Goal: Obtain resource: Download file/media

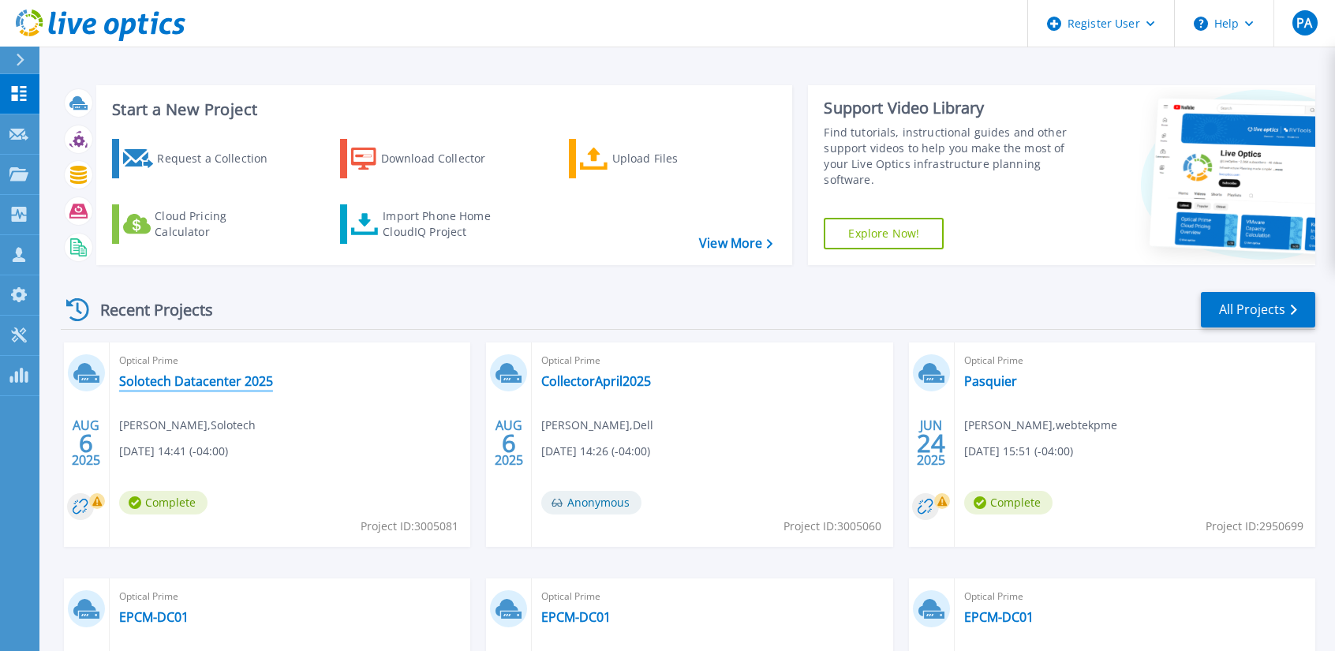
click at [188, 381] on link "Solotech Datacenter 2025" at bounding box center [196, 381] width 154 height 16
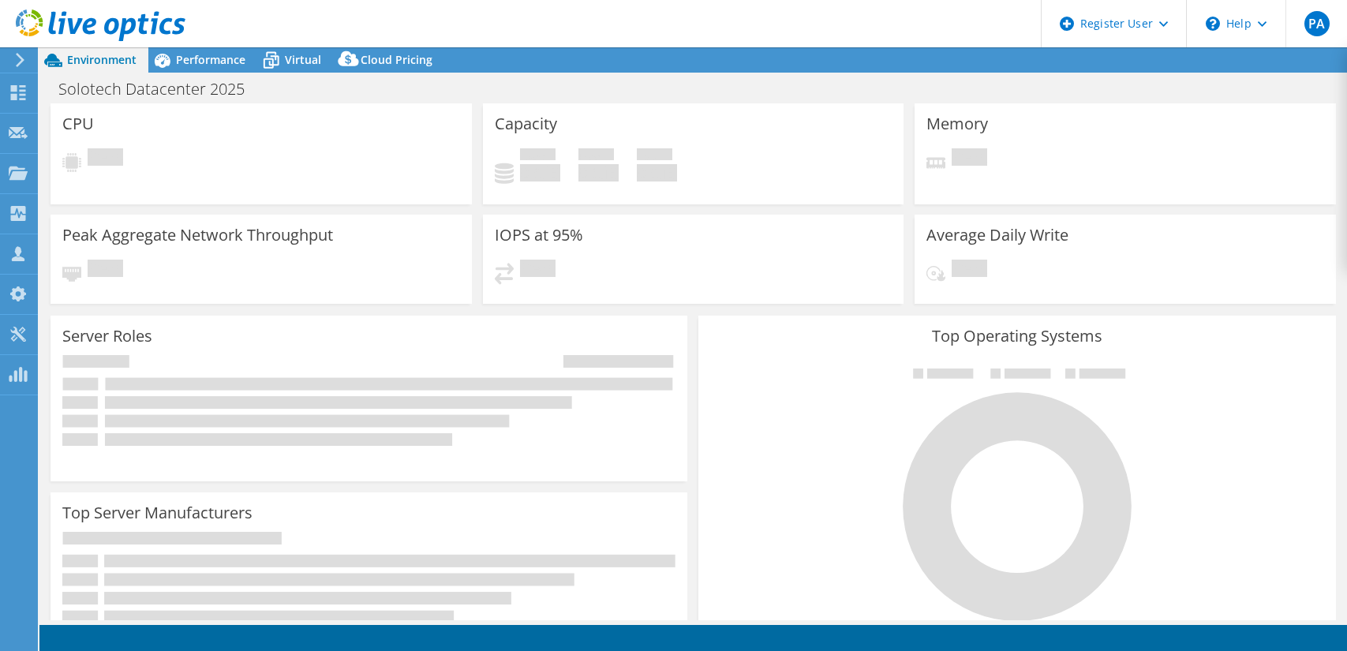
select select "USD"
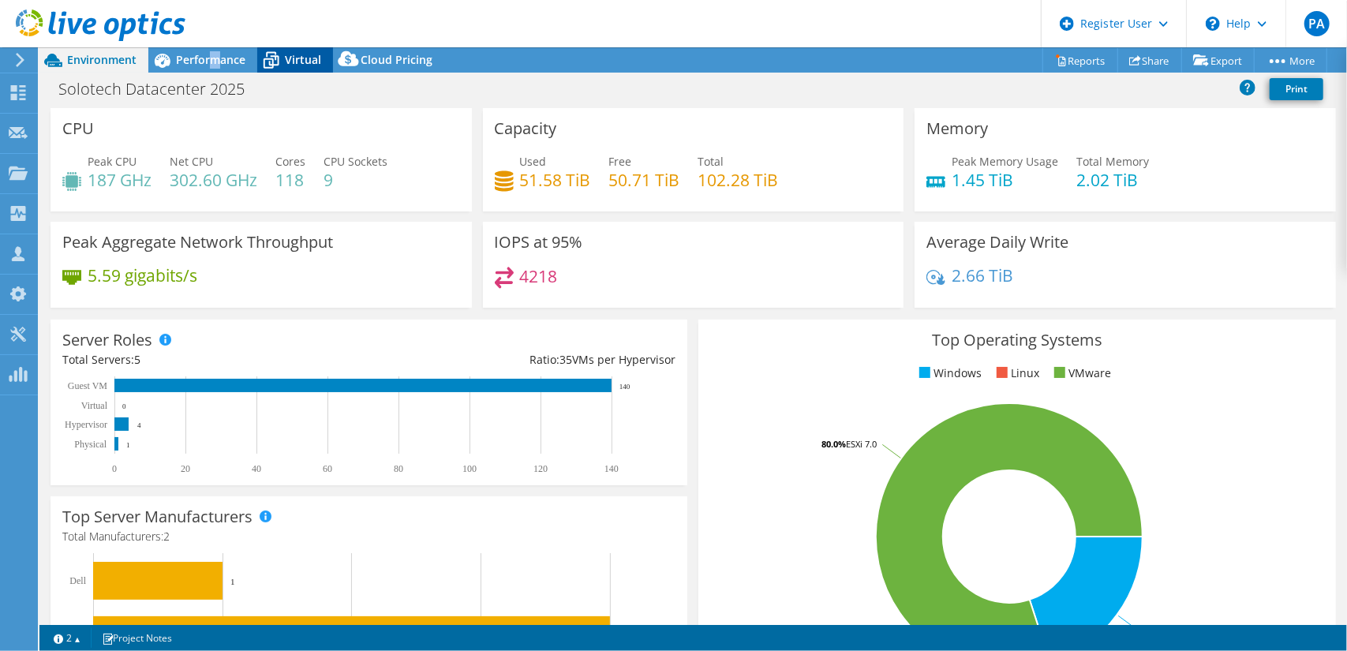
drag, startPoint x: 215, startPoint y: 59, endPoint x: 265, endPoint y: 61, distance: 50.5
click at [215, 59] on span "Performance" at bounding box center [210, 59] width 69 height 15
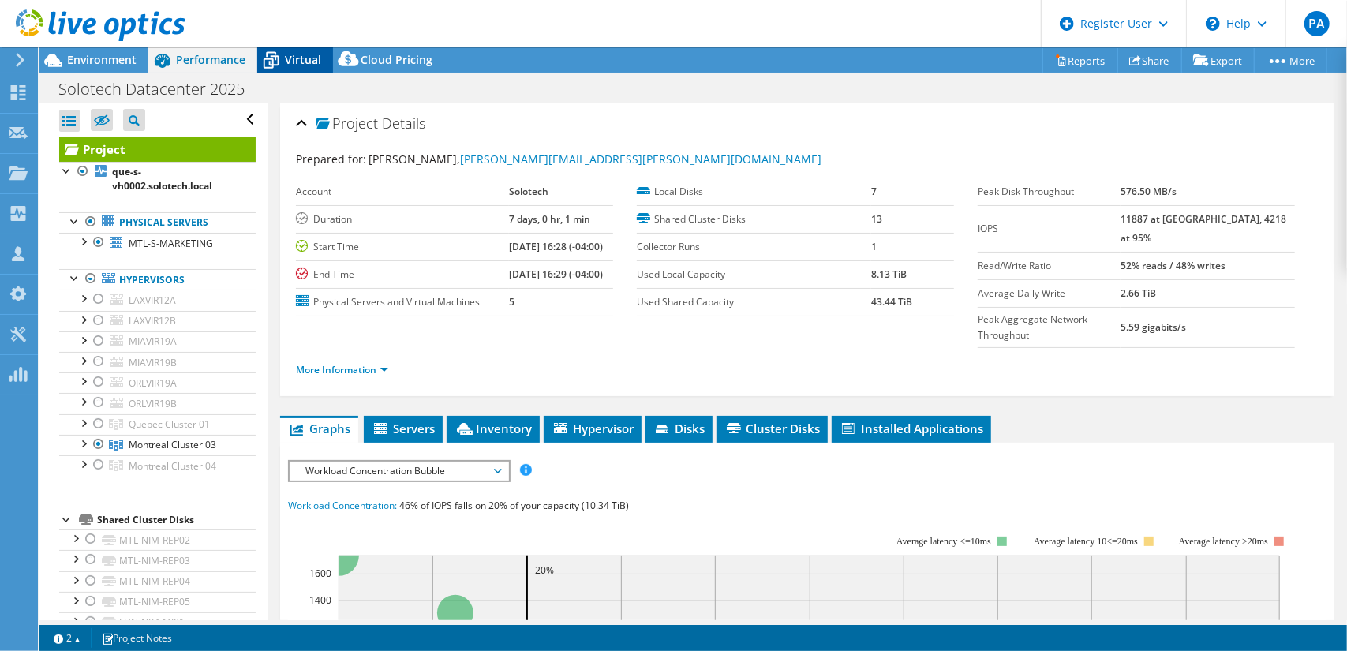
click at [299, 60] on span "Virtual" at bounding box center [303, 59] width 36 height 15
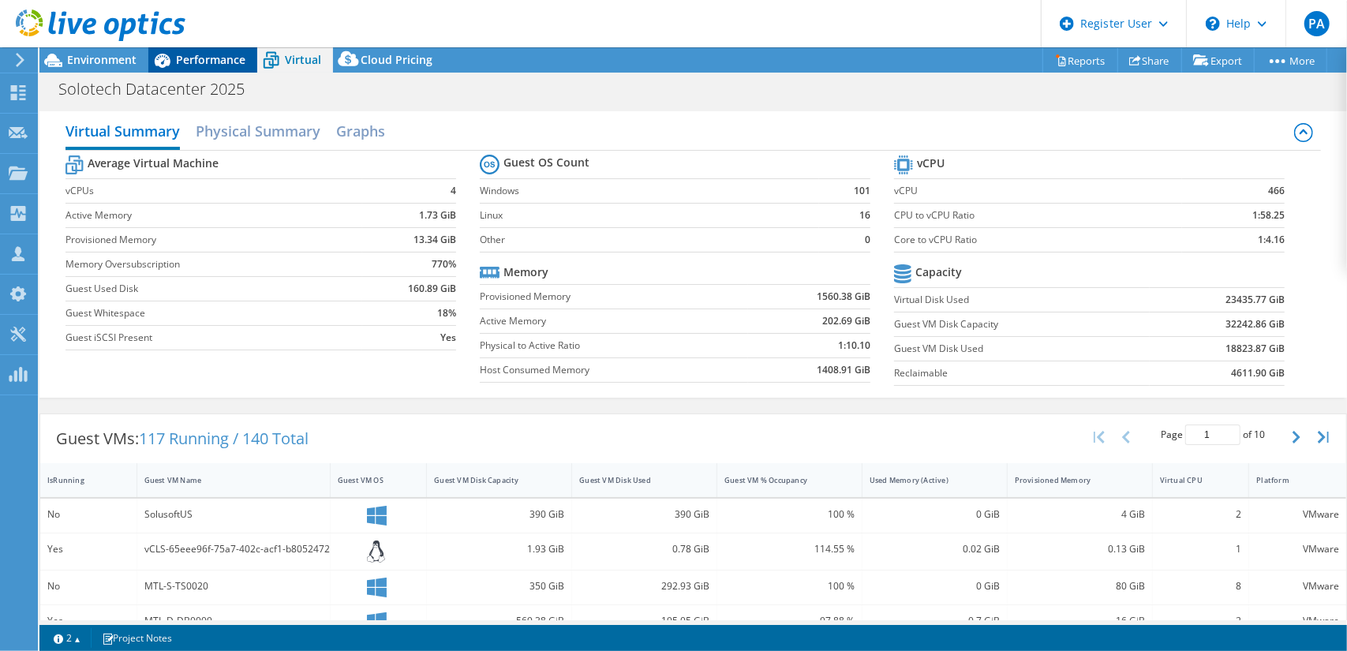
click at [227, 66] on span "Performance" at bounding box center [210, 59] width 69 height 15
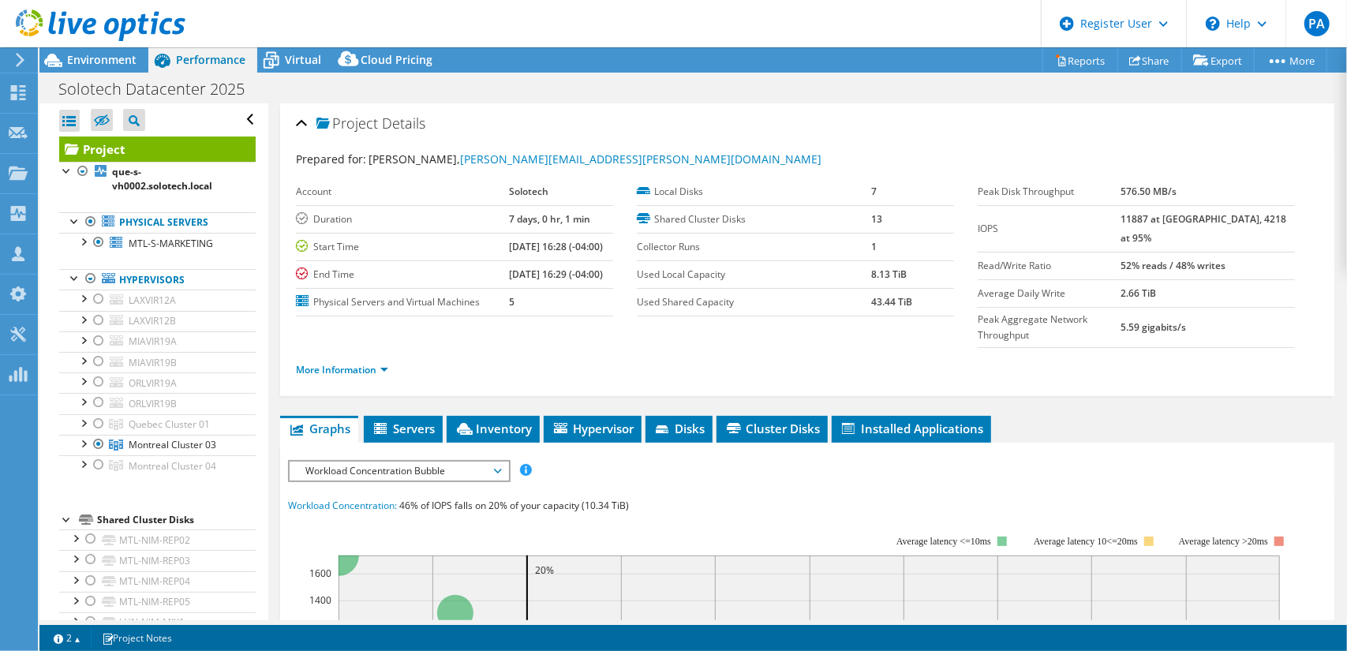
drag, startPoint x: 84, startPoint y: 51, endPoint x: 155, endPoint y: 62, distance: 71.9
click at [84, 51] on div at bounding box center [92, 26] width 185 height 53
click at [96, 60] on span "Environment" at bounding box center [101, 59] width 69 height 15
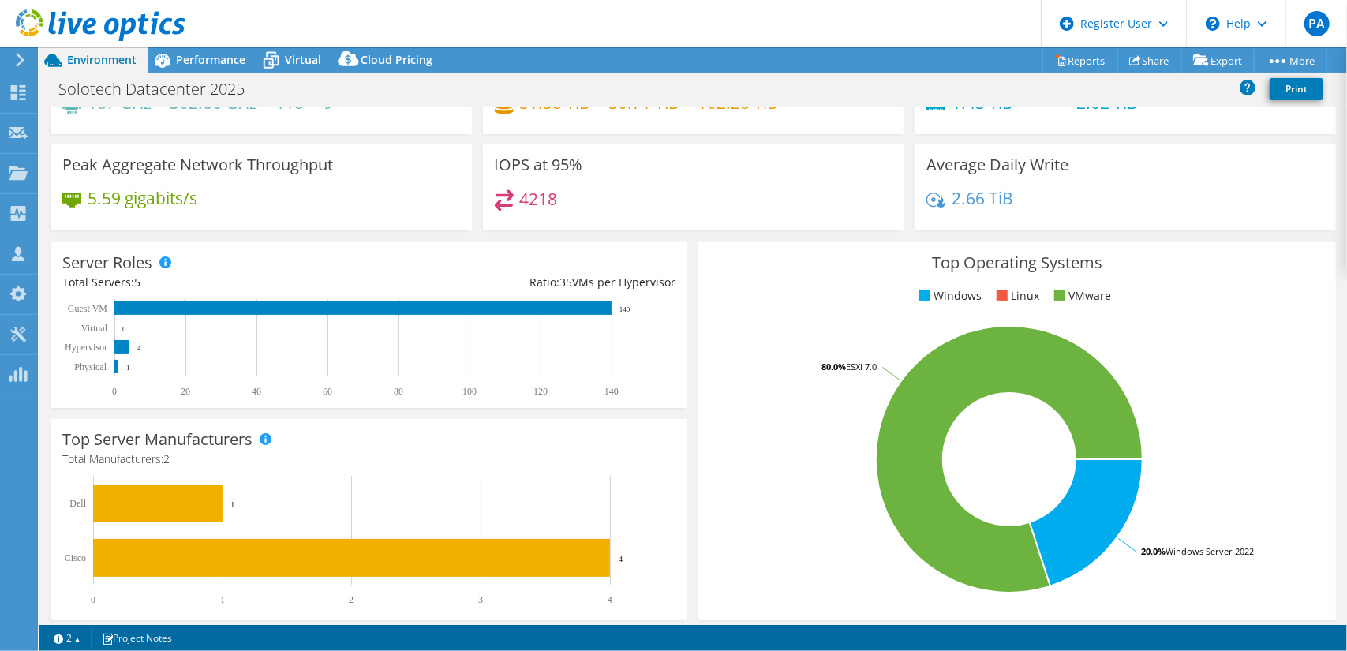
scroll to position [6, 0]
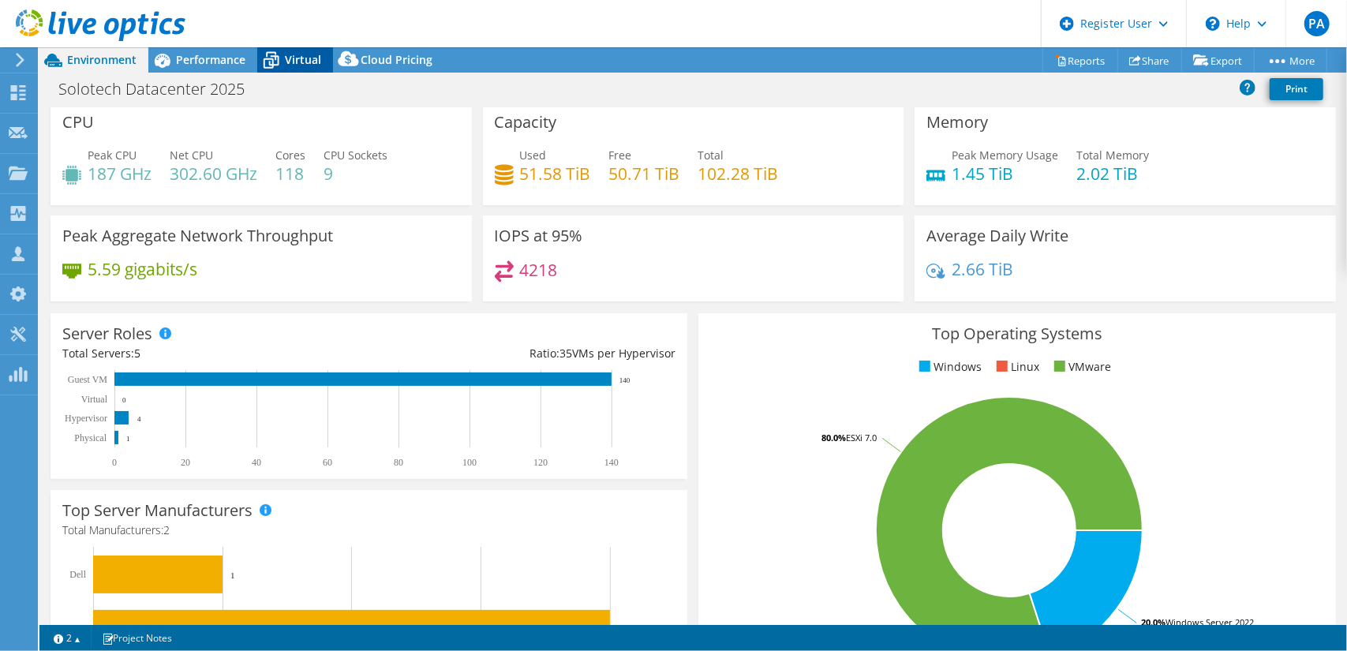
click at [290, 58] on span "Virtual" at bounding box center [303, 59] width 36 height 15
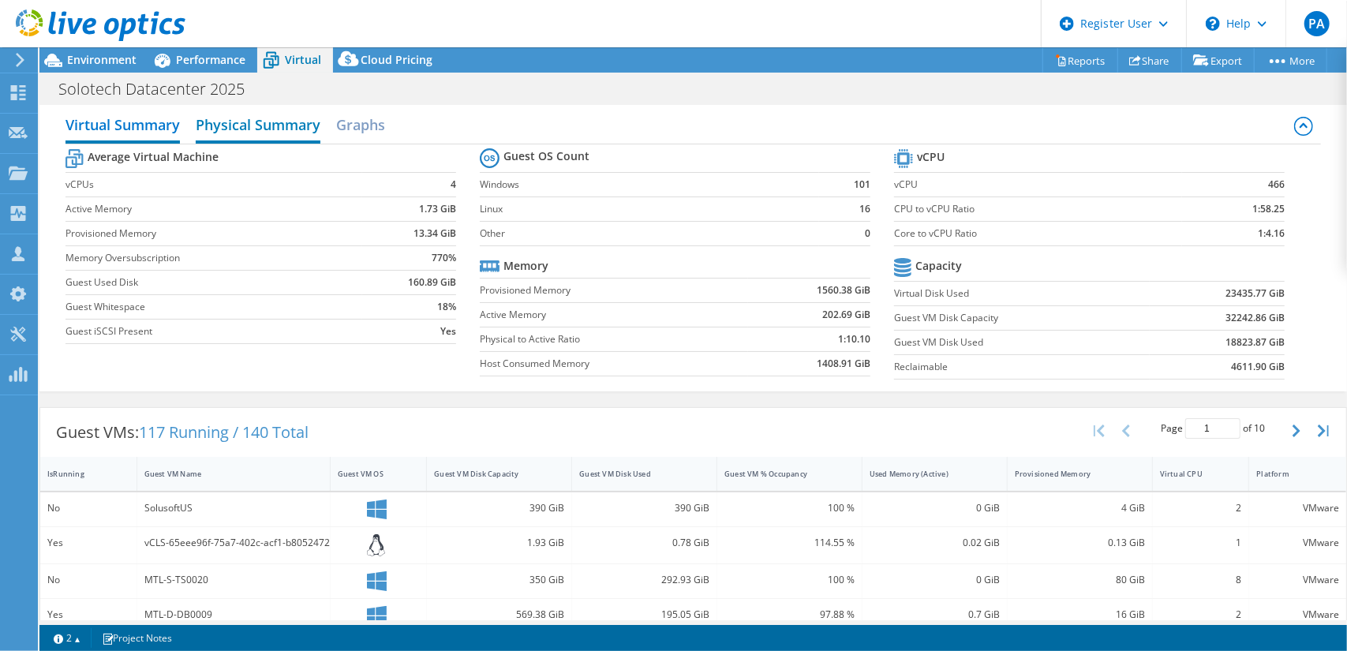
click at [271, 126] on h2 "Physical Summary" at bounding box center [258, 126] width 125 height 35
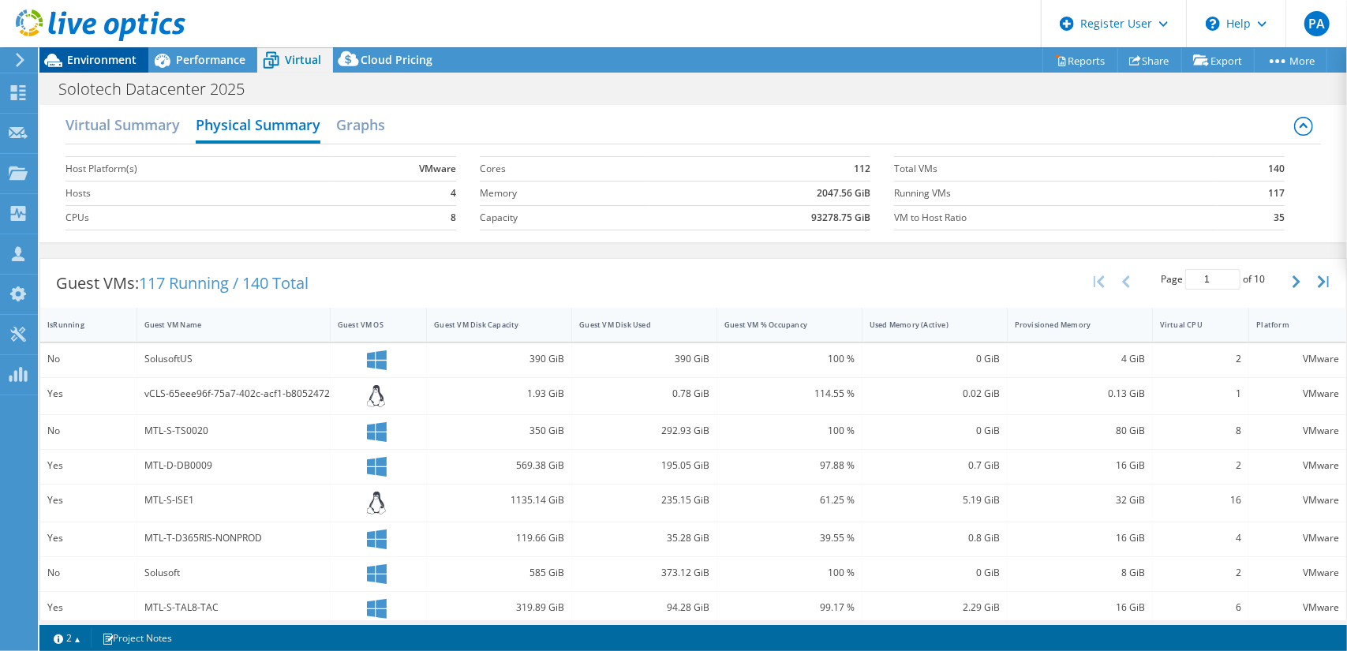
click at [102, 62] on span "Environment" at bounding box center [101, 59] width 69 height 15
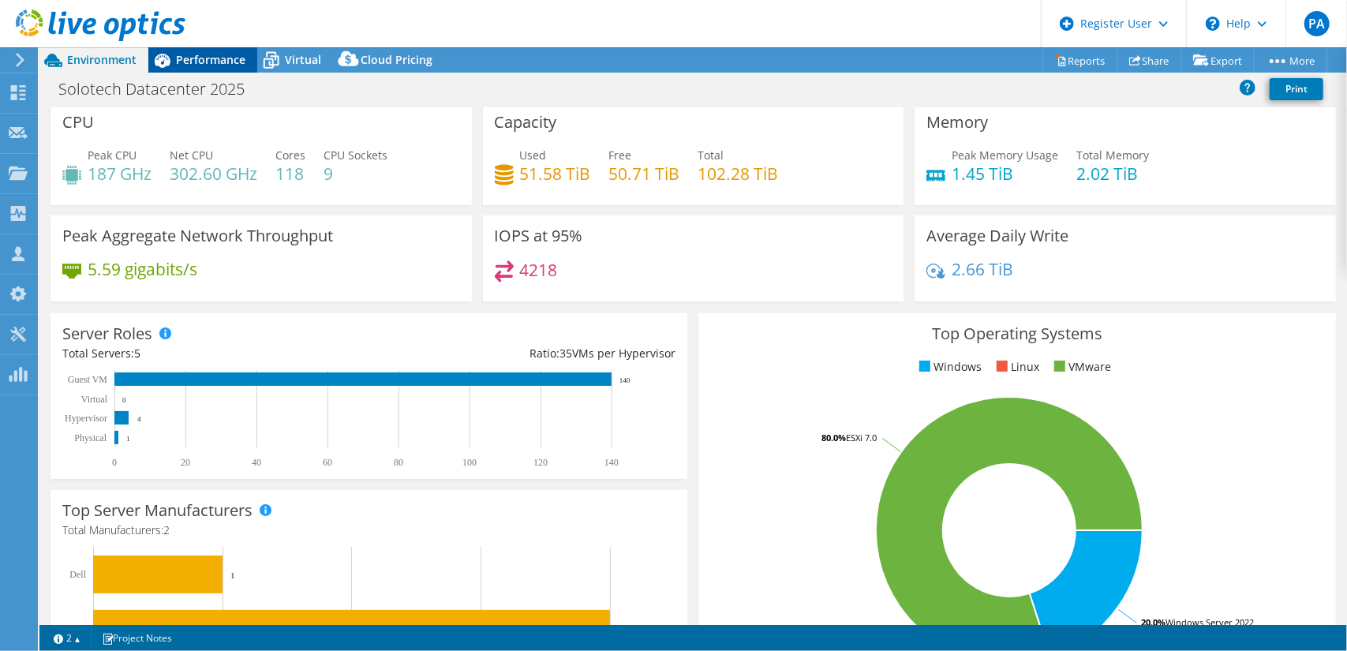
click at [209, 59] on span "Performance" at bounding box center [210, 59] width 69 height 15
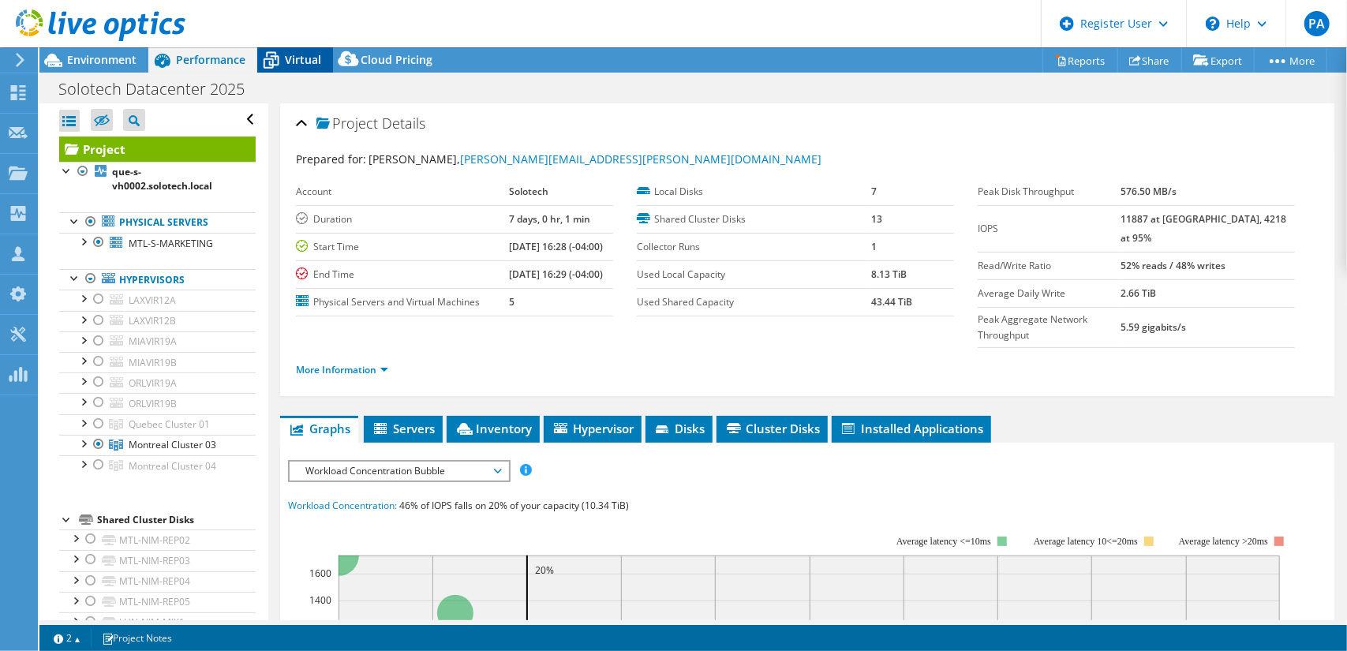
scroll to position [0, 0]
click at [290, 58] on span "Virtual" at bounding box center [303, 59] width 36 height 15
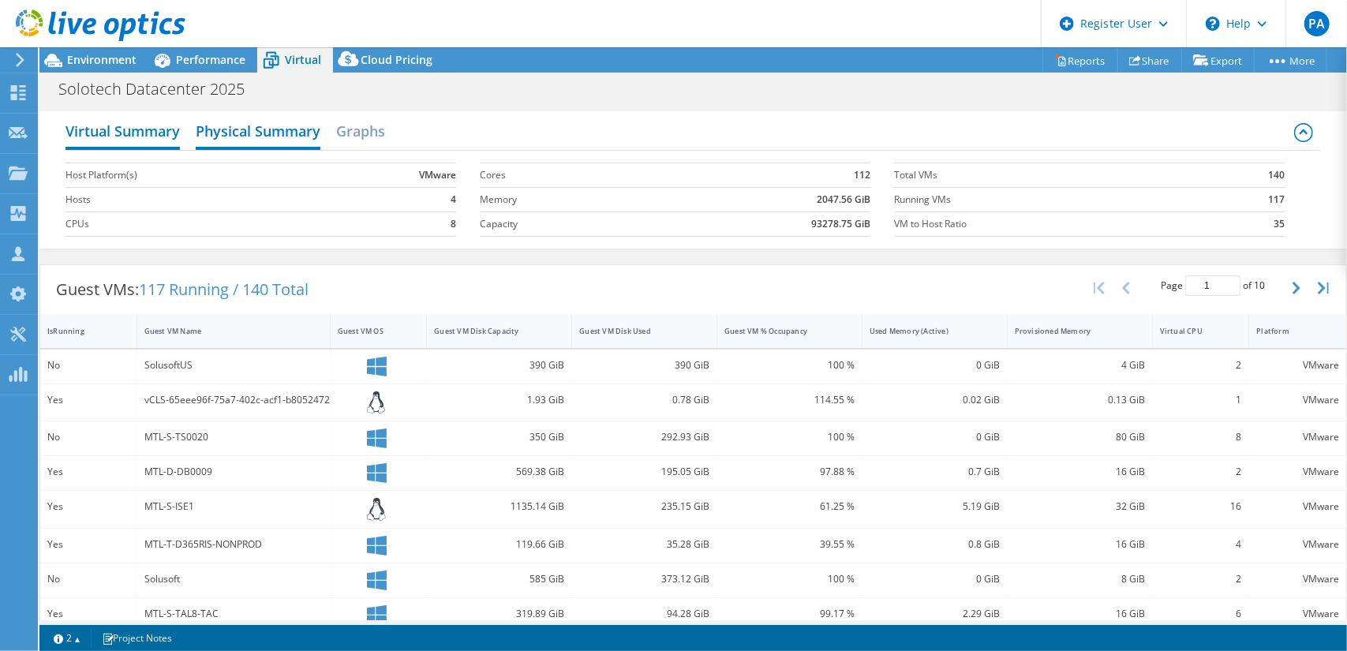
click at [139, 141] on h2 "Virtual Summary" at bounding box center [122, 132] width 114 height 35
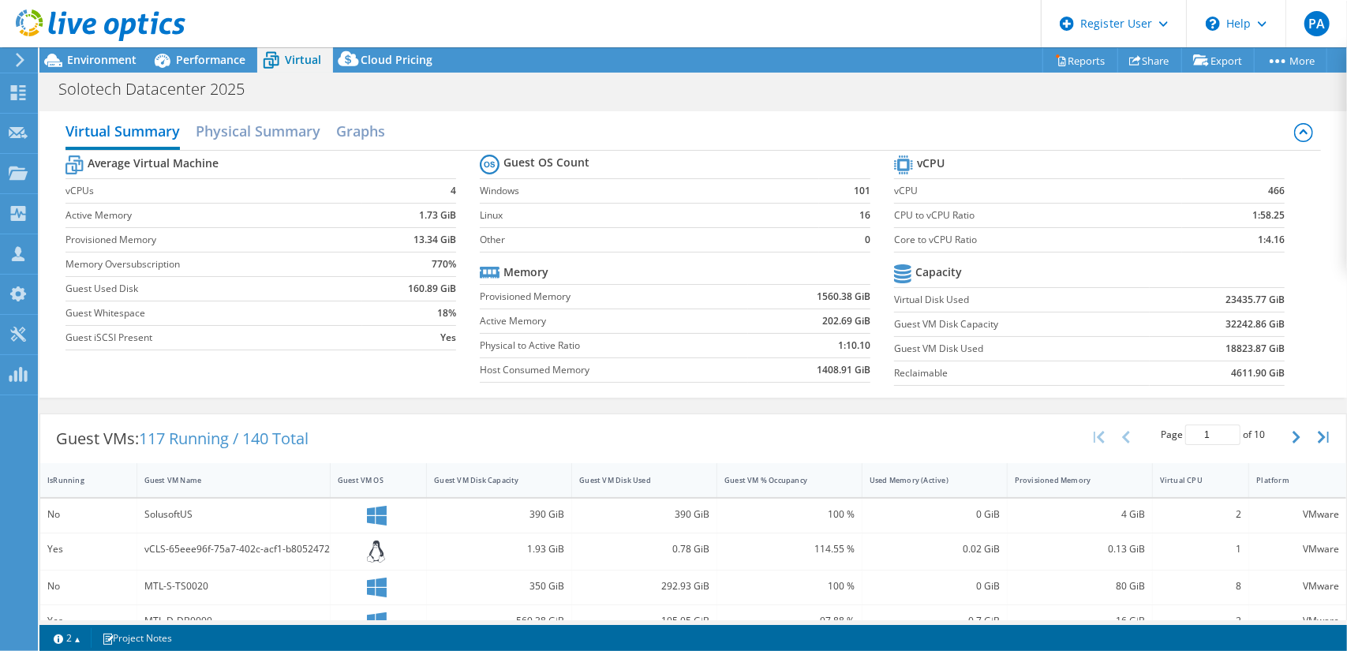
click at [149, 191] on label "vCPUs" at bounding box center [213, 191] width 297 height 16
click at [230, 130] on h2 "Physical Summary" at bounding box center [258, 132] width 125 height 35
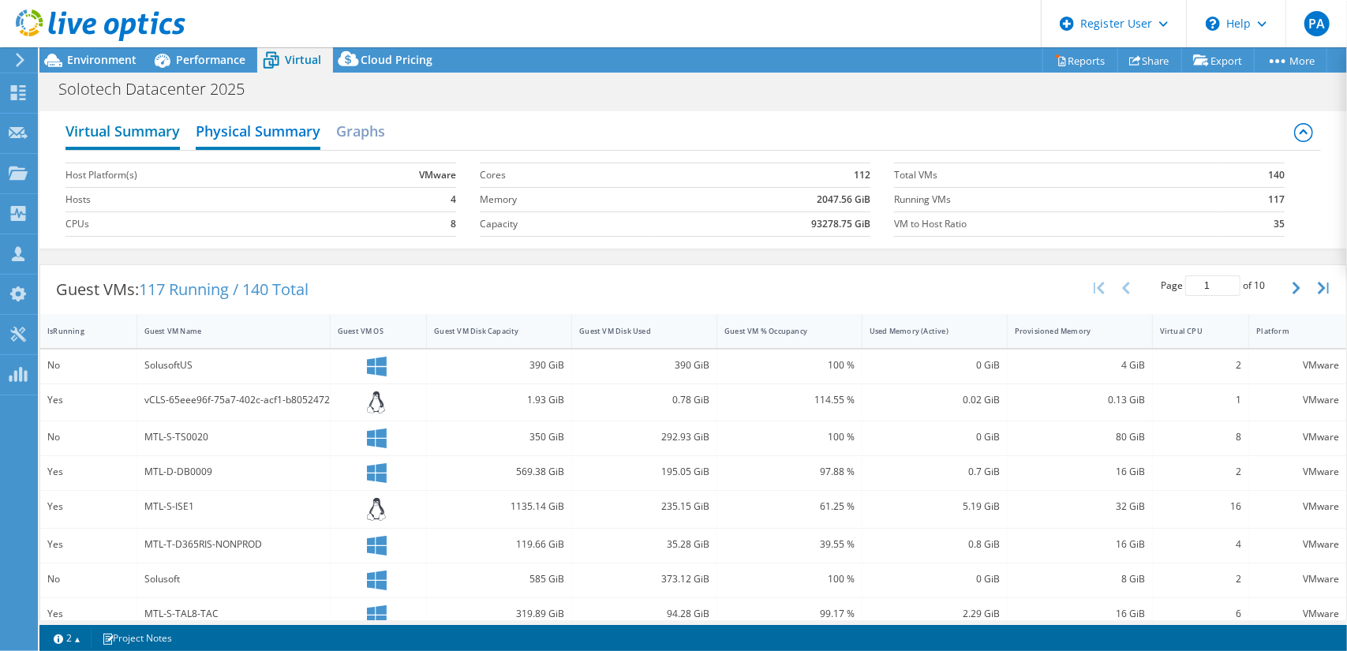
click at [153, 129] on h2 "Virtual Summary" at bounding box center [122, 132] width 114 height 35
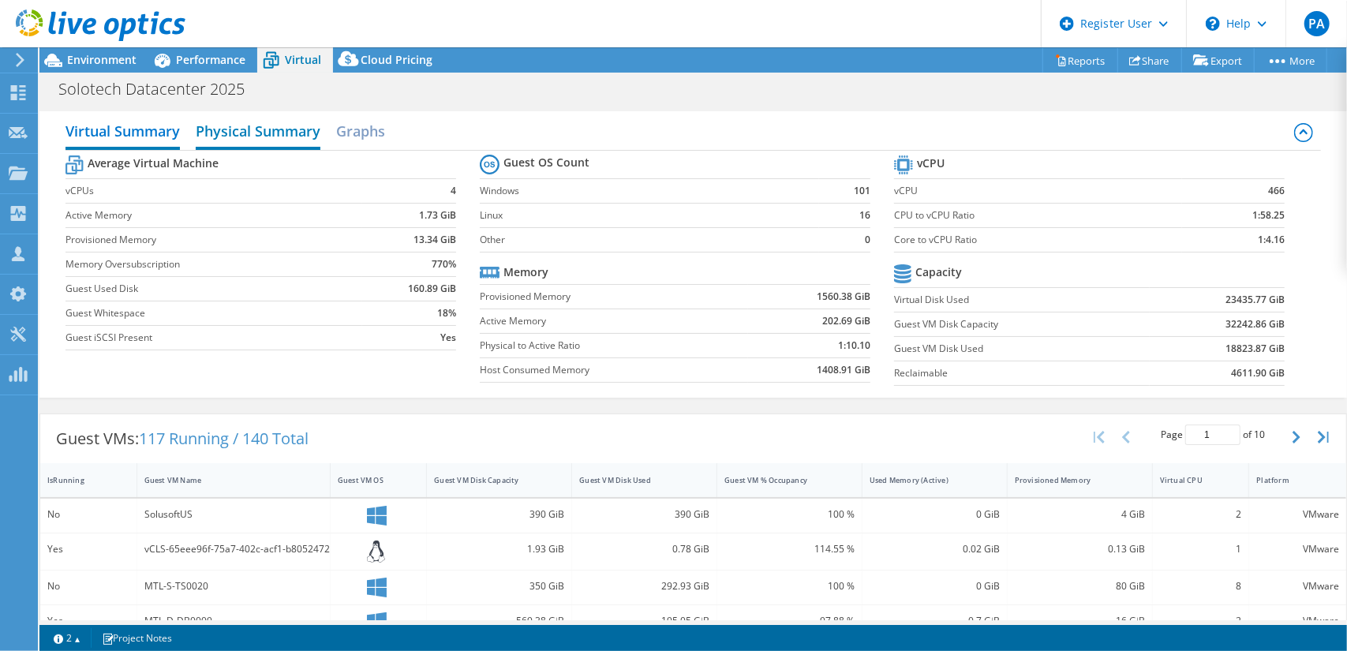
click at [271, 134] on h2 "Physical Summary" at bounding box center [258, 132] width 125 height 35
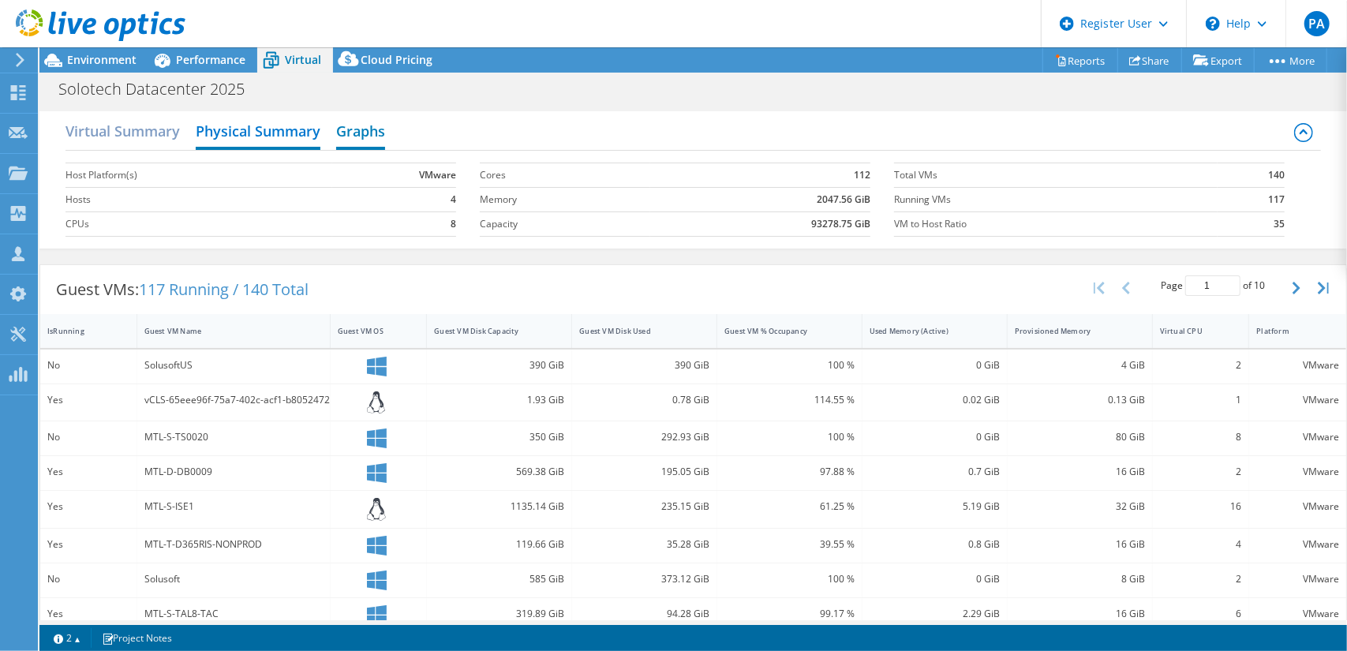
click at [370, 129] on h2 "Graphs" at bounding box center [360, 132] width 49 height 35
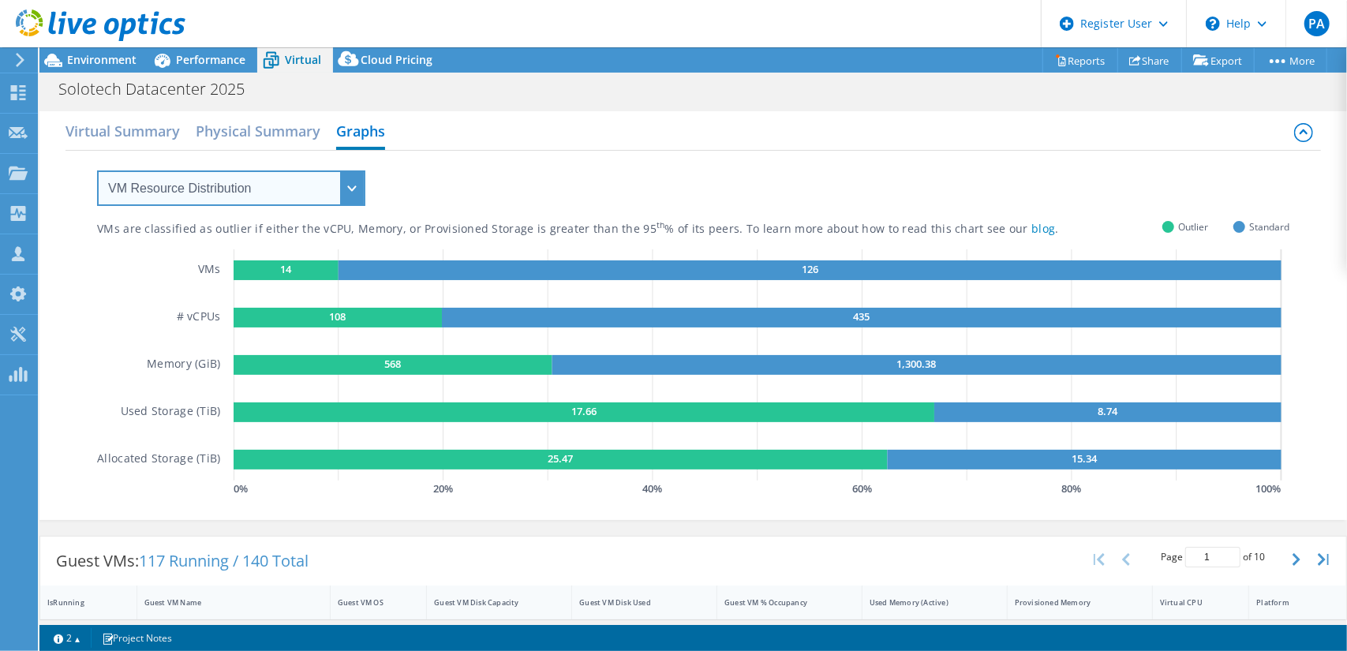
click at [304, 203] on select "VM Resource Distribution Provisioning Contrast Over Provisioning" at bounding box center [231, 187] width 268 height 35
click at [97, 170] on select "VM Resource Distribution Provisioning Contrast Over Provisioning" at bounding box center [231, 187] width 268 height 35
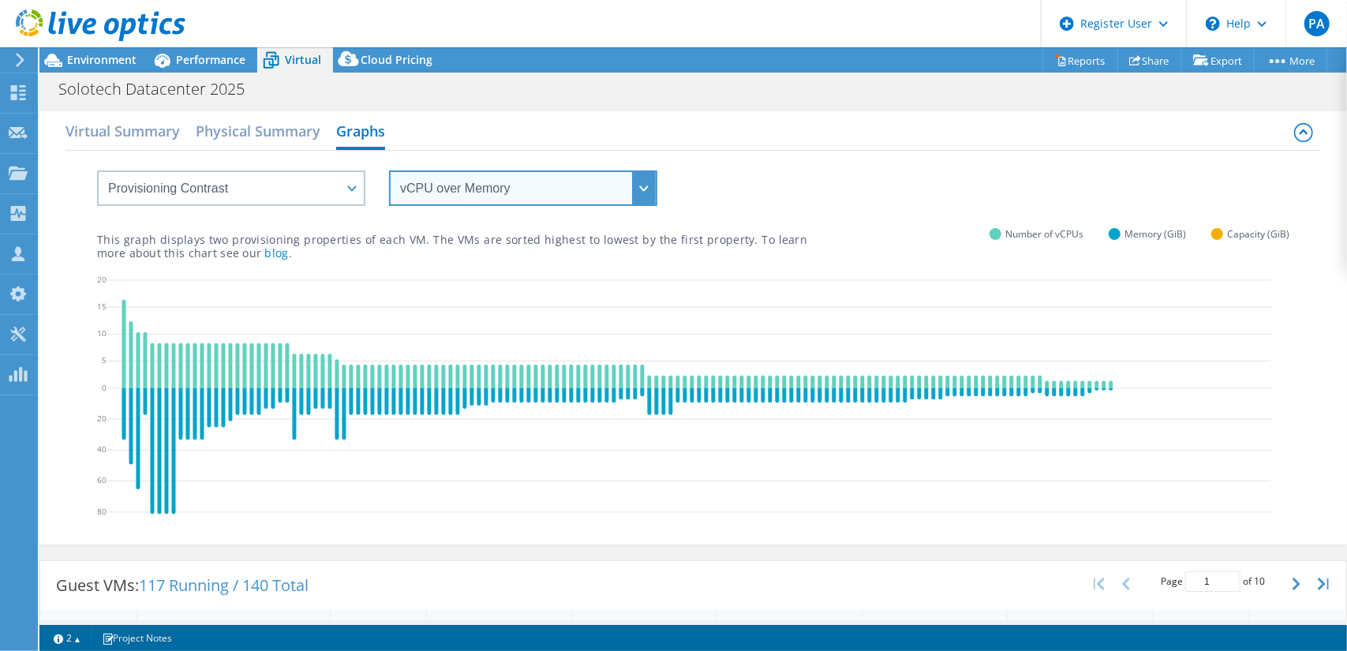
click at [480, 196] on select "vCPU over Memory vCPU over Capacity Memory over vCPU Memory over Capacity Capac…" at bounding box center [523, 187] width 268 height 35
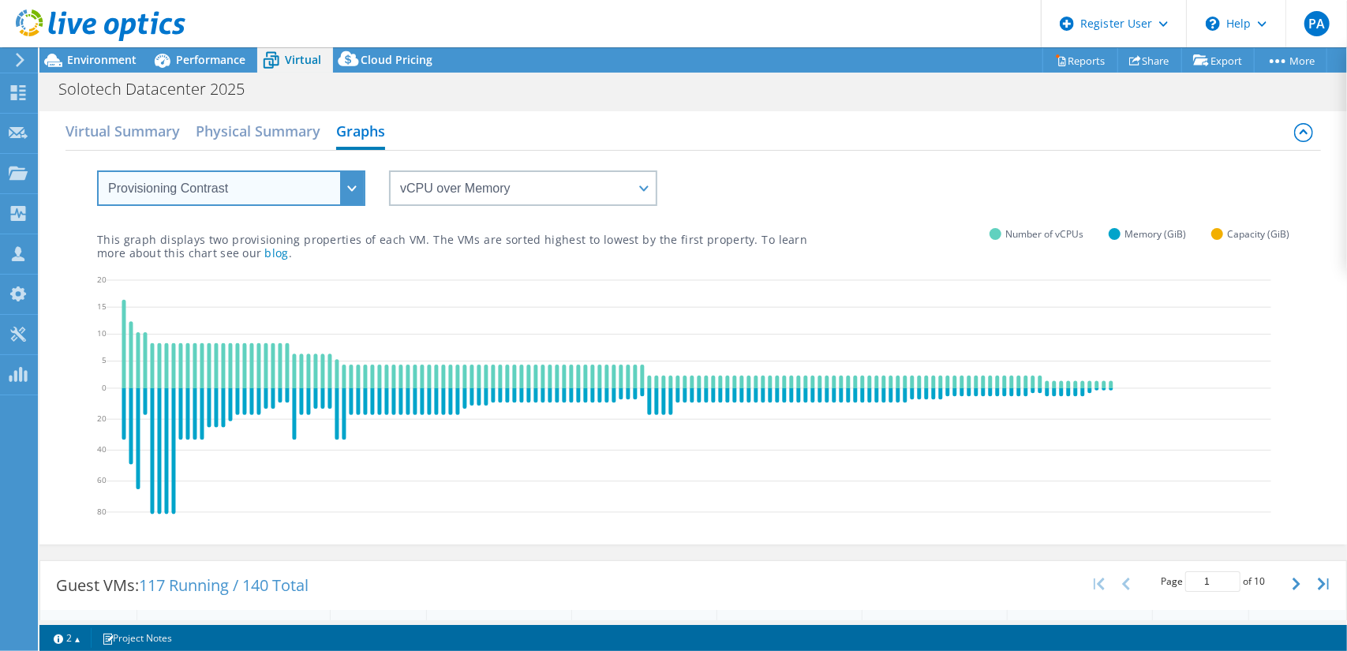
click at [322, 190] on select "VM Resource Distribution Provisioning Contrast Over Provisioning" at bounding box center [231, 187] width 268 height 35
click at [97, 170] on select "VM Resource Distribution Provisioning Contrast Over Provisioning" at bounding box center [231, 187] width 268 height 35
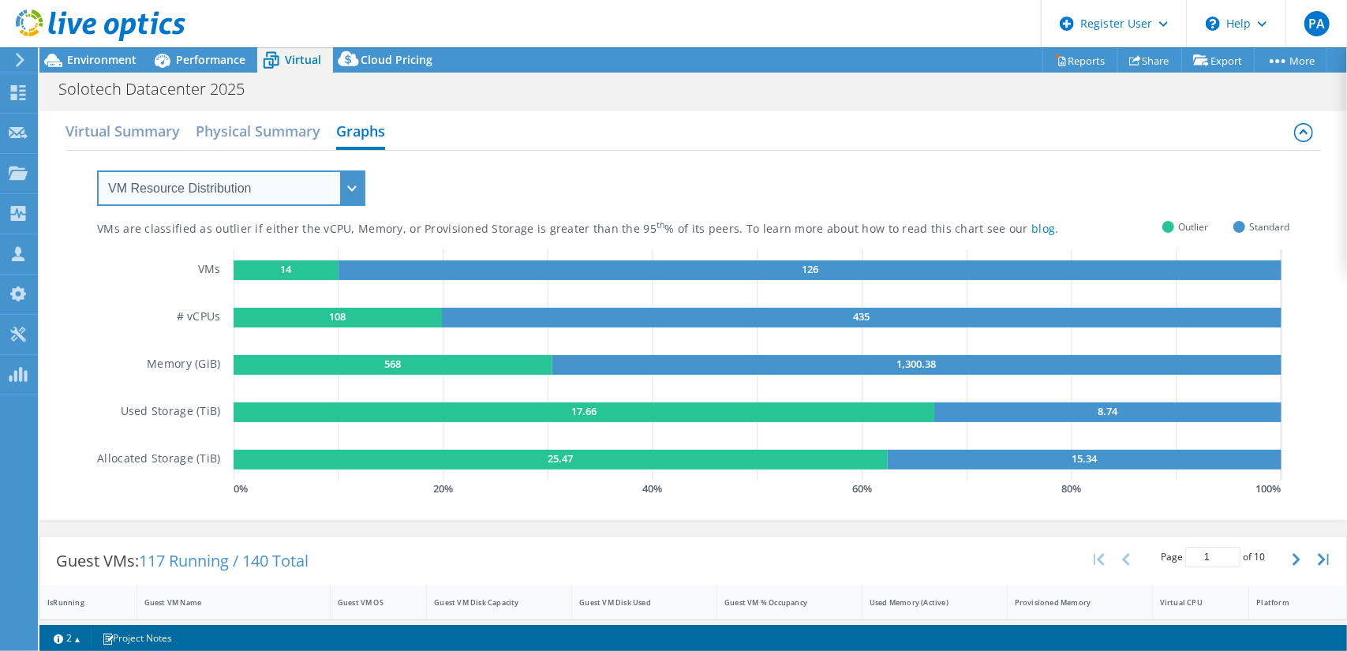
click at [350, 178] on select "VM Resource Distribution Provisioning Contrast Over Provisioning" at bounding box center [231, 187] width 268 height 35
select select "Over Provisioning"
click at [97, 170] on select "VM Resource Distribution Provisioning Contrast Over Provisioning" at bounding box center [231, 187] width 268 height 35
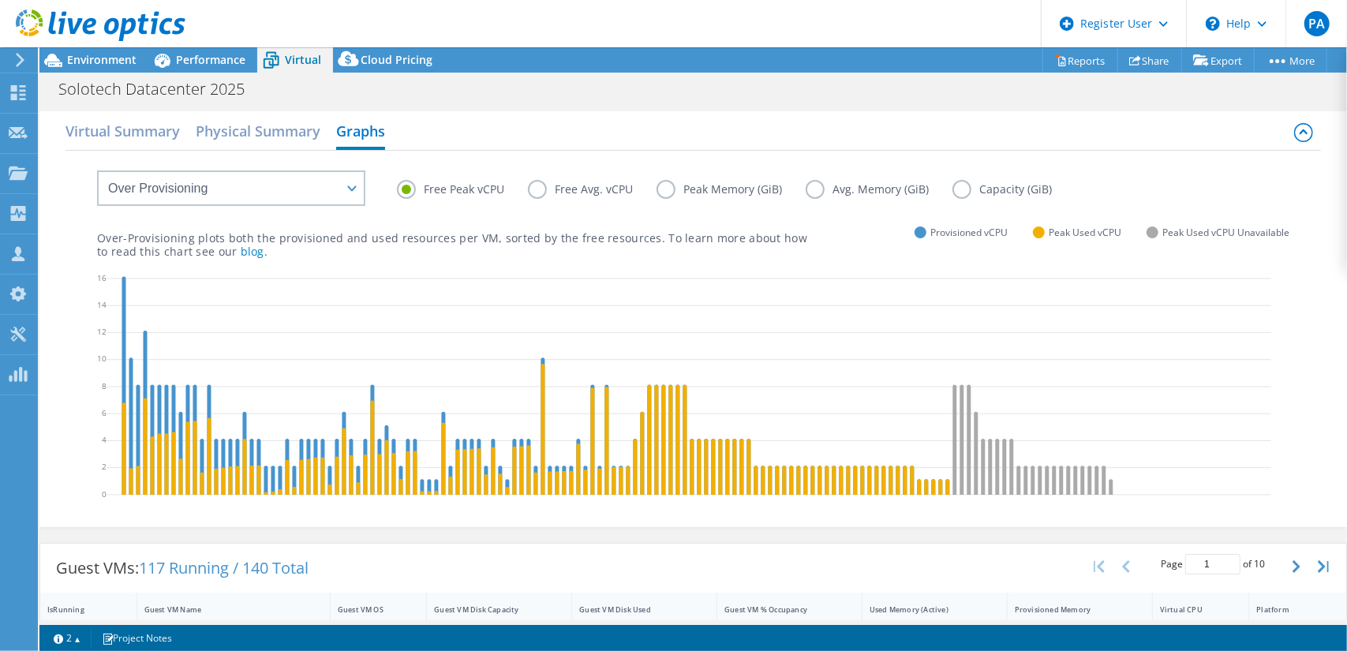
click at [538, 190] on label "Free Avg. vCPU" at bounding box center [592, 189] width 129 height 19
click at [0, 0] on input "Free Avg. vCPU" at bounding box center [0, 0] width 0 height 0
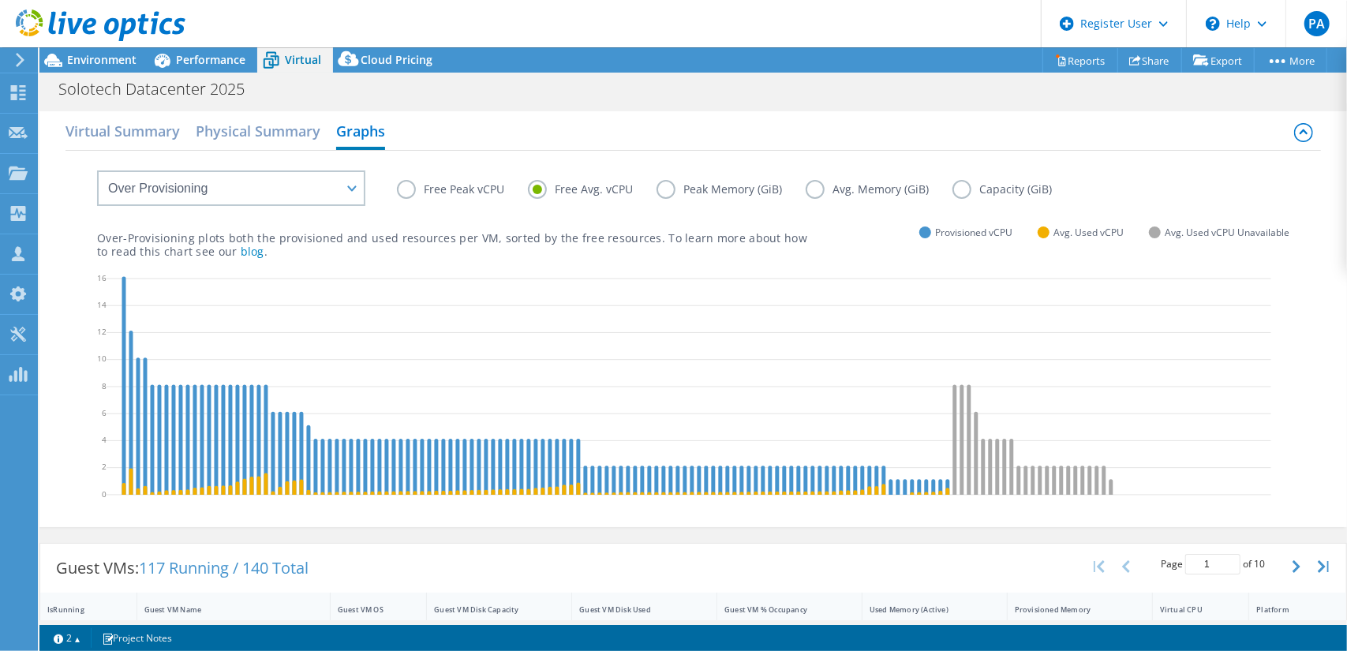
click at [405, 189] on label "Free Peak vCPU" at bounding box center [462, 189] width 131 height 19
click at [0, 0] on input "Free Peak vCPU" at bounding box center [0, 0] width 0 height 0
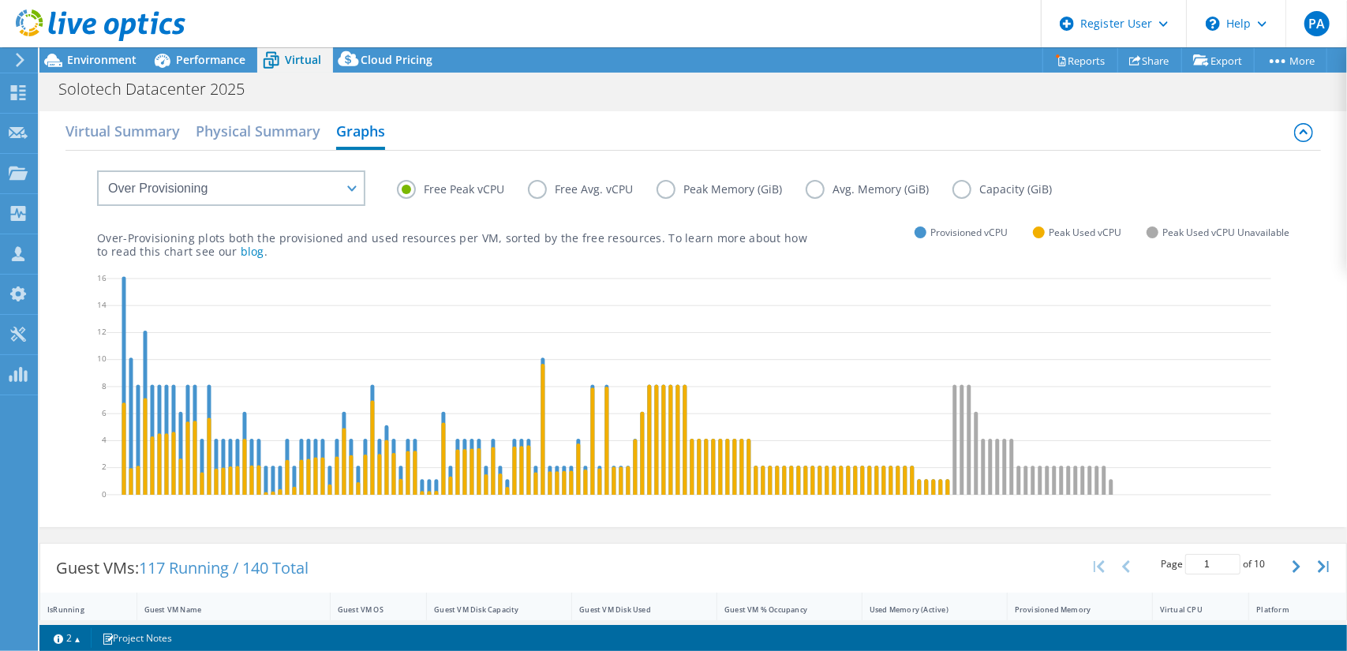
click at [537, 189] on label "Free Avg. vCPU" at bounding box center [592, 189] width 129 height 19
click at [0, 0] on input "Free Avg. vCPU" at bounding box center [0, 0] width 0 height 0
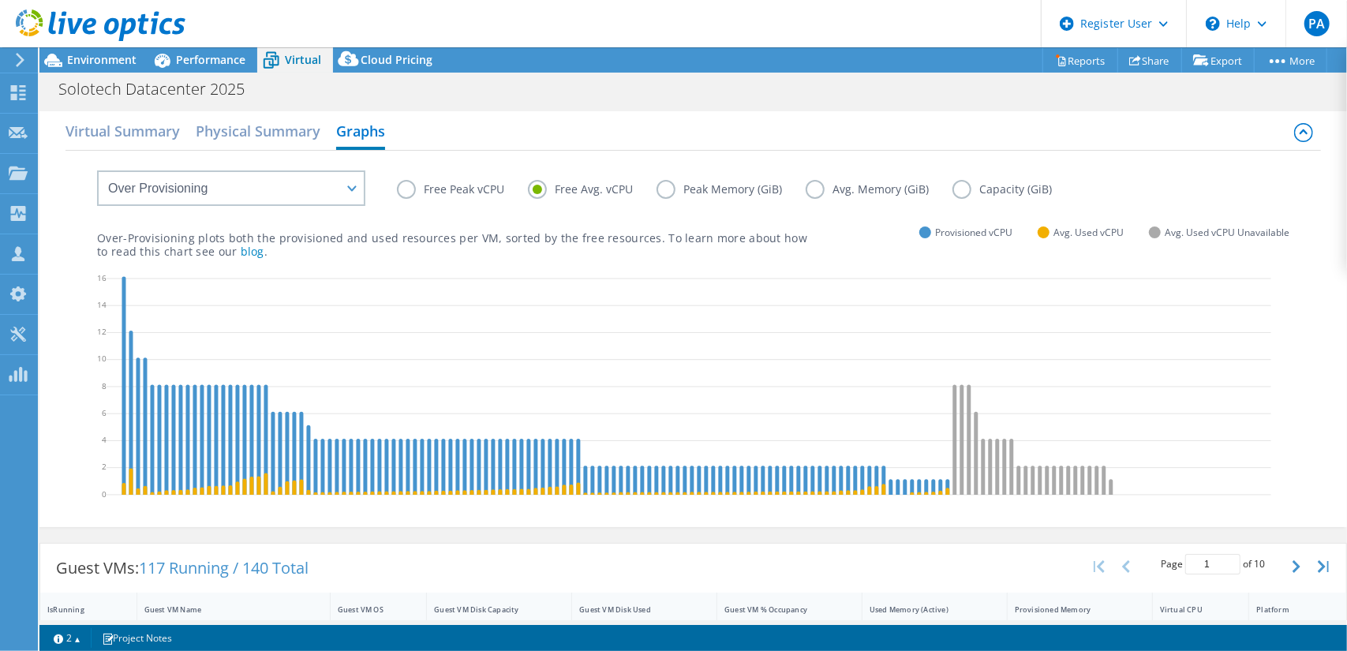
click at [664, 182] on label "Peak Memory (GiB)" at bounding box center [730, 189] width 149 height 19
click at [0, 0] on input "Peak Memory (GiB)" at bounding box center [0, 0] width 0 height 0
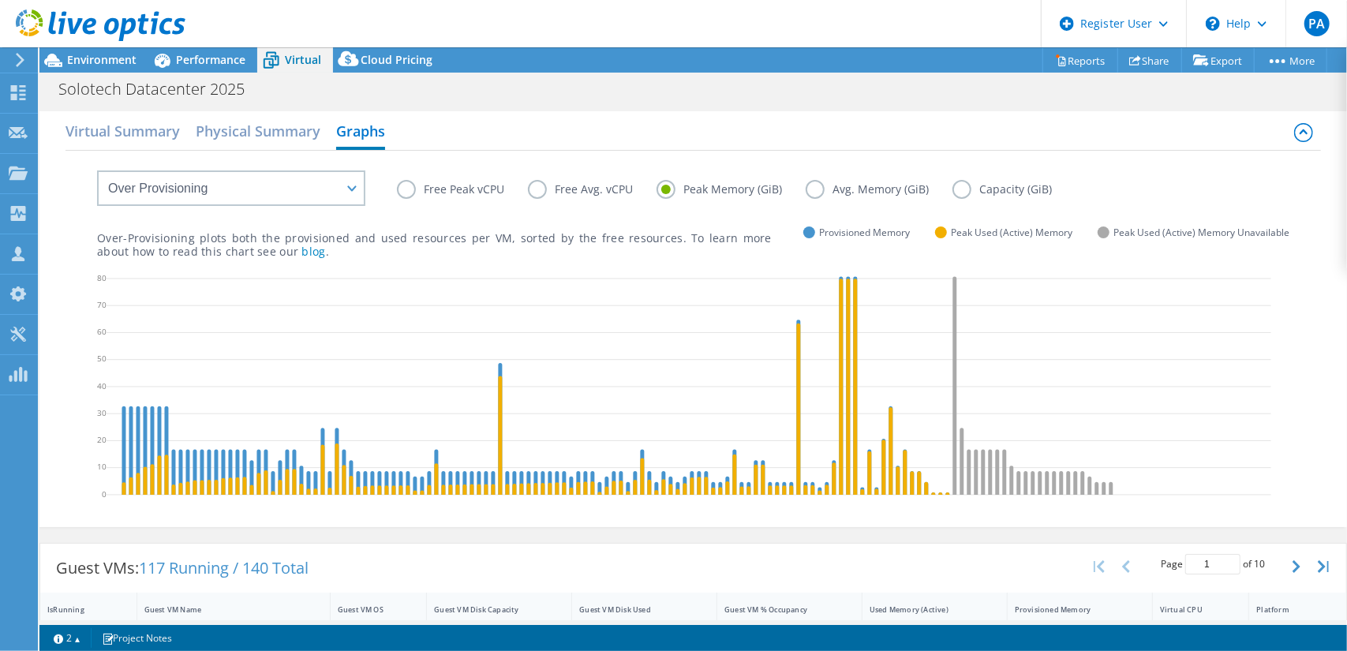
click at [809, 182] on label "Avg. Memory (GiB)" at bounding box center [878, 189] width 147 height 19
click at [0, 0] on input "Avg. Memory (GiB)" at bounding box center [0, 0] width 0 height 0
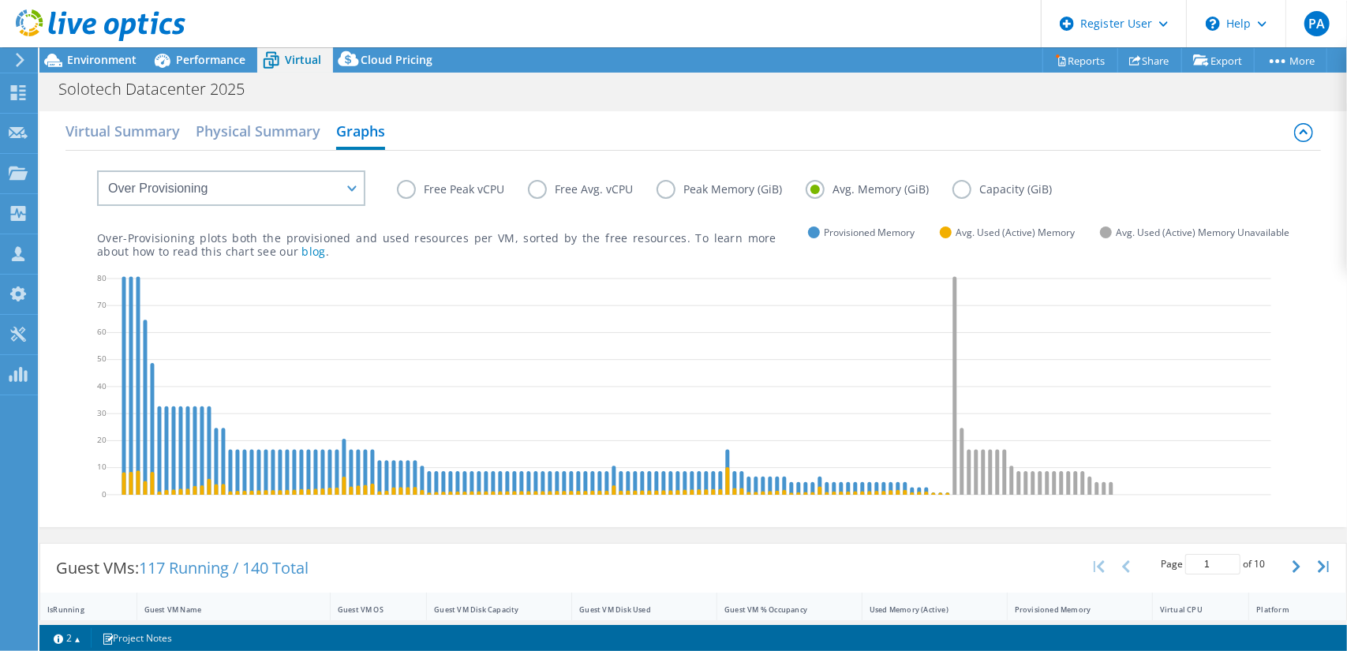
click at [406, 191] on label "Free Peak vCPU" at bounding box center [462, 189] width 131 height 19
click at [0, 0] on input "Free Peak vCPU" at bounding box center [0, 0] width 0 height 0
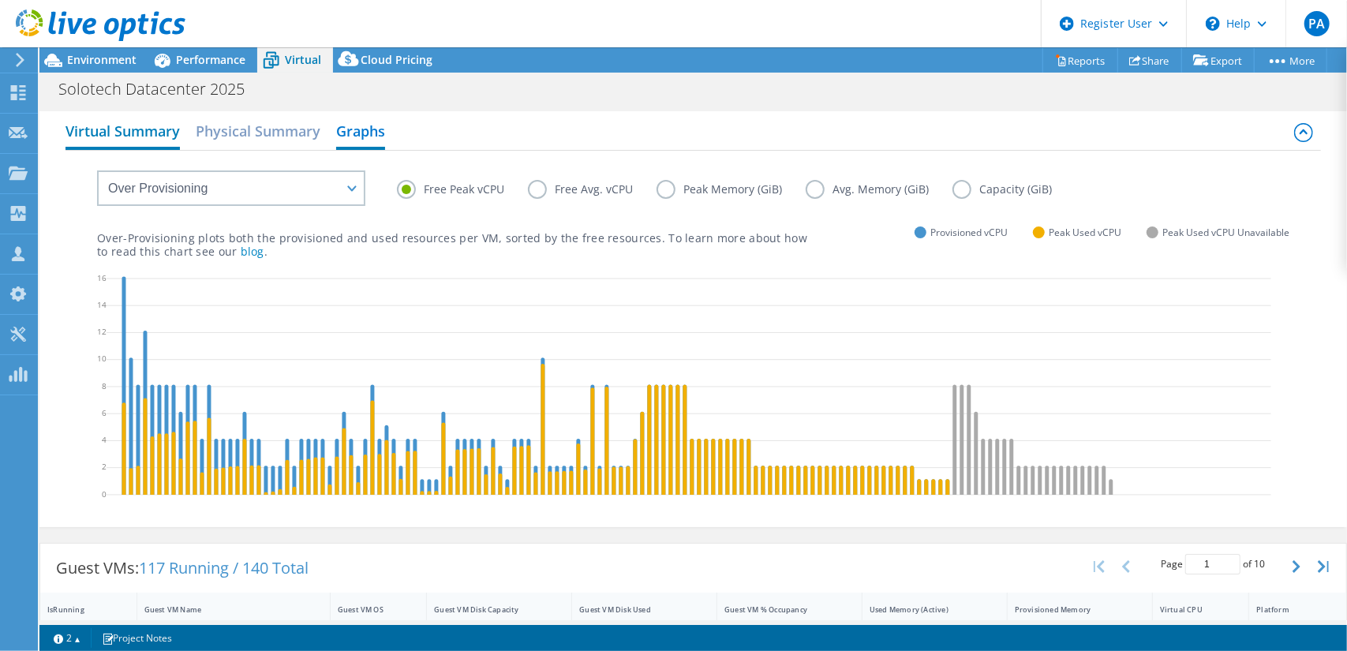
click at [150, 129] on h2 "Virtual Summary" at bounding box center [122, 132] width 114 height 35
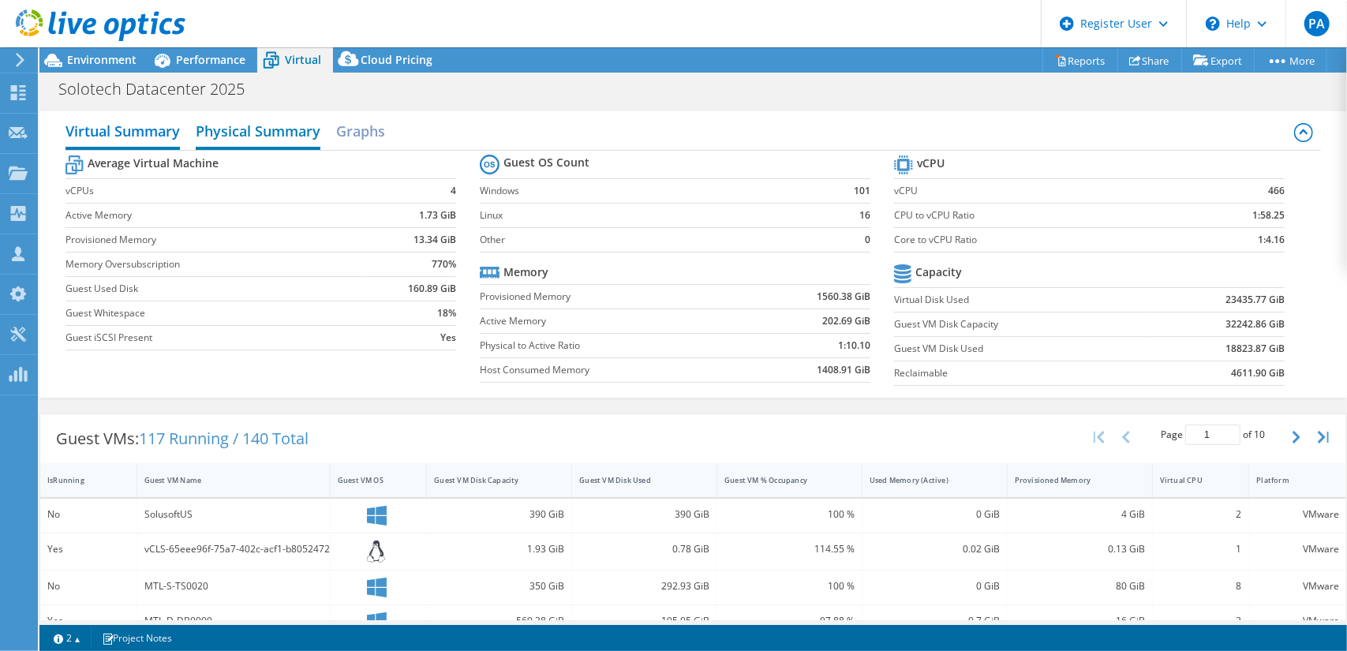
click at [238, 136] on h2 "Physical Summary" at bounding box center [258, 132] width 125 height 35
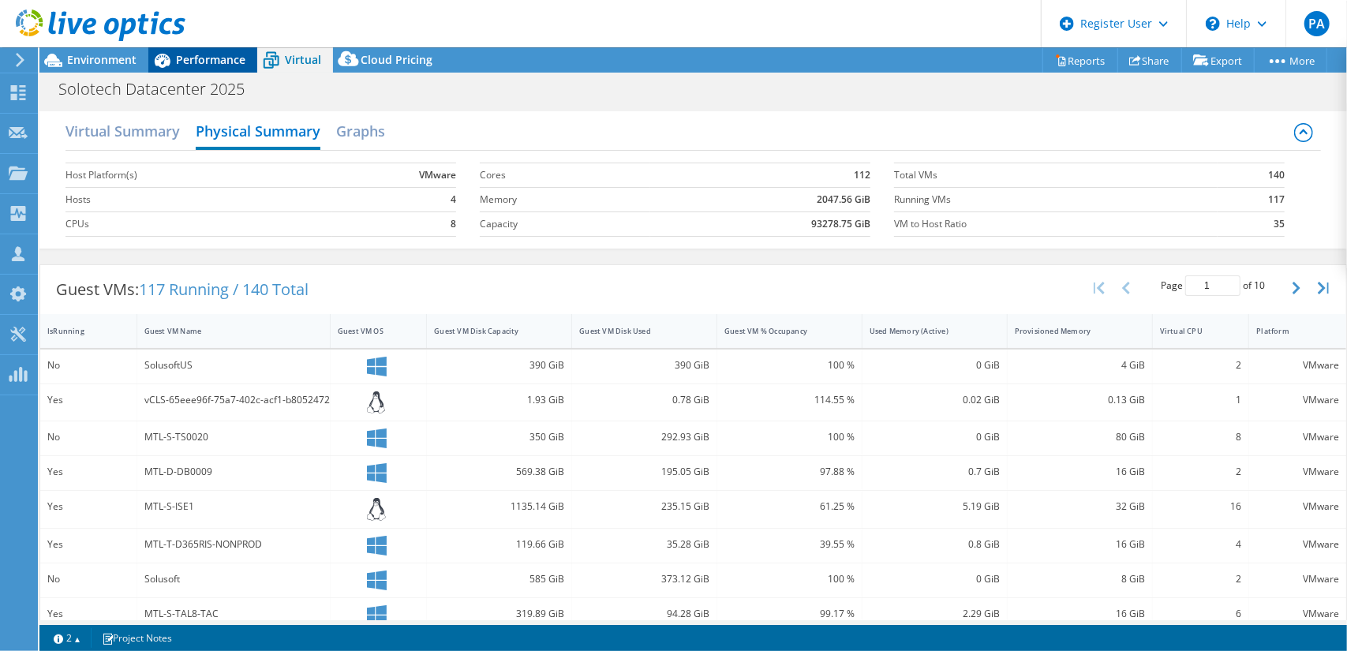
click at [201, 51] on div "Performance" at bounding box center [202, 59] width 109 height 25
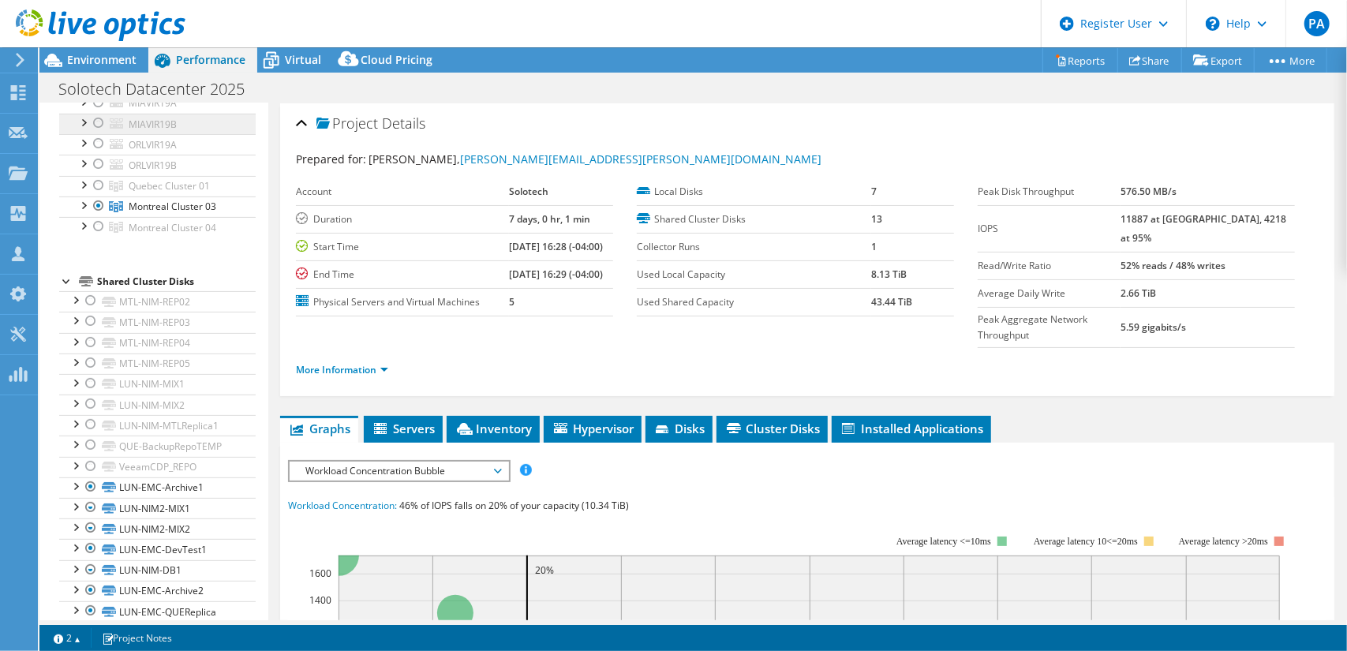
scroll to position [316, 0]
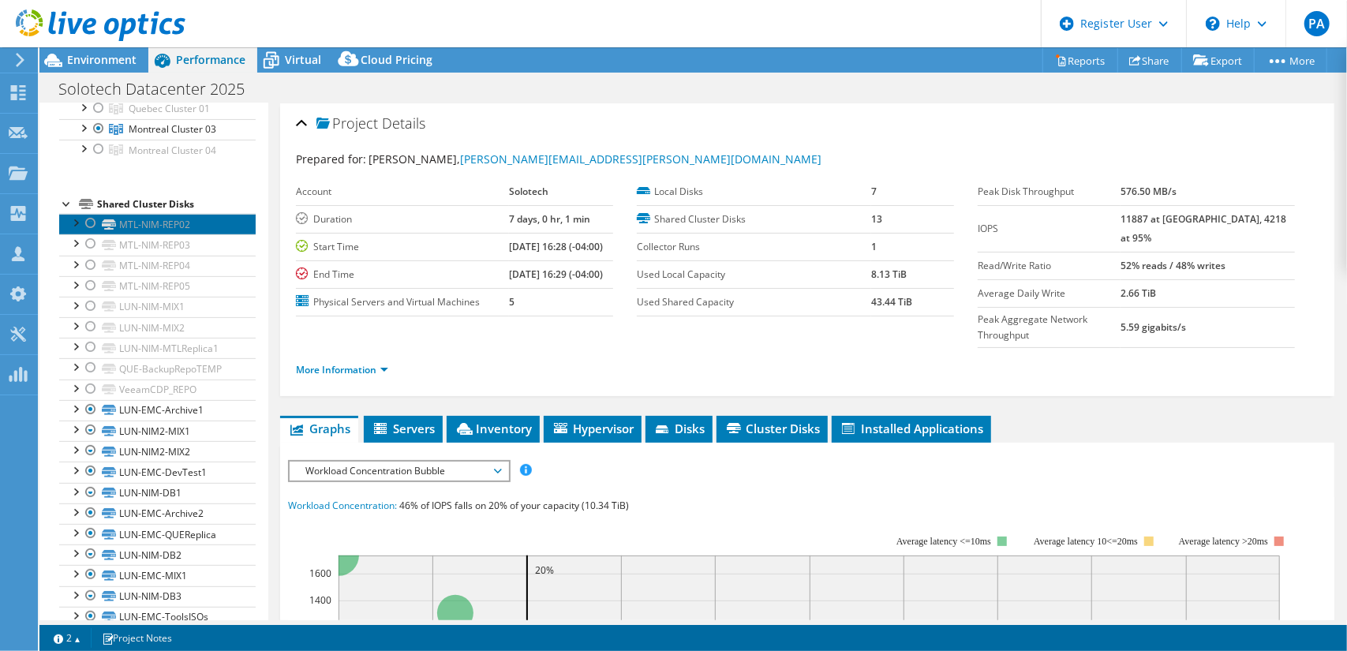
click at [179, 222] on link "MTL-NIM-REP02" at bounding box center [157, 224] width 196 height 21
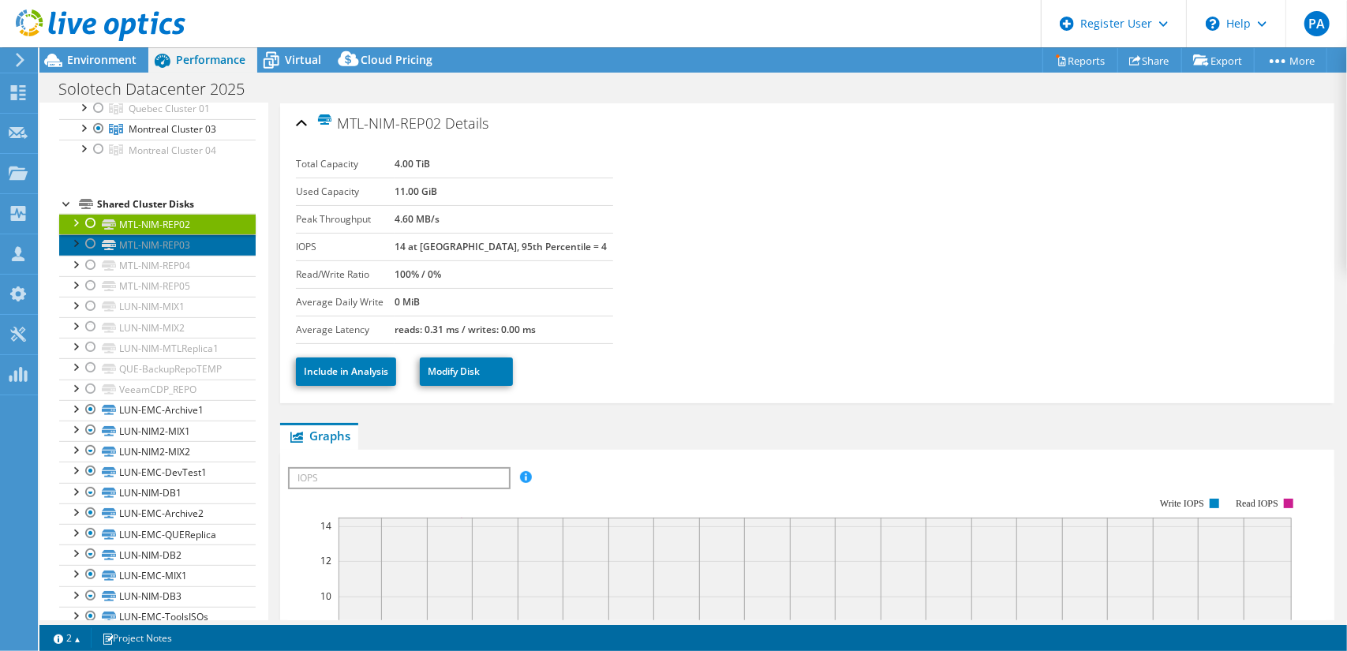
click at [170, 246] on link "MTL-NIM-REP03" at bounding box center [157, 244] width 196 height 21
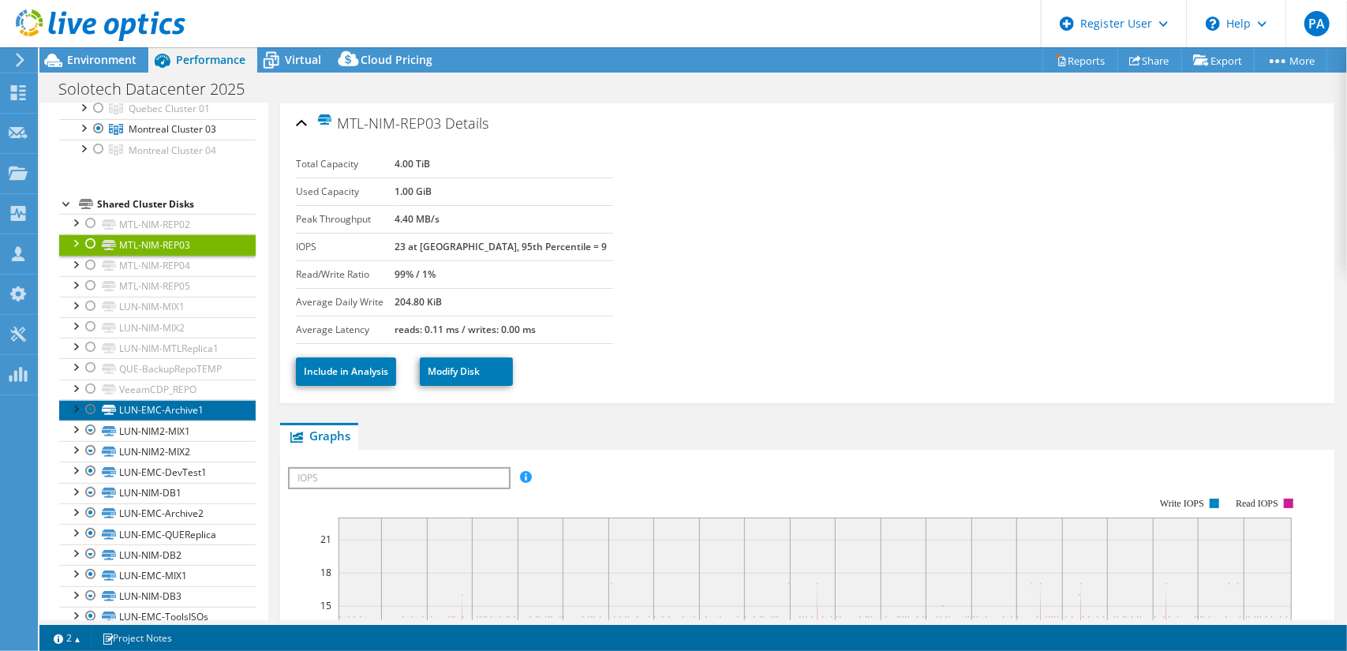
click at [163, 406] on link "LUN-EMC-Archive1" at bounding box center [157, 410] width 196 height 21
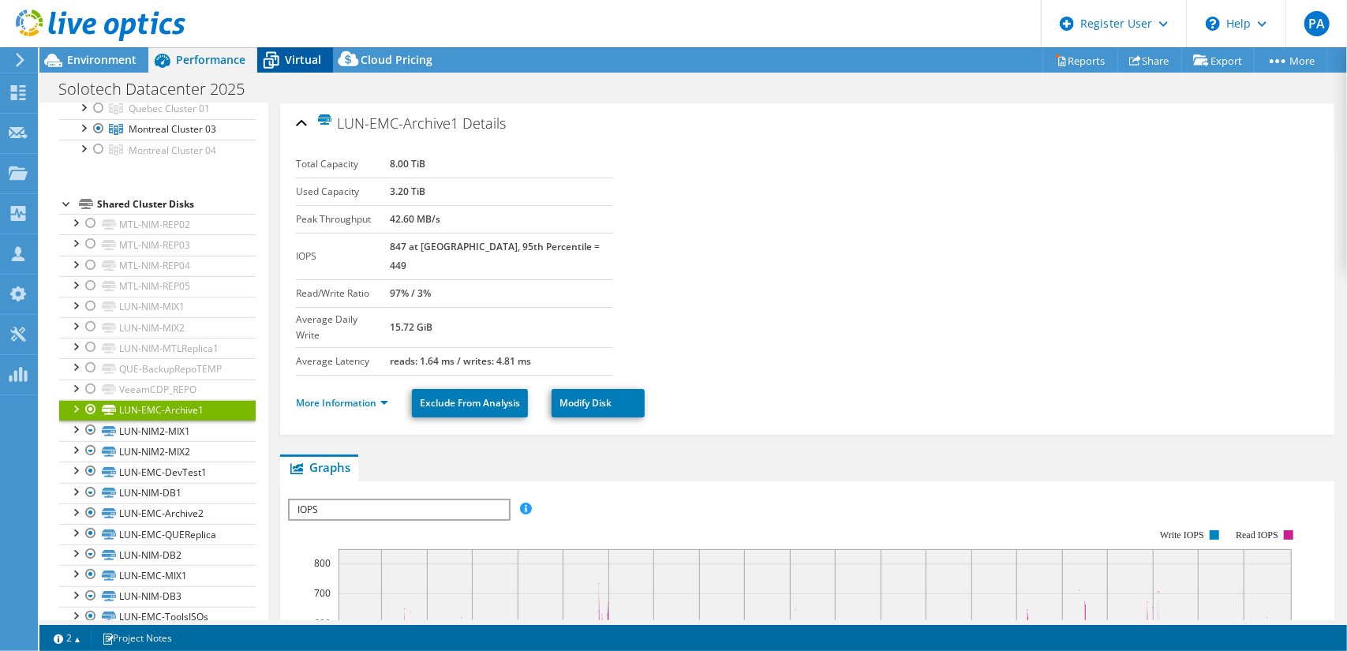
click at [312, 71] on div "Virtual" at bounding box center [295, 59] width 76 height 25
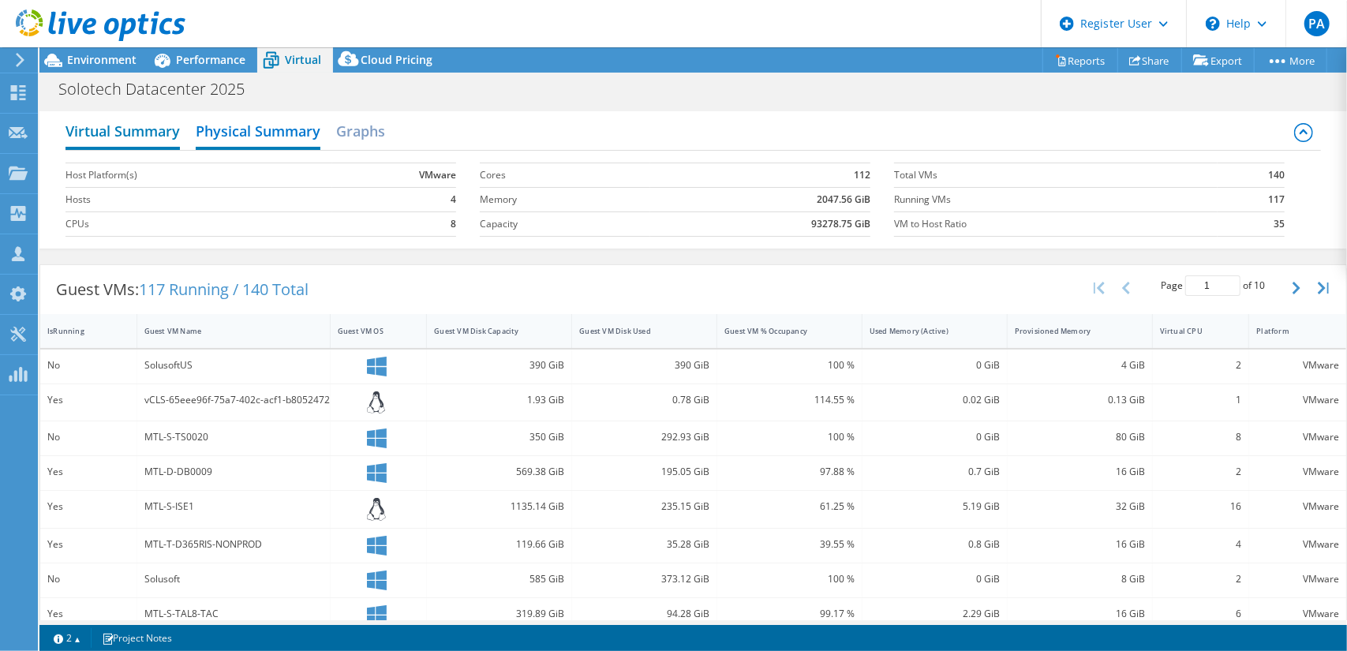
click at [146, 130] on h2 "Virtual Summary" at bounding box center [122, 132] width 114 height 35
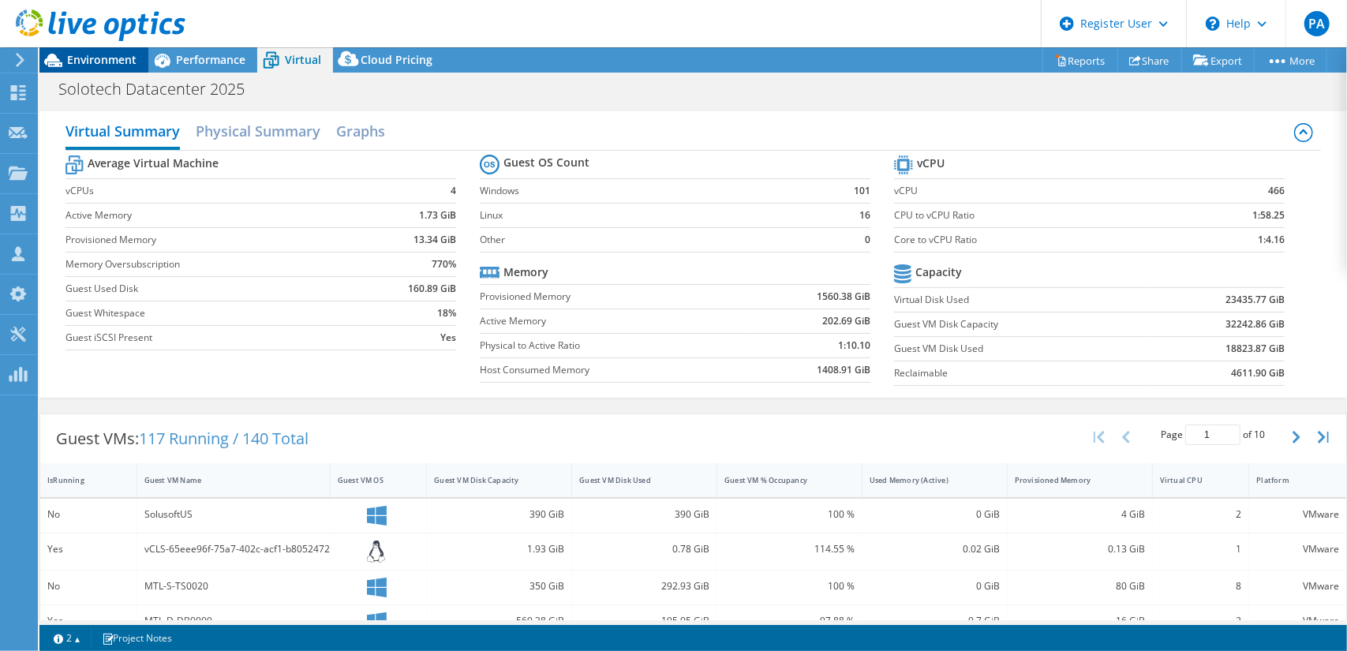
click at [99, 54] on span "Environment" at bounding box center [101, 59] width 69 height 15
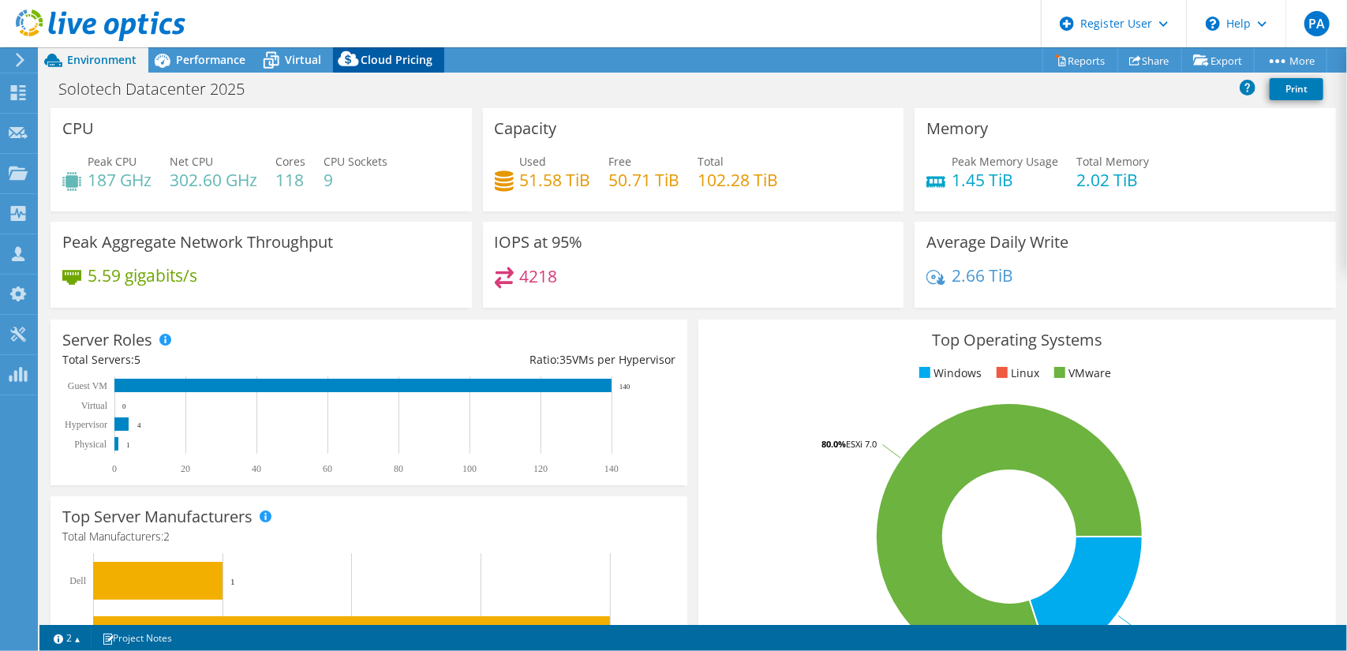
click at [372, 50] on div "Cloud Pricing" at bounding box center [388, 59] width 111 height 25
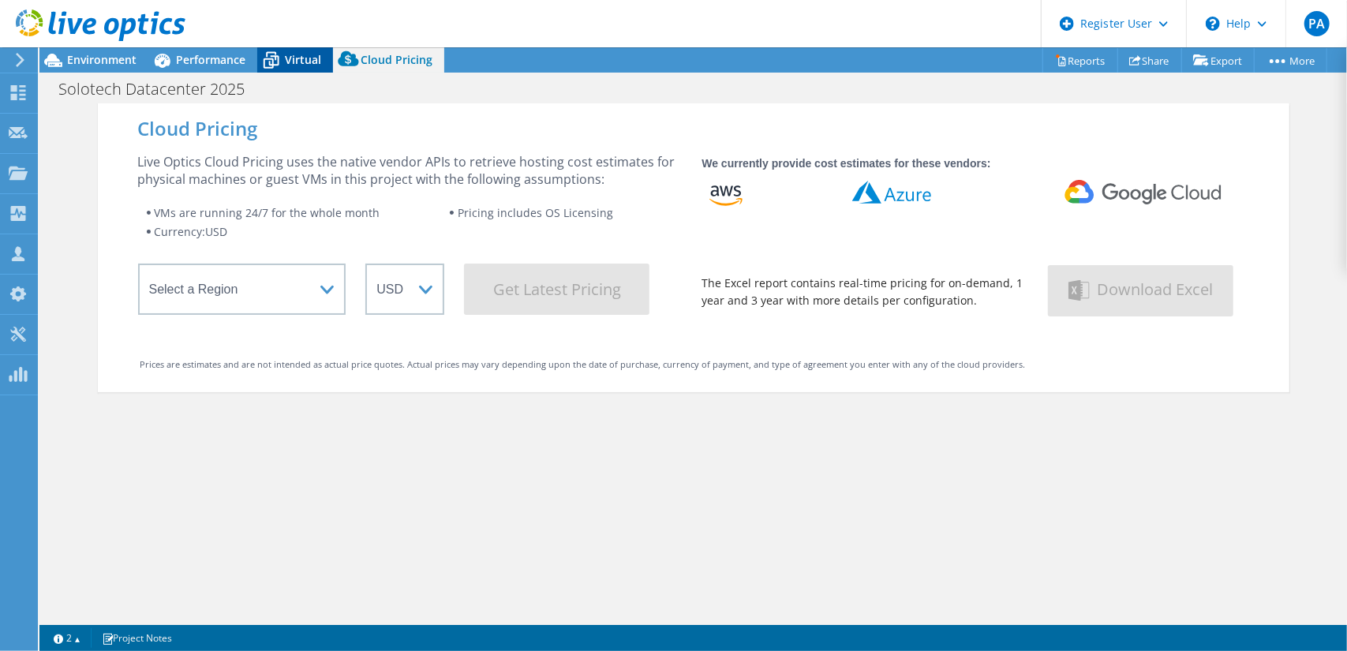
click at [278, 56] on icon at bounding box center [271, 61] width 28 height 28
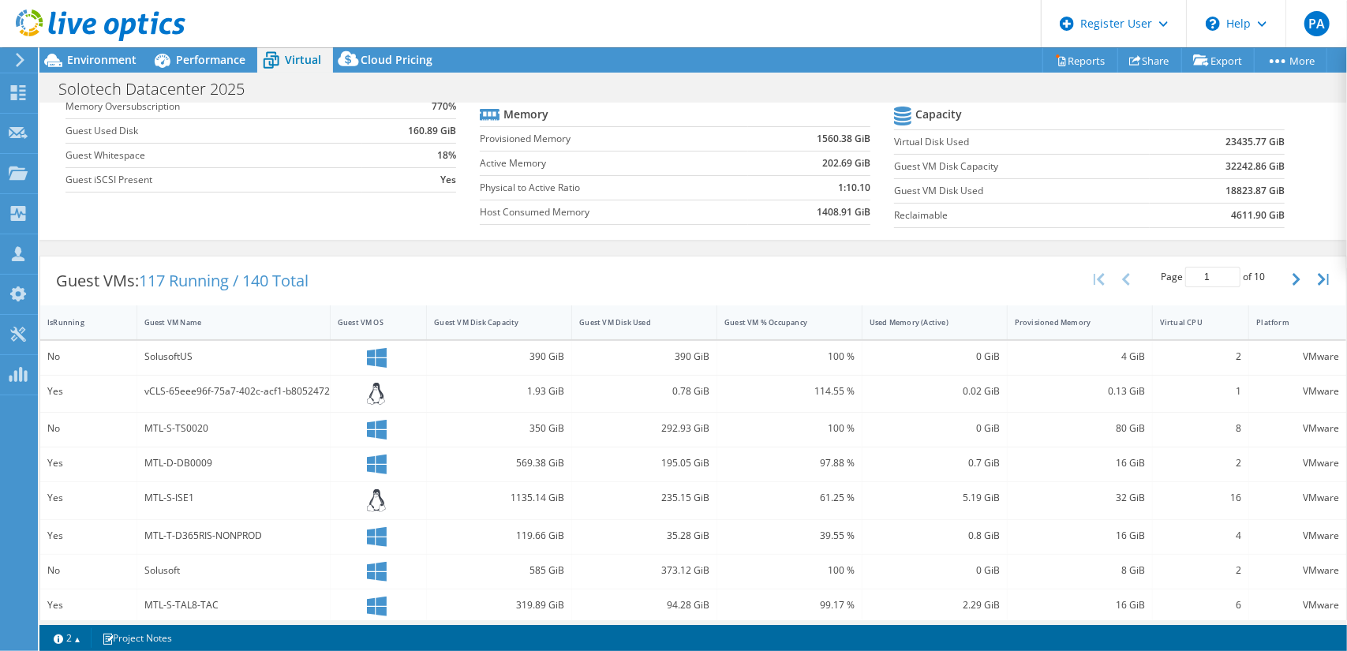
scroll to position [0, 0]
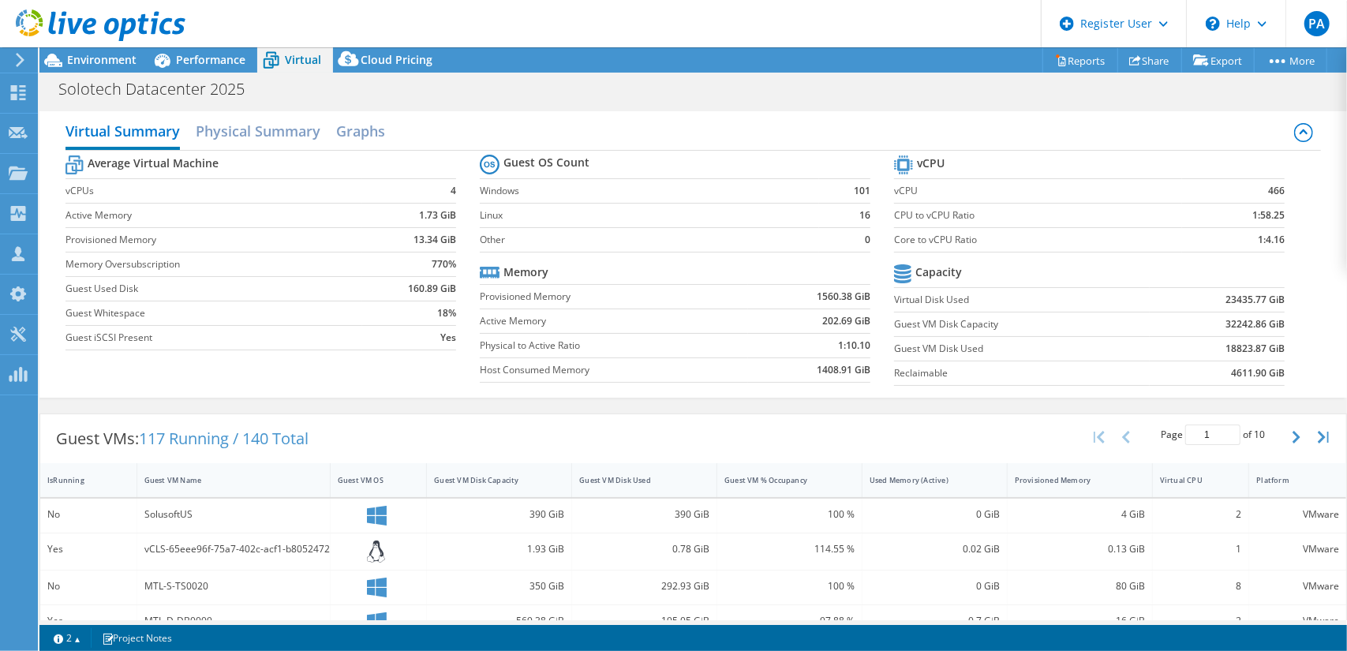
click at [1296, 127] on icon at bounding box center [1303, 132] width 19 height 19
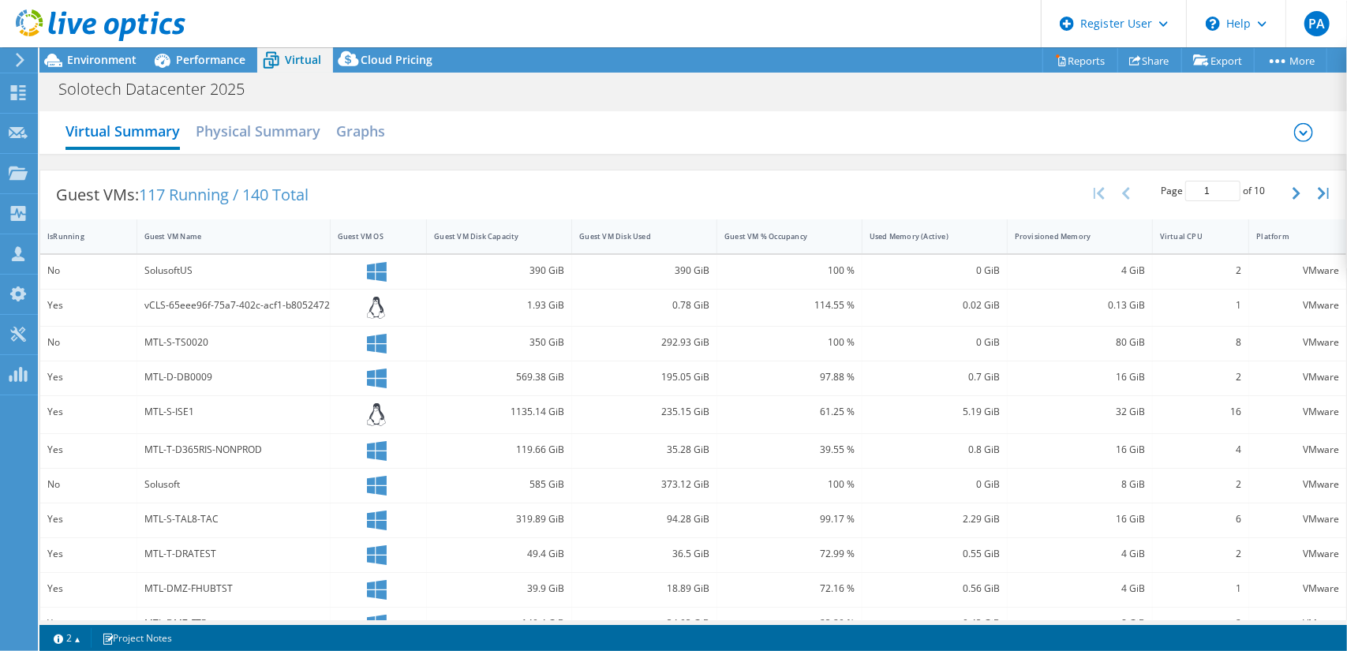
click at [1296, 127] on icon at bounding box center [1303, 132] width 19 height 19
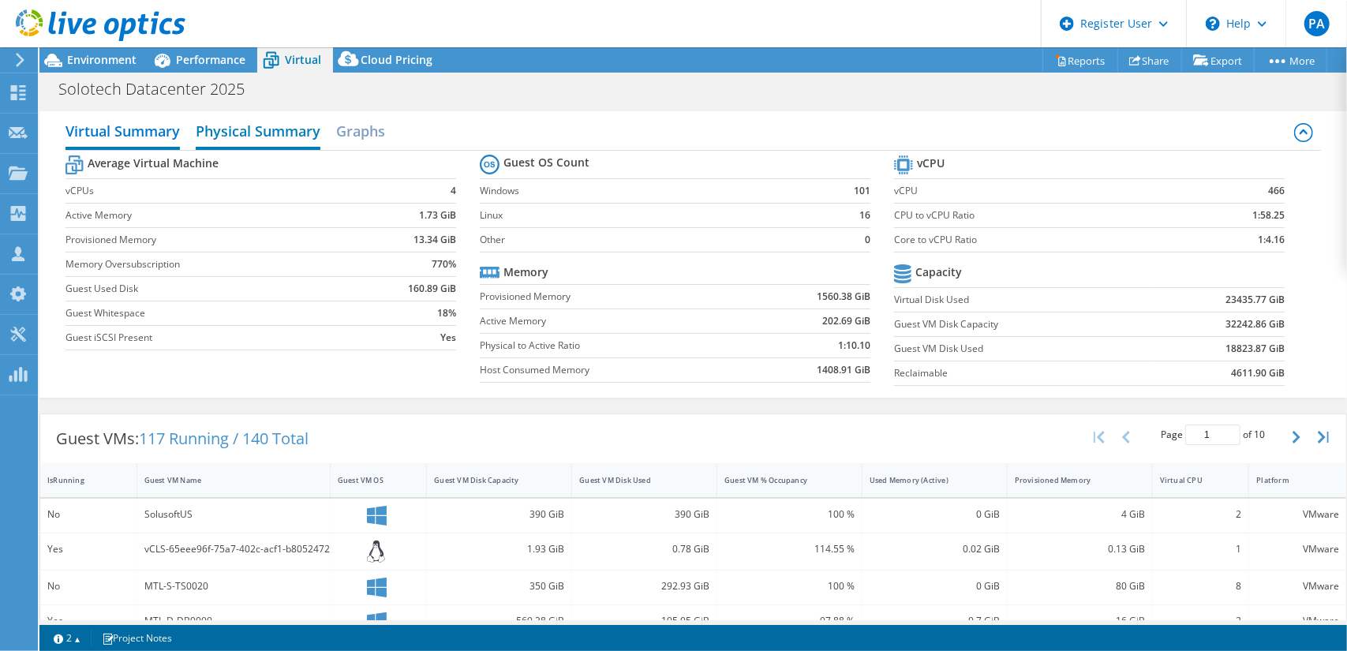
click at [294, 129] on h2 "Physical Summary" at bounding box center [258, 132] width 125 height 35
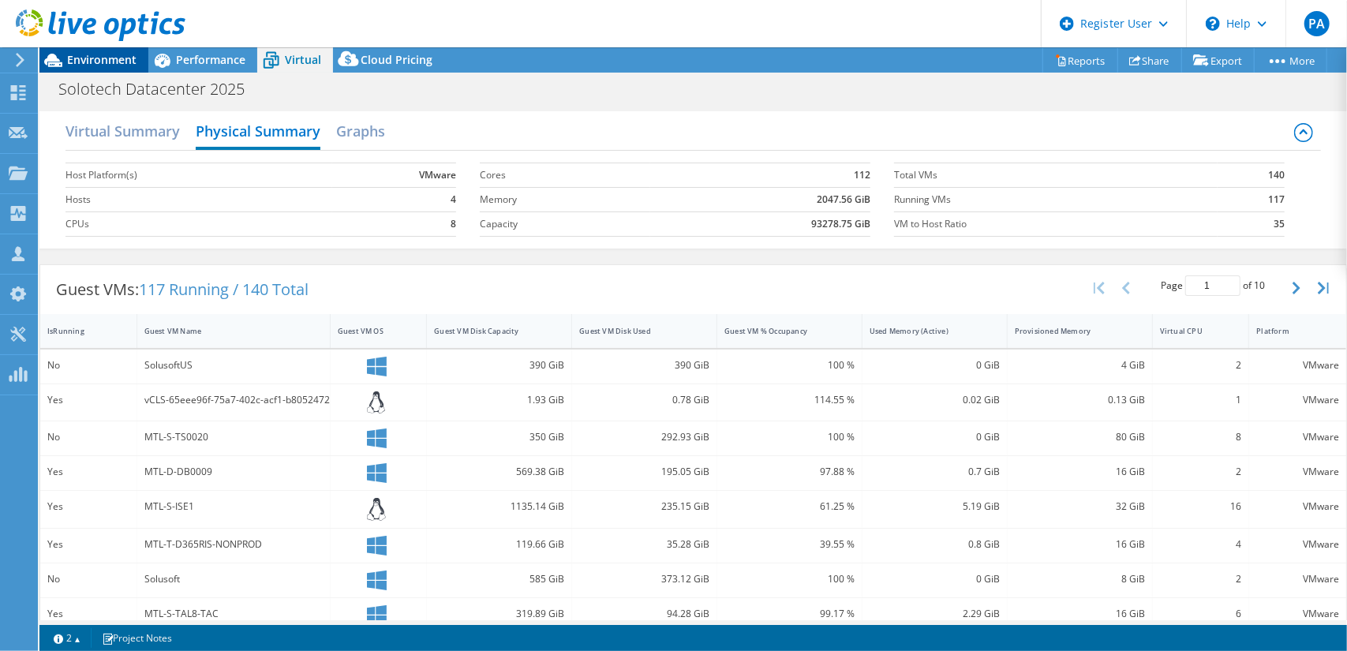
click at [62, 62] on icon at bounding box center [53, 60] width 18 height 13
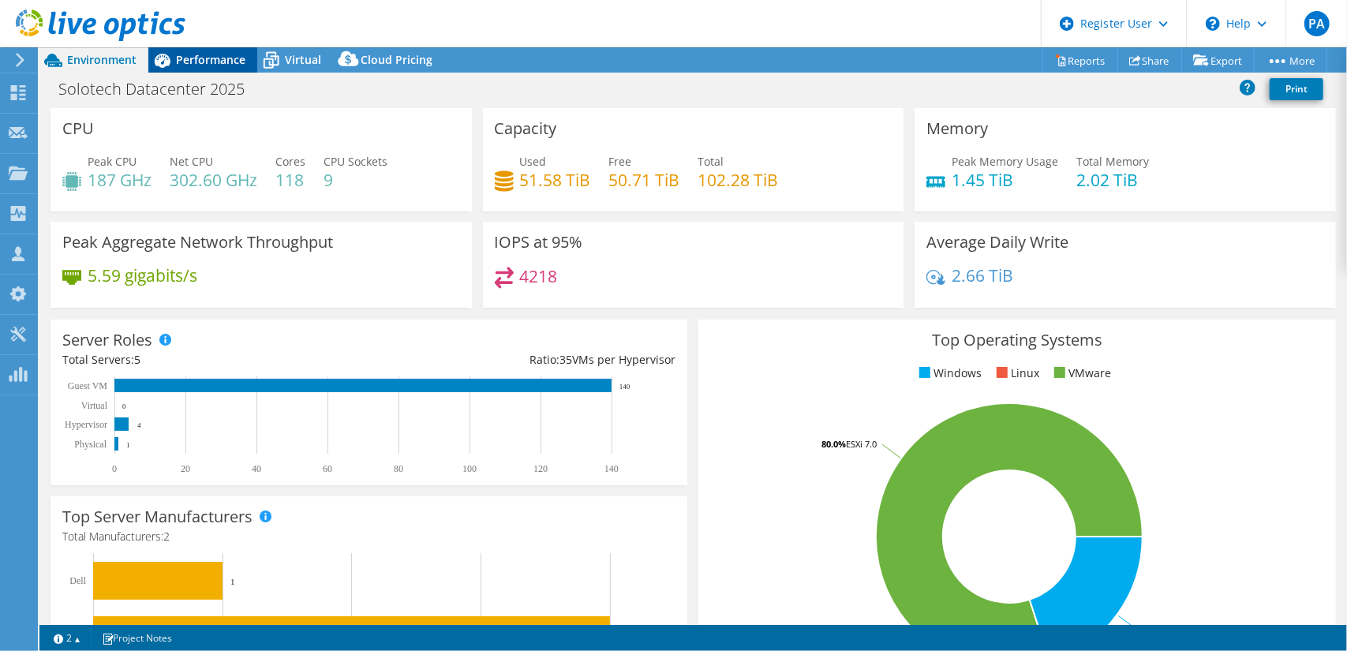
click at [234, 62] on span "Performance" at bounding box center [210, 59] width 69 height 15
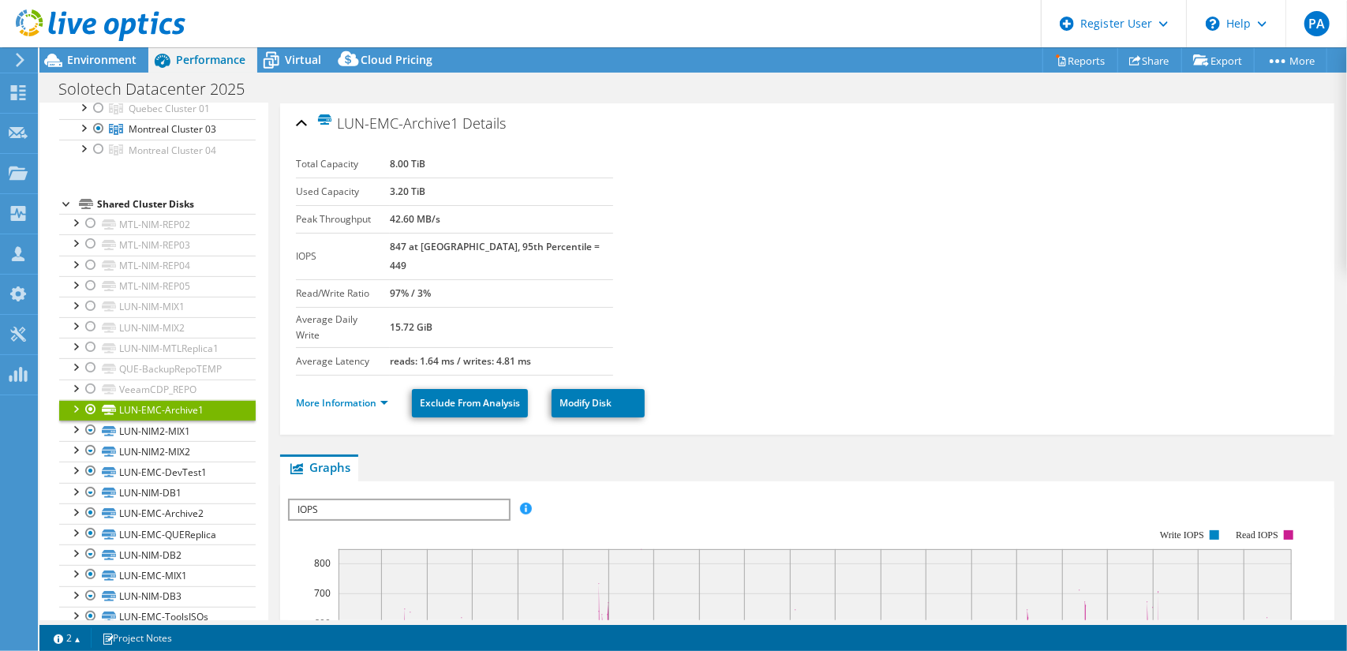
click at [117, 48] on div at bounding box center [92, 26] width 185 height 53
click at [107, 56] on span "Environment" at bounding box center [101, 59] width 69 height 15
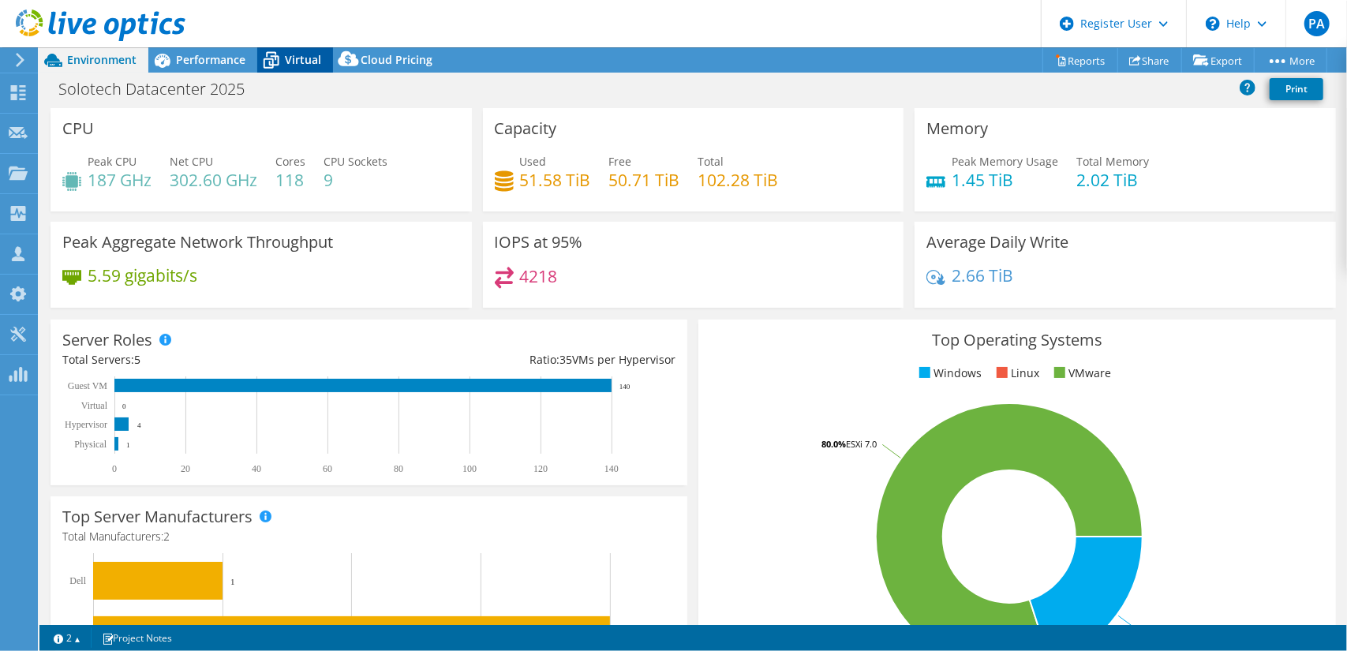
click at [286, 50] on div "Virtual" at bounding box center [295, 59] width 76 height 25
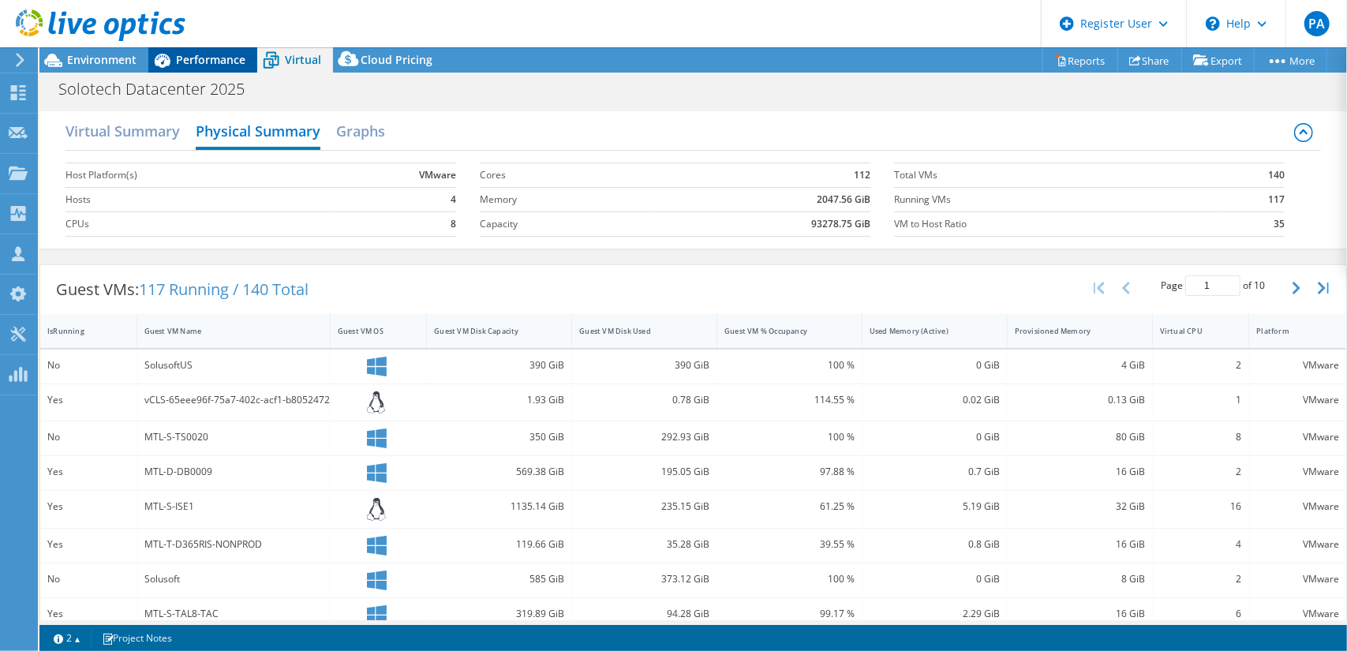
click at [199, 56] on span "Performance" at bounding box center [210, 59] width 69 height 15
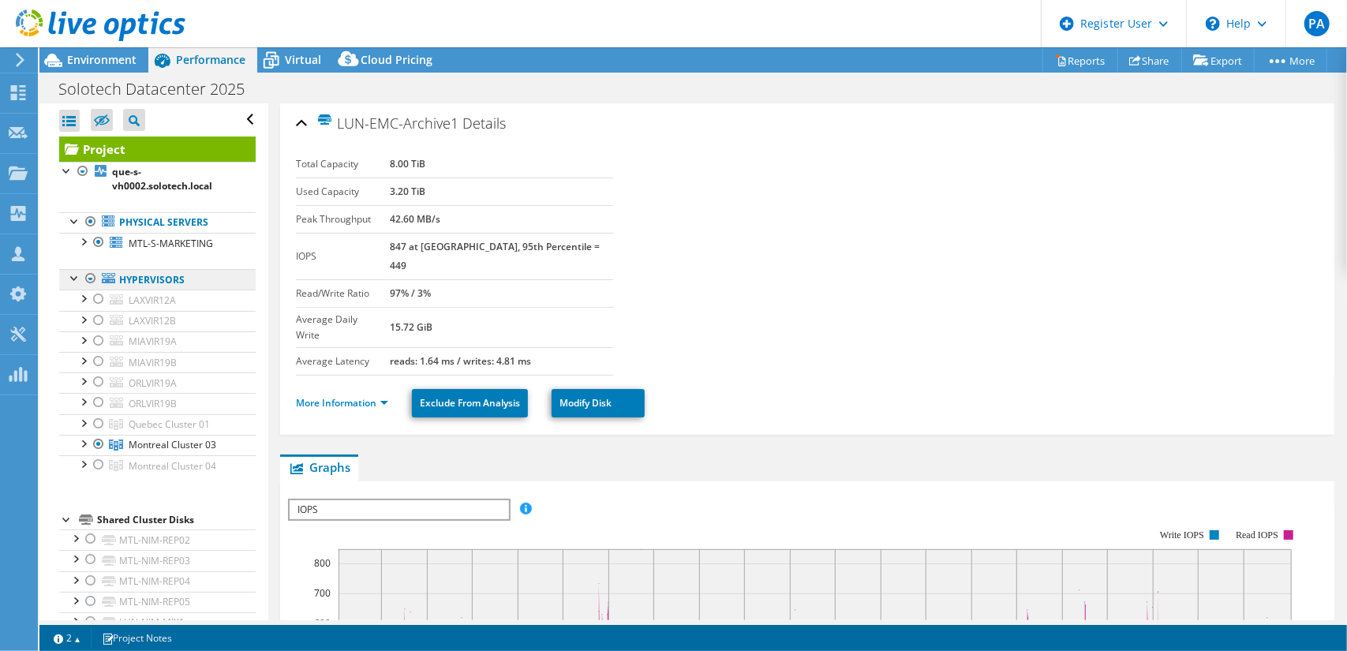
click at [159, 274] on link "Hypervisors" at bounding box center [157, 279] width 196 height 21
click at [189, 278] on link "Hypervisors" at bounding box center [157, 279] width 196 height 21
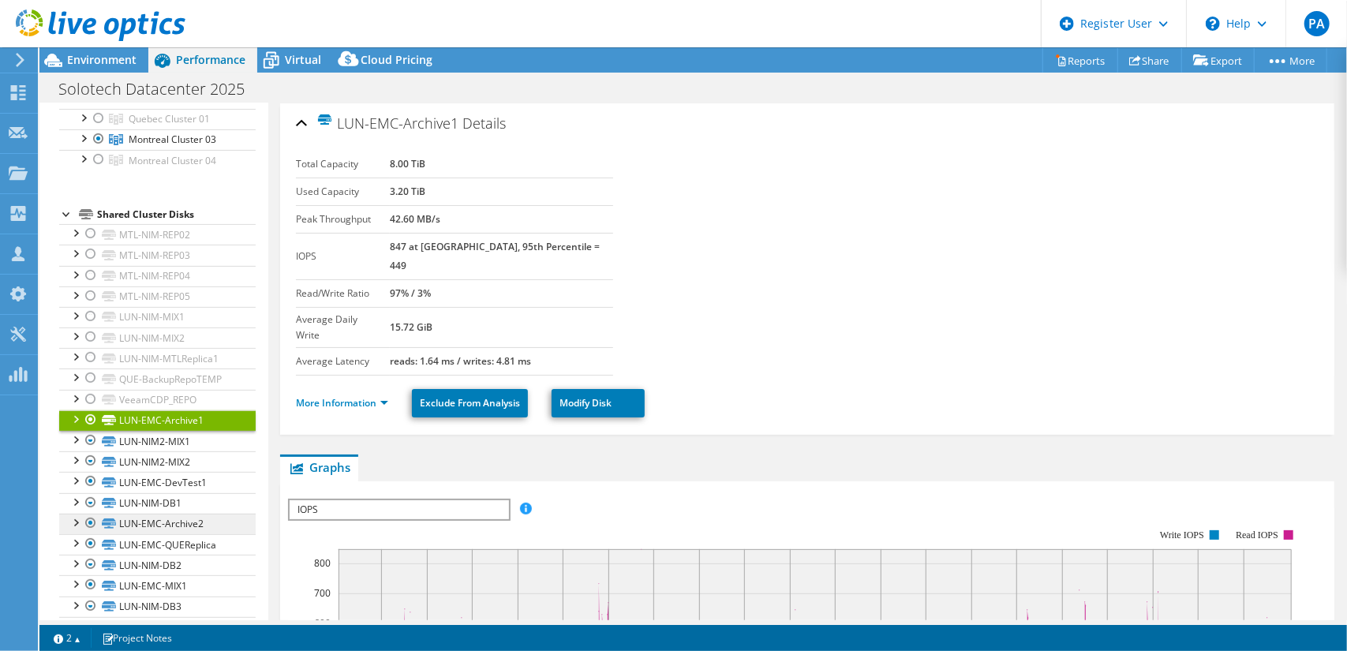
scroll to position [316, 0]
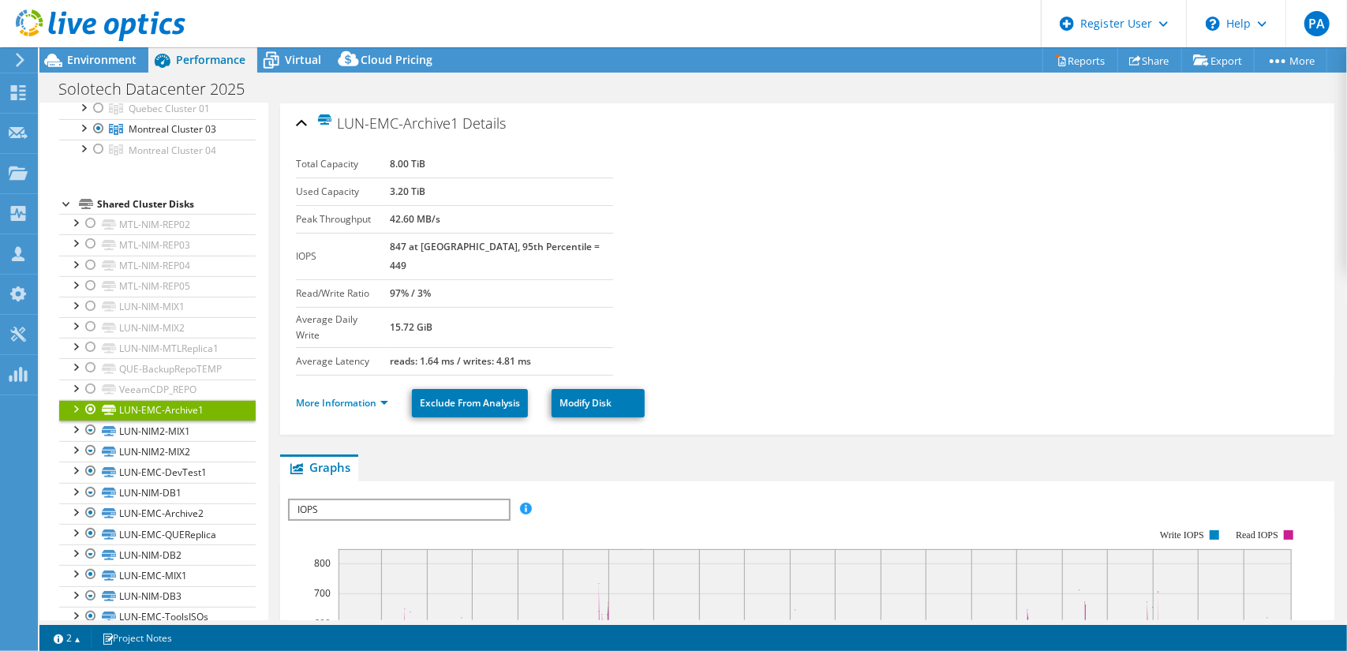
click at [458, 500] on span "IOPS" at bounding box center [399, 509] width 219 height 19
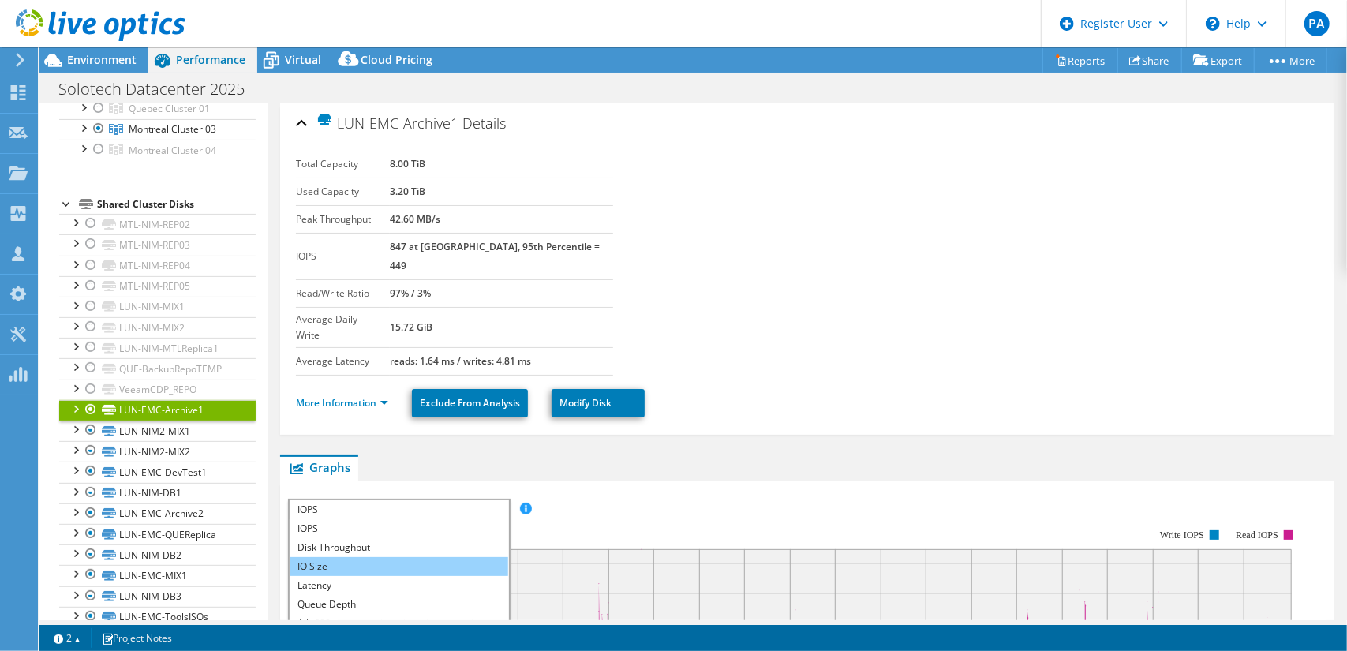
click at [433, 557] on li "IO Size" at bounding box center [399, 566] width 219 height 19
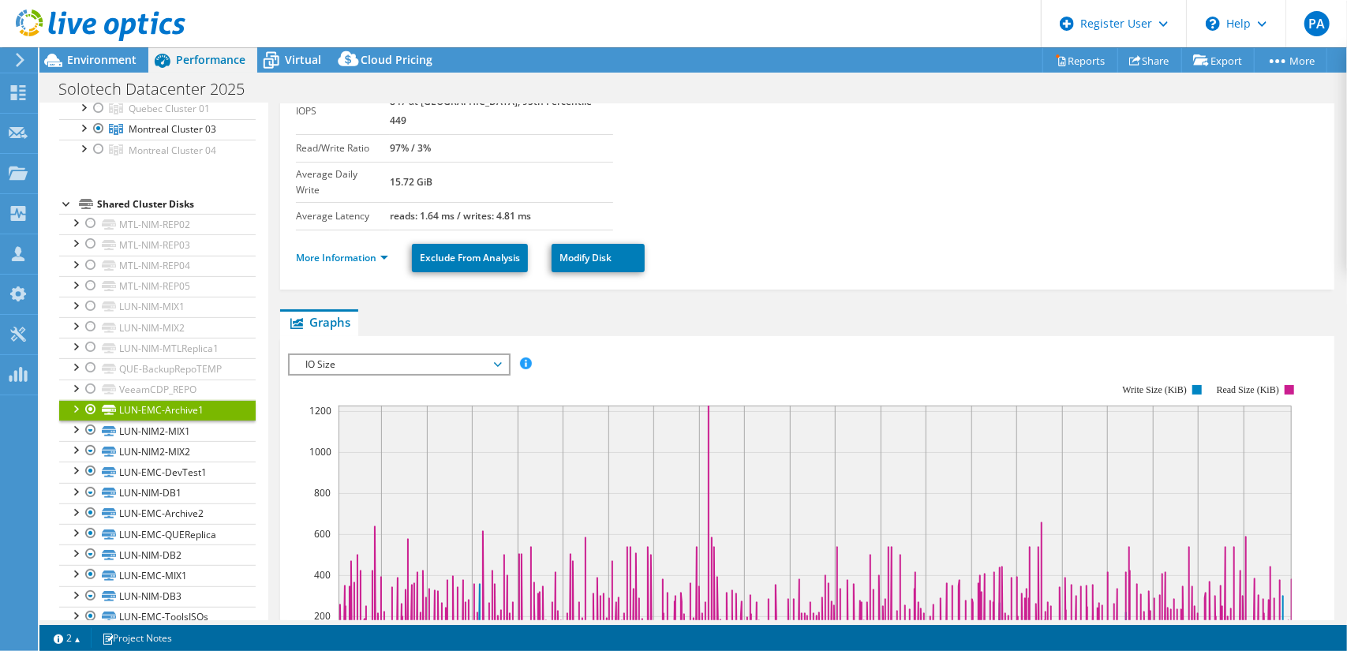
scroll to position [79, 0]
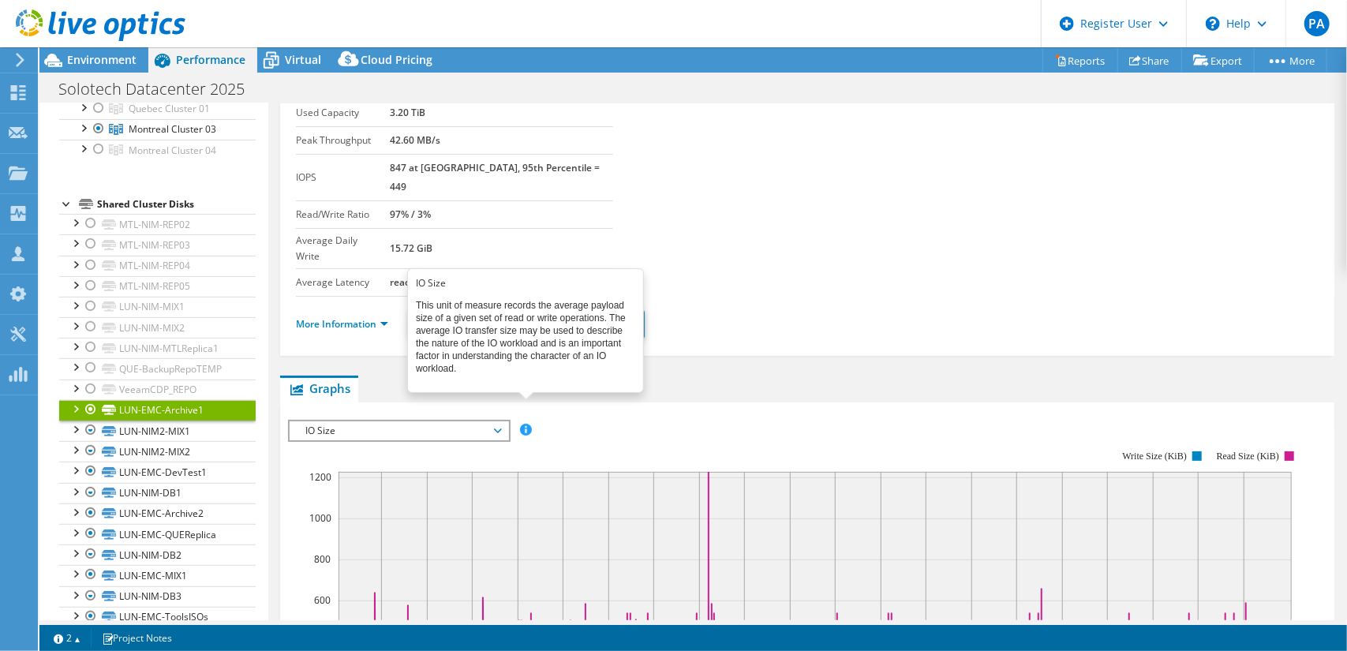
click at [529, 424] on span at bounding box center [525, 429] width 11 height 11
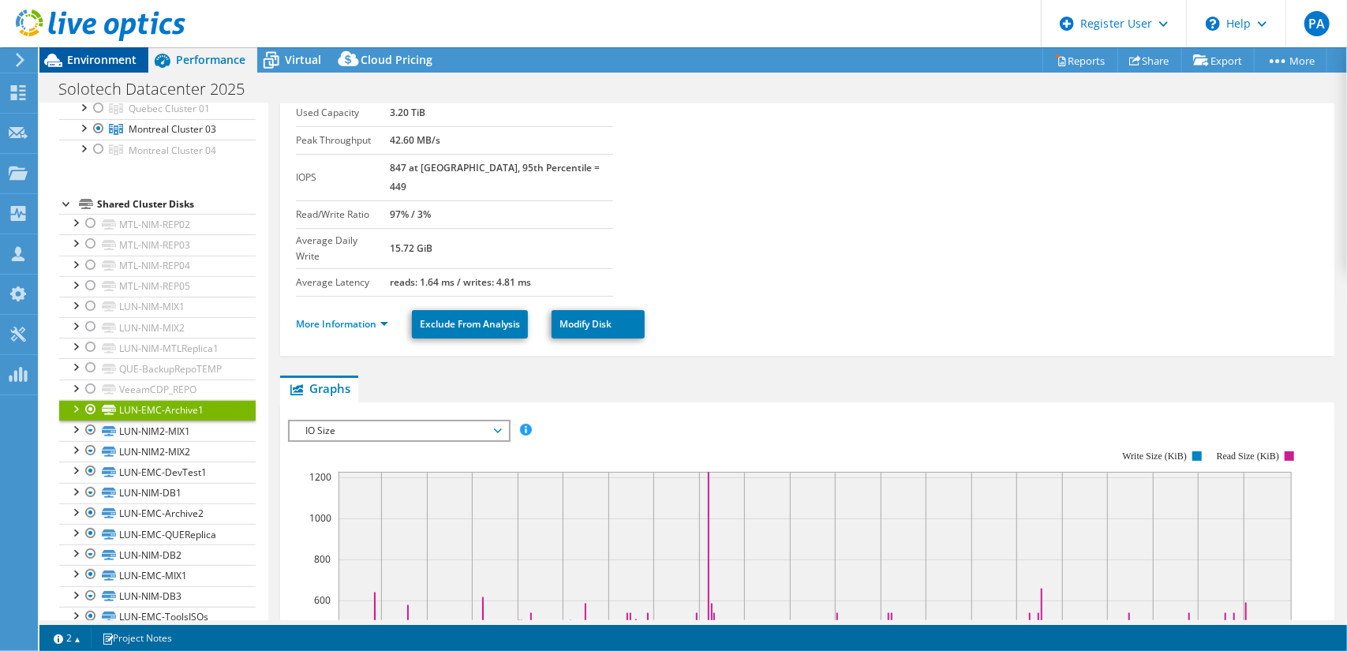
click at [128, 64] on span "Environment" at bounding box center [101, 59] width 69 height 15
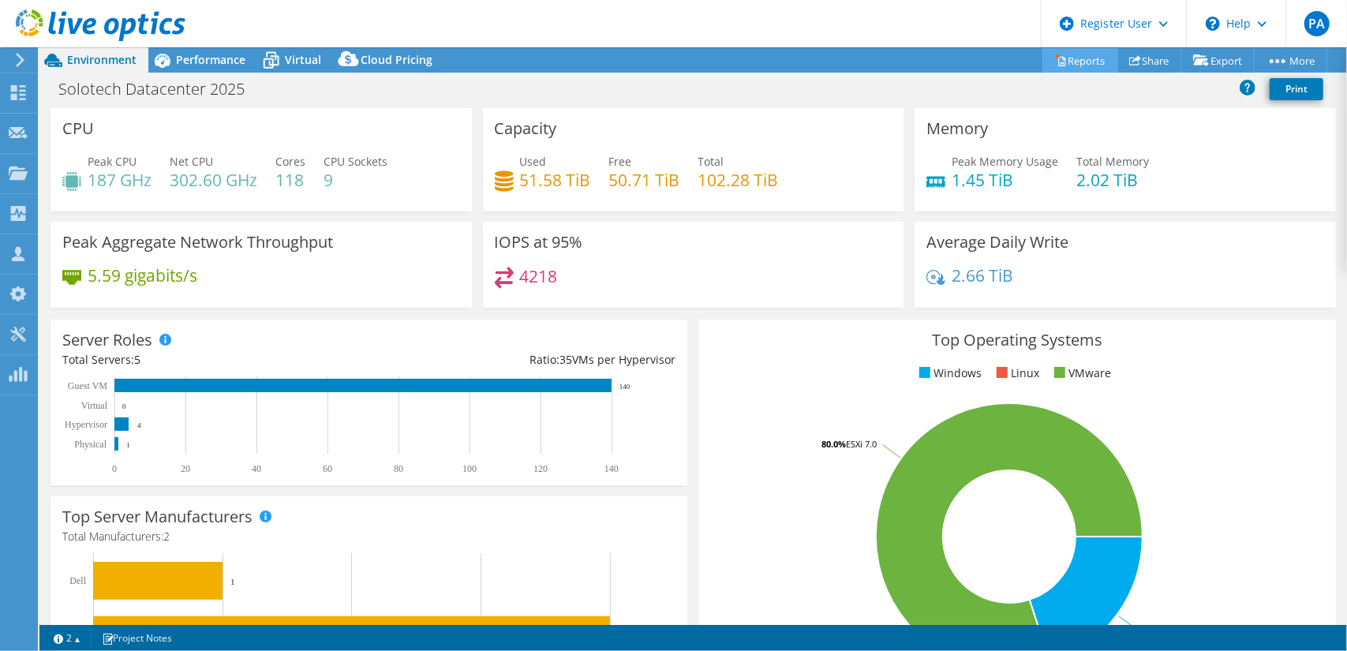
click at [1087, 61] on link "Reports" at bounding box center [1080, 60] width 76 height 24
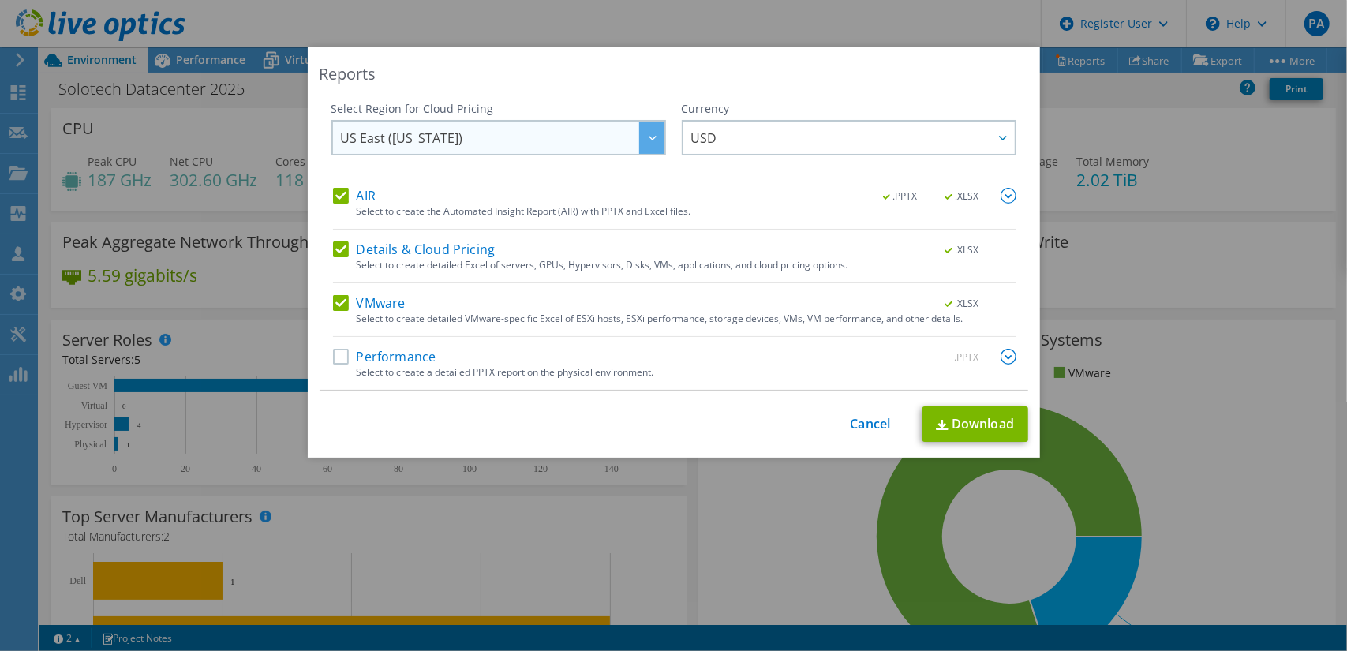
click at [598, 144] on span "US East ([US_STATE])" at bounding box center [502, 137] width 323 height 32
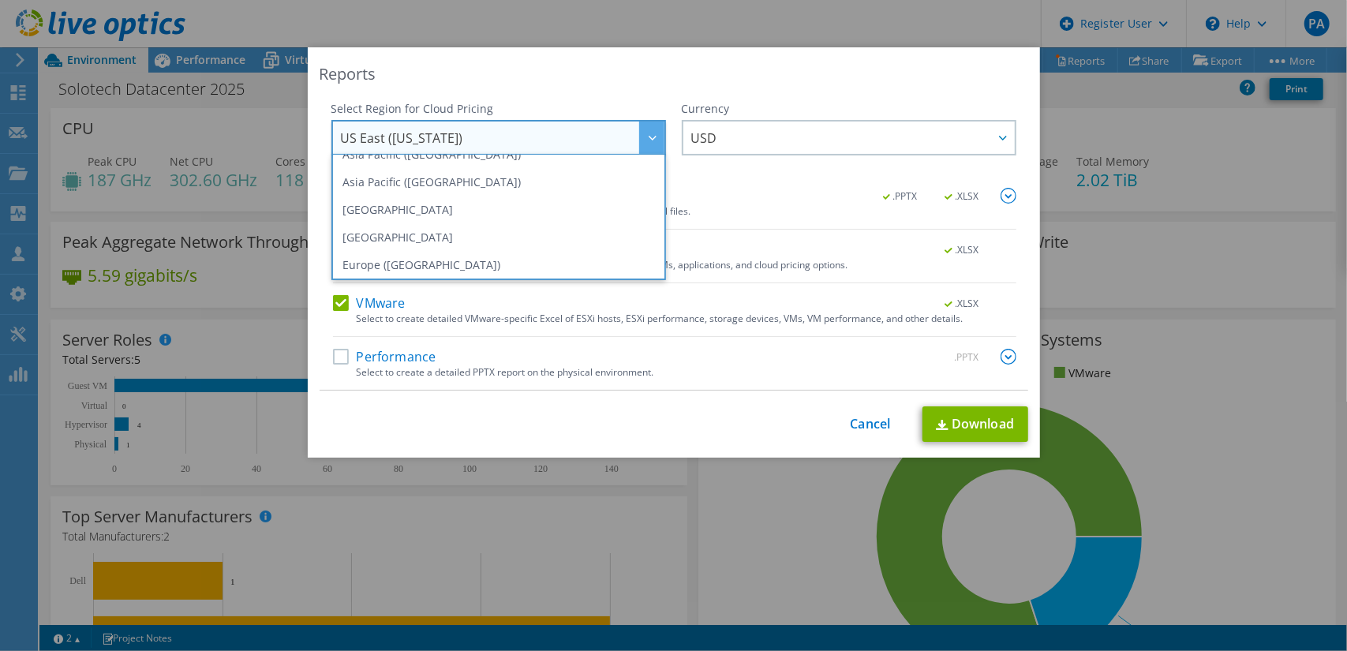
scroll to position [134, 0]
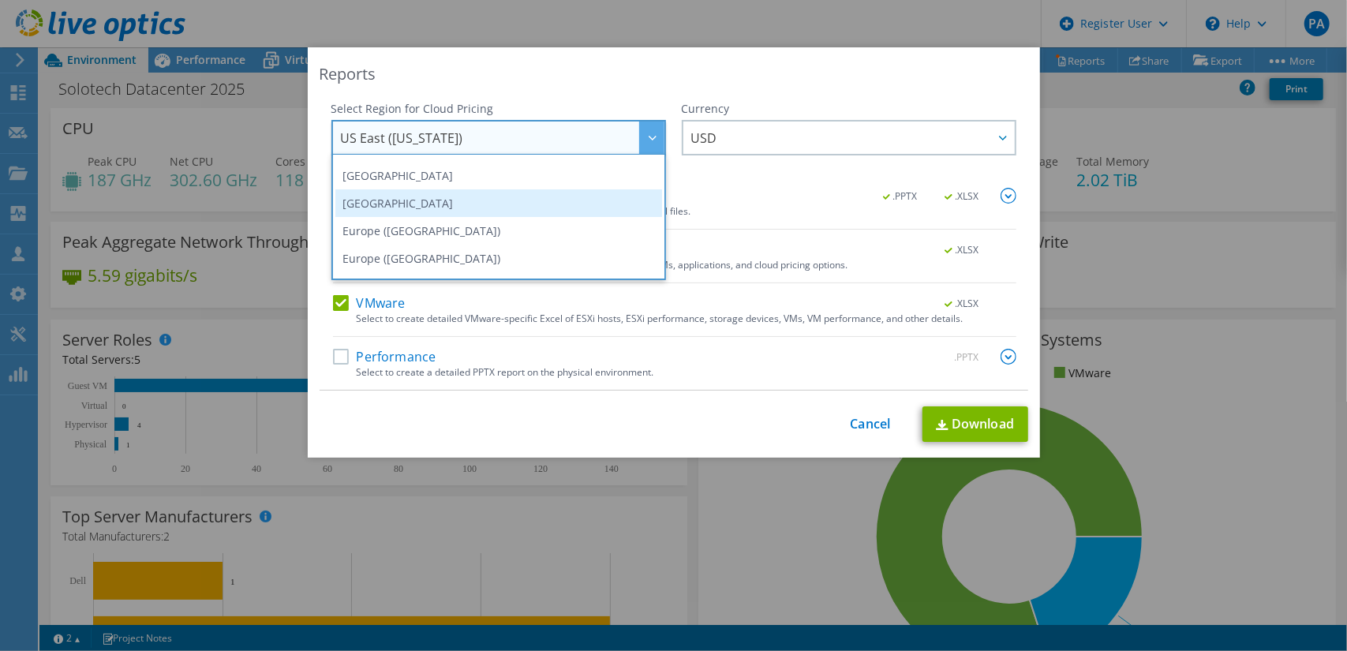
click at [477, 204] on li "[GEOGRAPHIC_DATA]" at bounding box center [498, 203] width 327 height 28
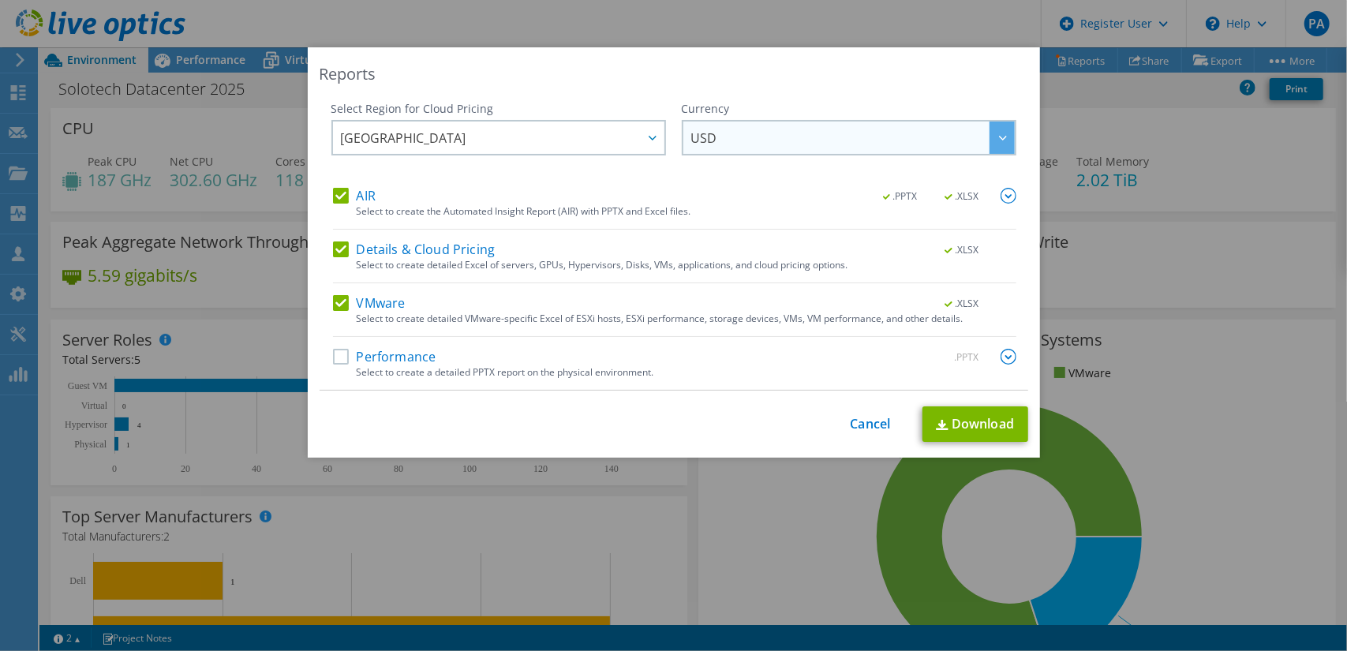
click at [786, 149] on span "USD" at bounding box center [852, 137] width 323 height 32
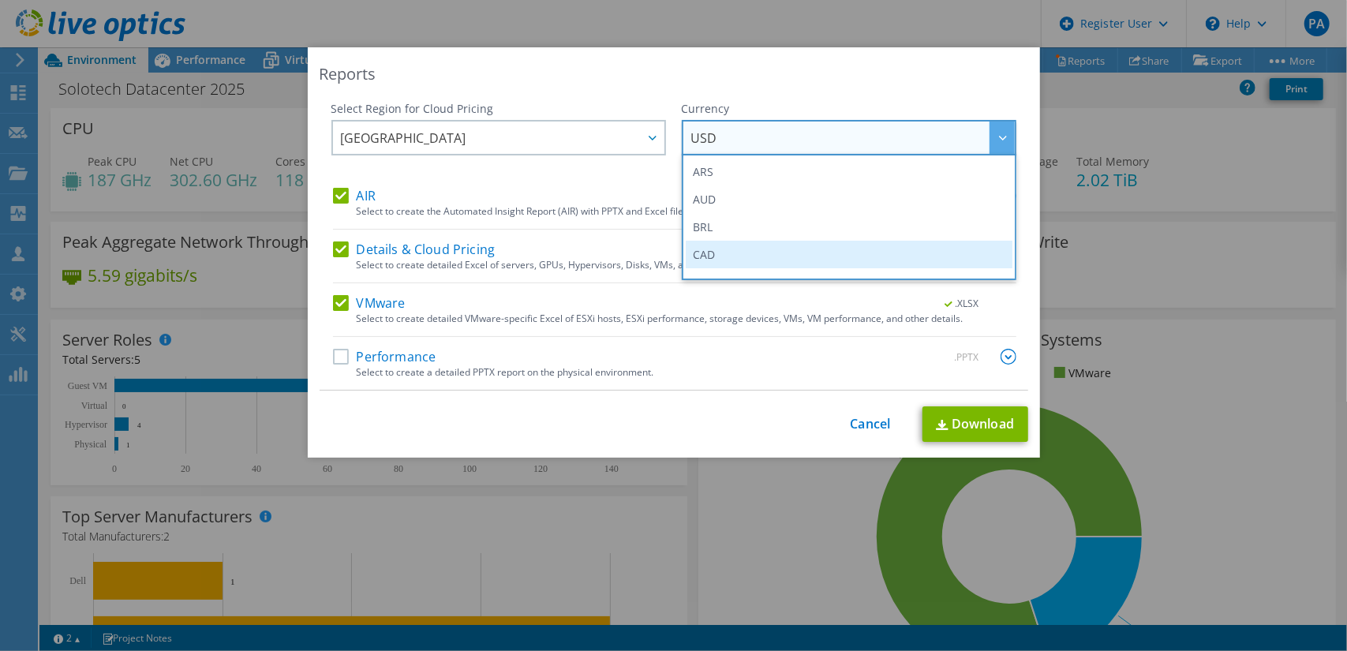
click at [768, 241] on li "CAD" at bounding box center [849, 255] width 327 height 28
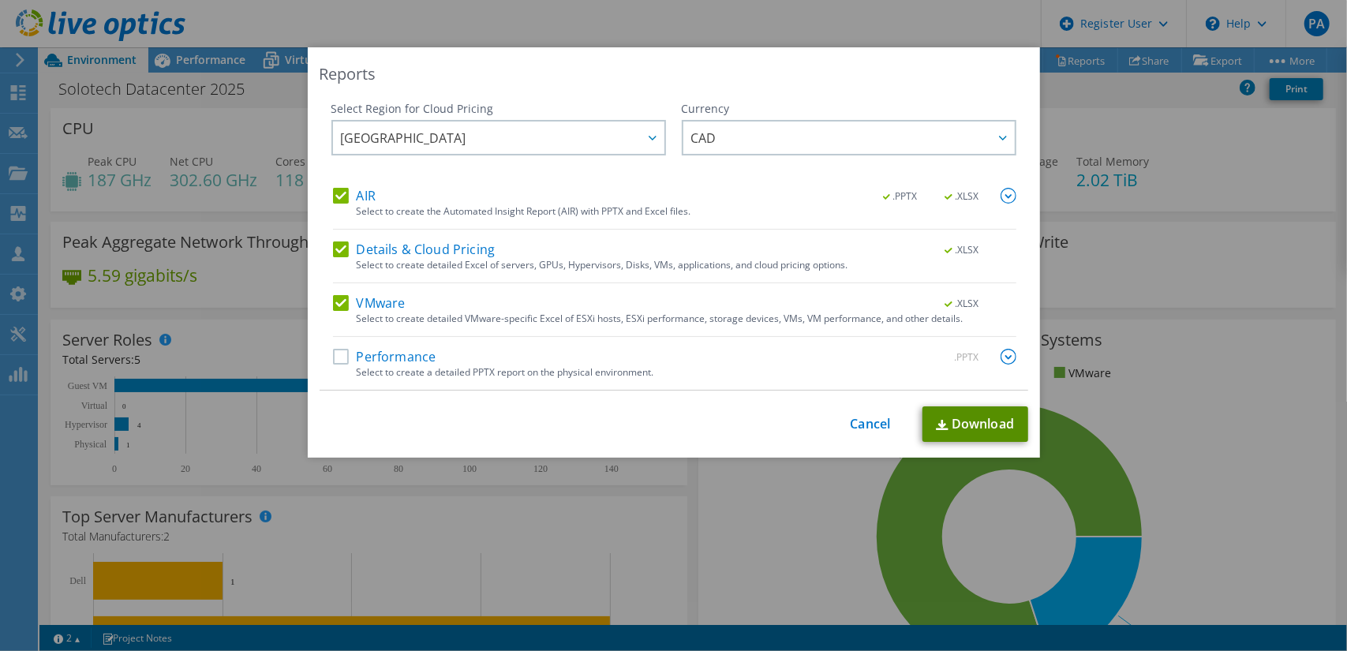
click at [980, 429] on link "Download" at bounding box center [975, 423] width 106 height 35
click at [862, 430] on link "Cancel" at bounding box center [870, 424] width 40 height 15
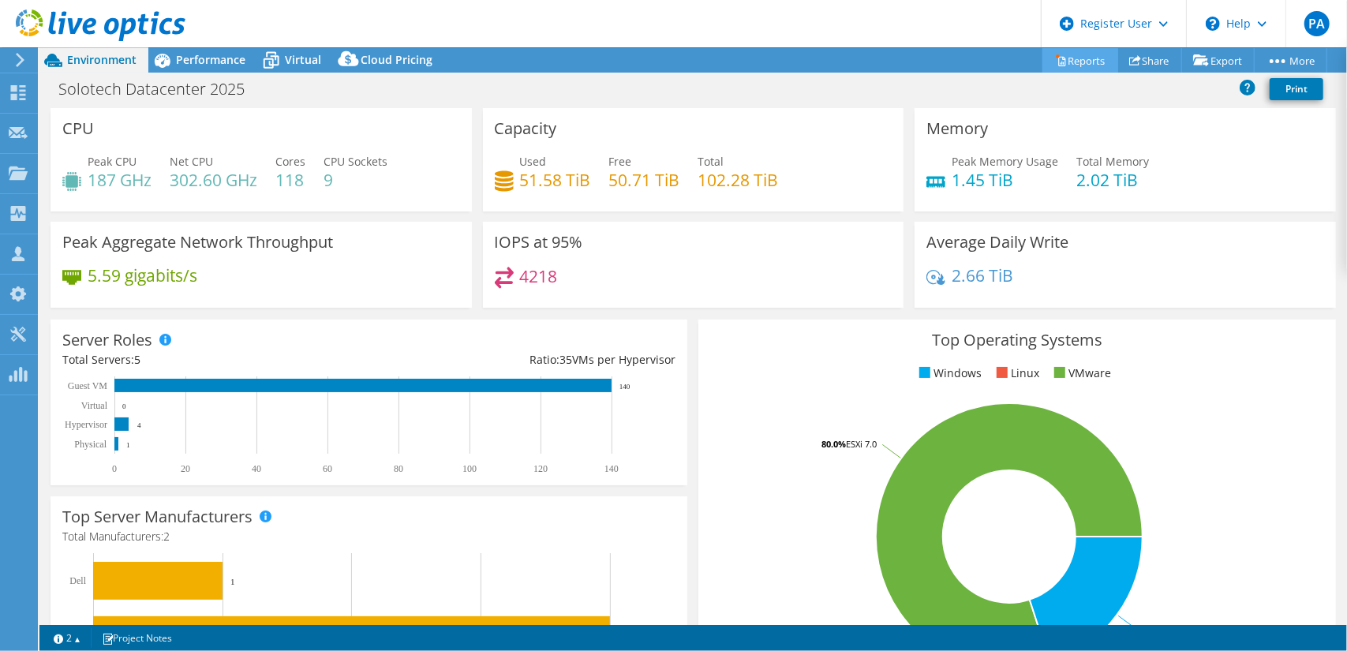
click at [1100, 54] on link "Reports" at bounding box center [1080, 60] width 76 height 24
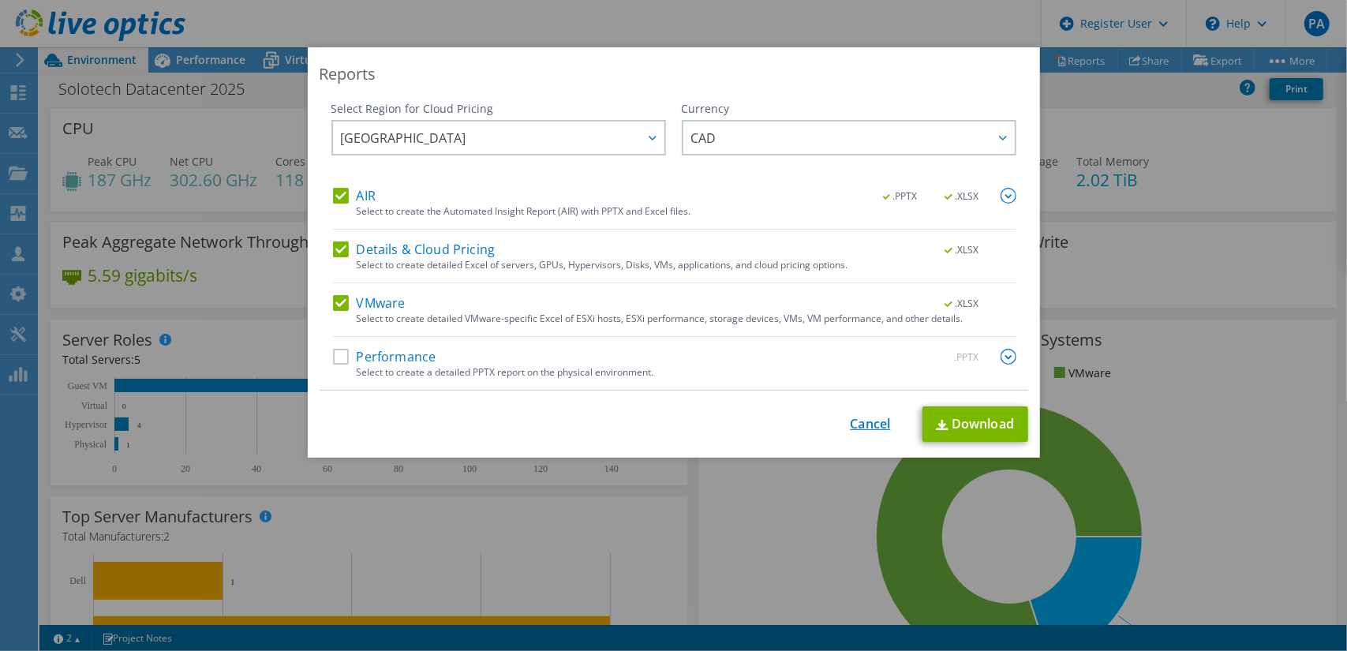
click at [865, 424] on link "Cancel" at bounding box center [870, 424] width 40 height 15
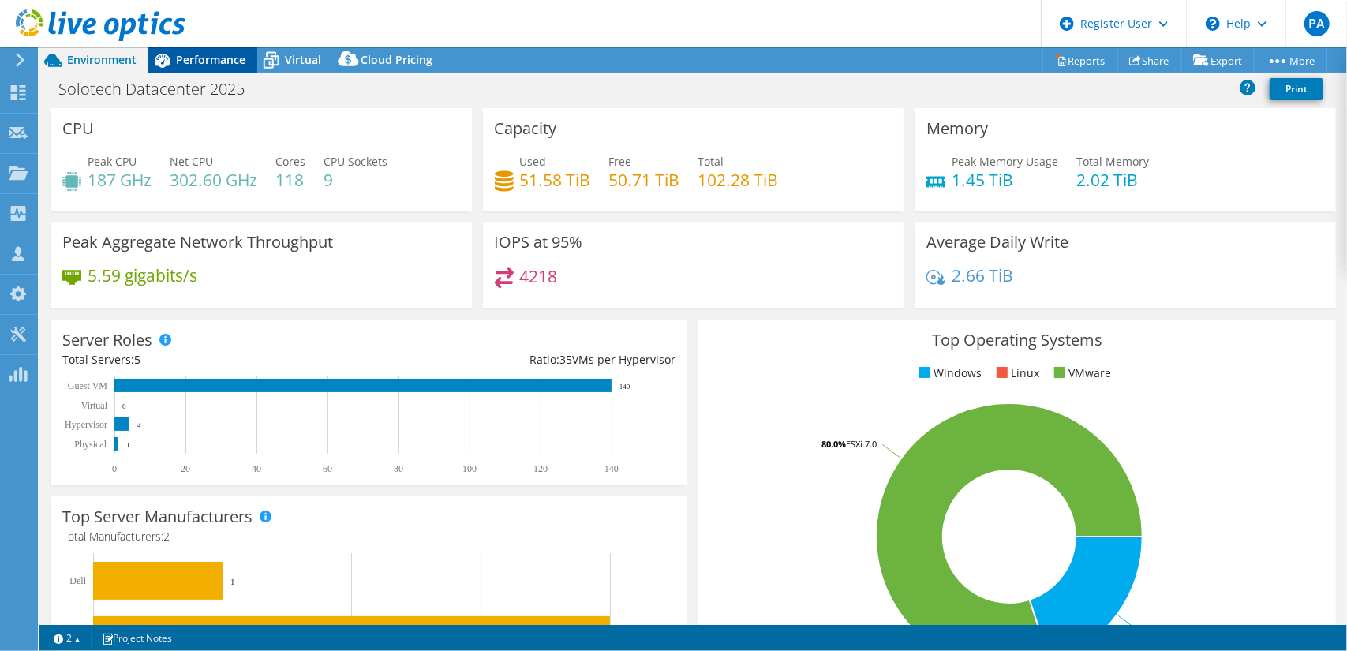
click at [213, 61] on span "Performance" at bounding box center [210, 59] width 69 height 15
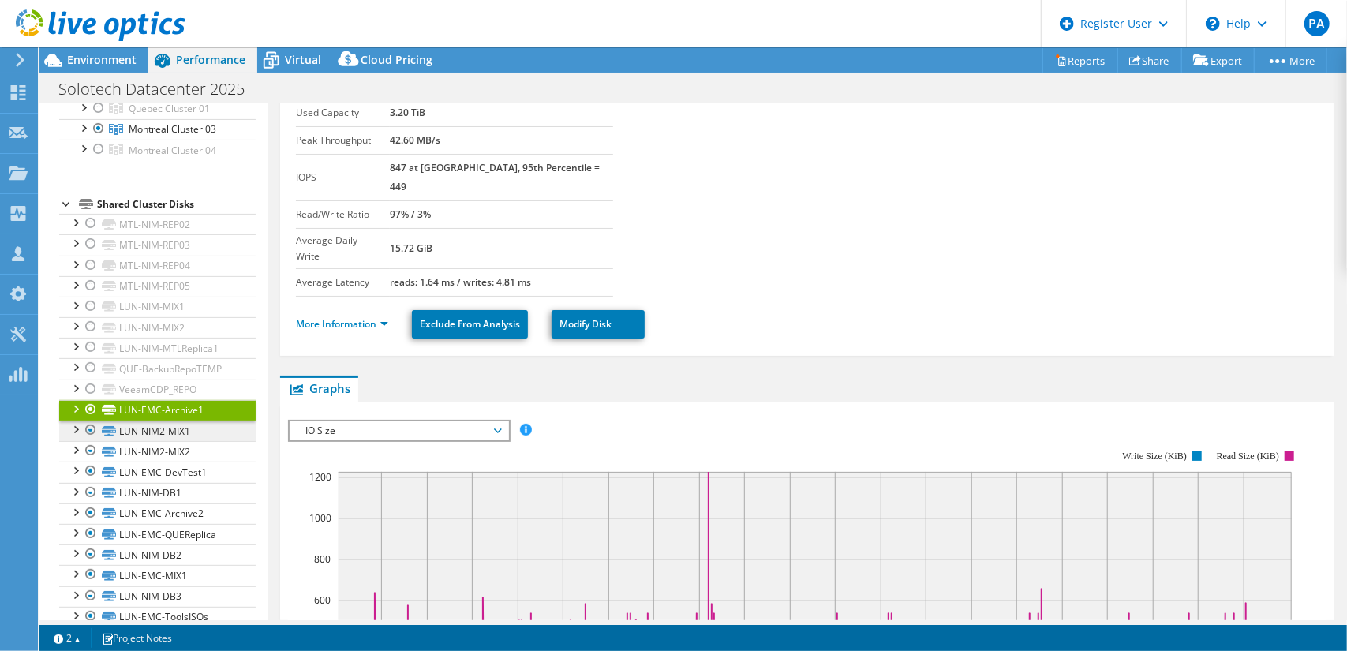
scroll to position [79, 0]
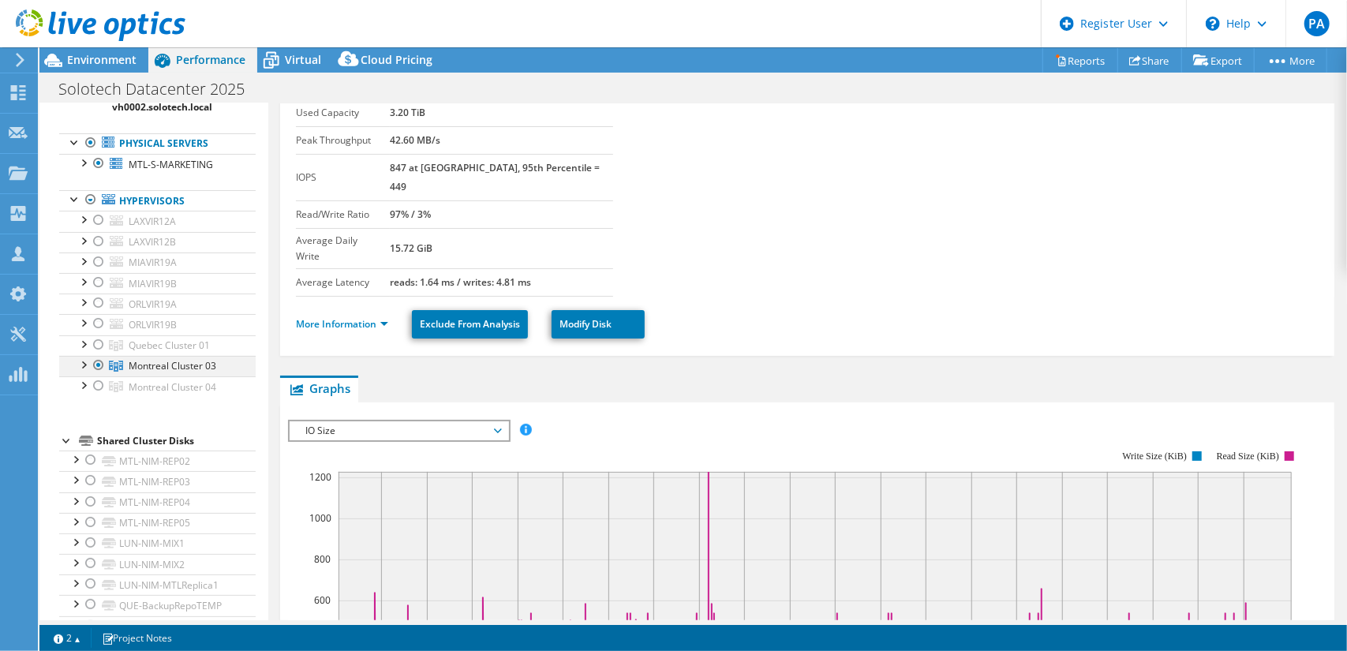
click at [85, 363] on div at bounding box center [83, 364] width 16 height 16
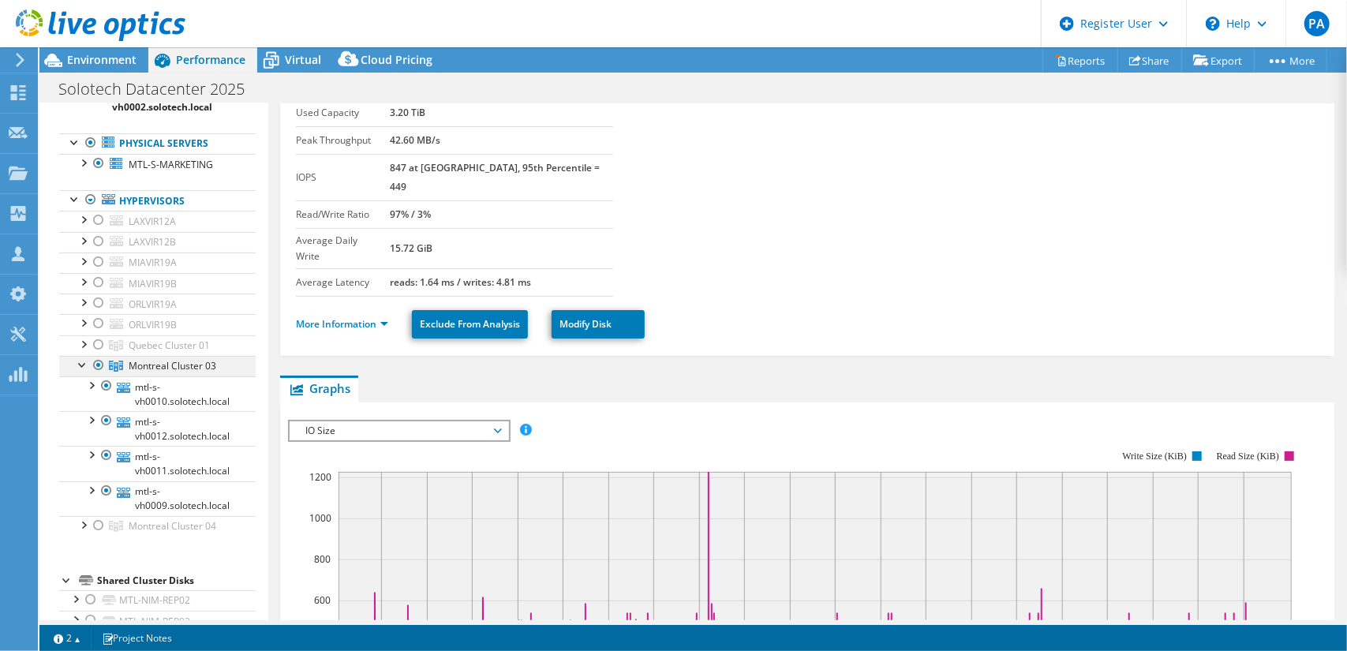
click at [85, 363] on div at bounding box center [83, 364] width 16 height 16
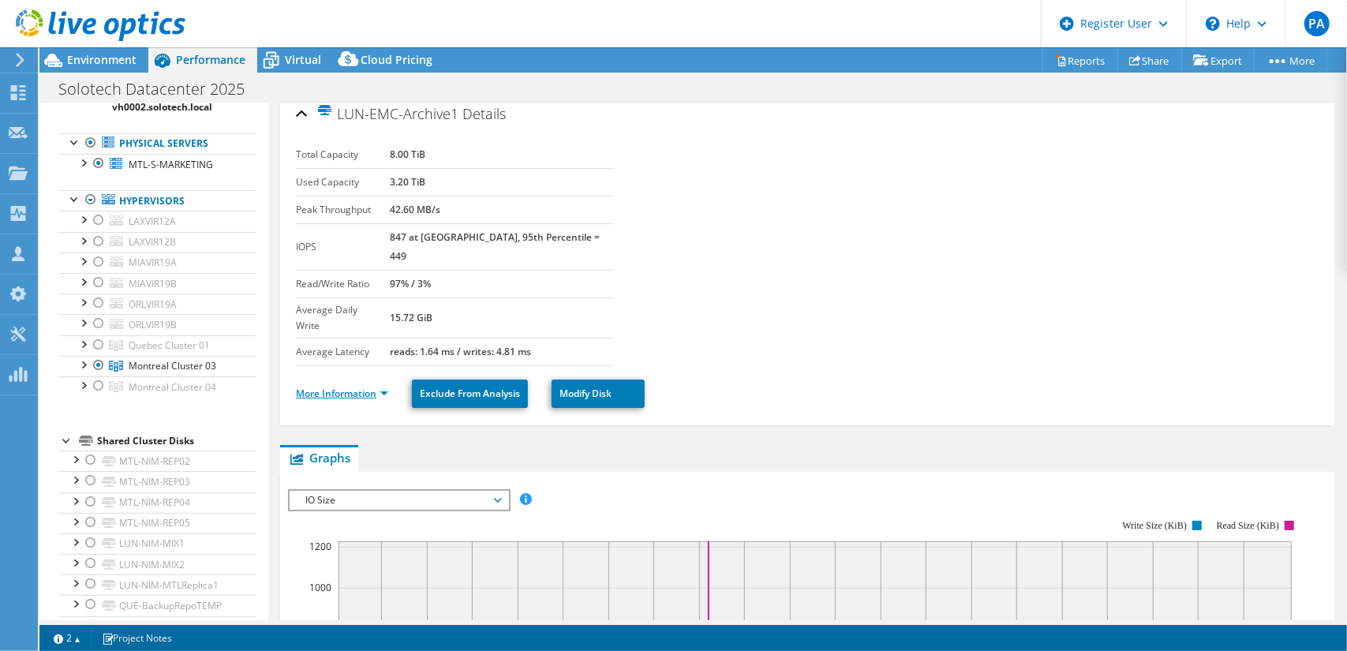
scroll to position [0, 0]
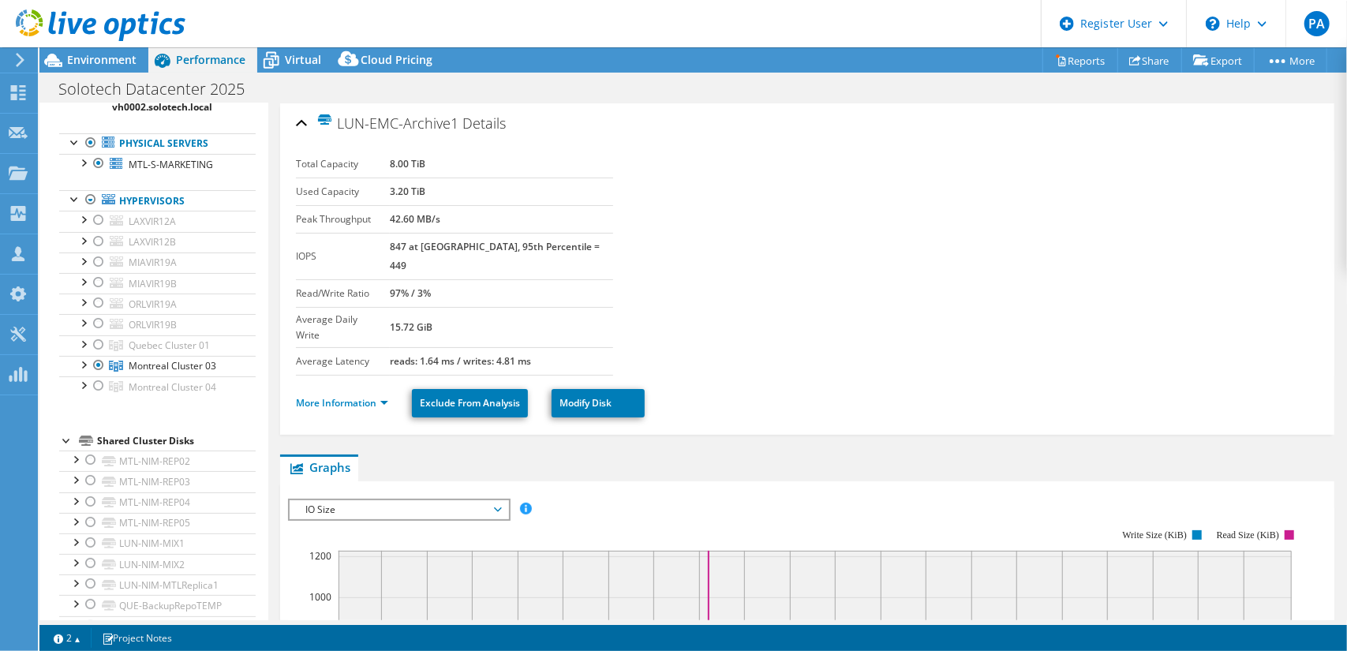
click at [305, 120] on div "LUN-EMC-Archive1 Details" at bounding box center [807, 124] width 1022 height 34
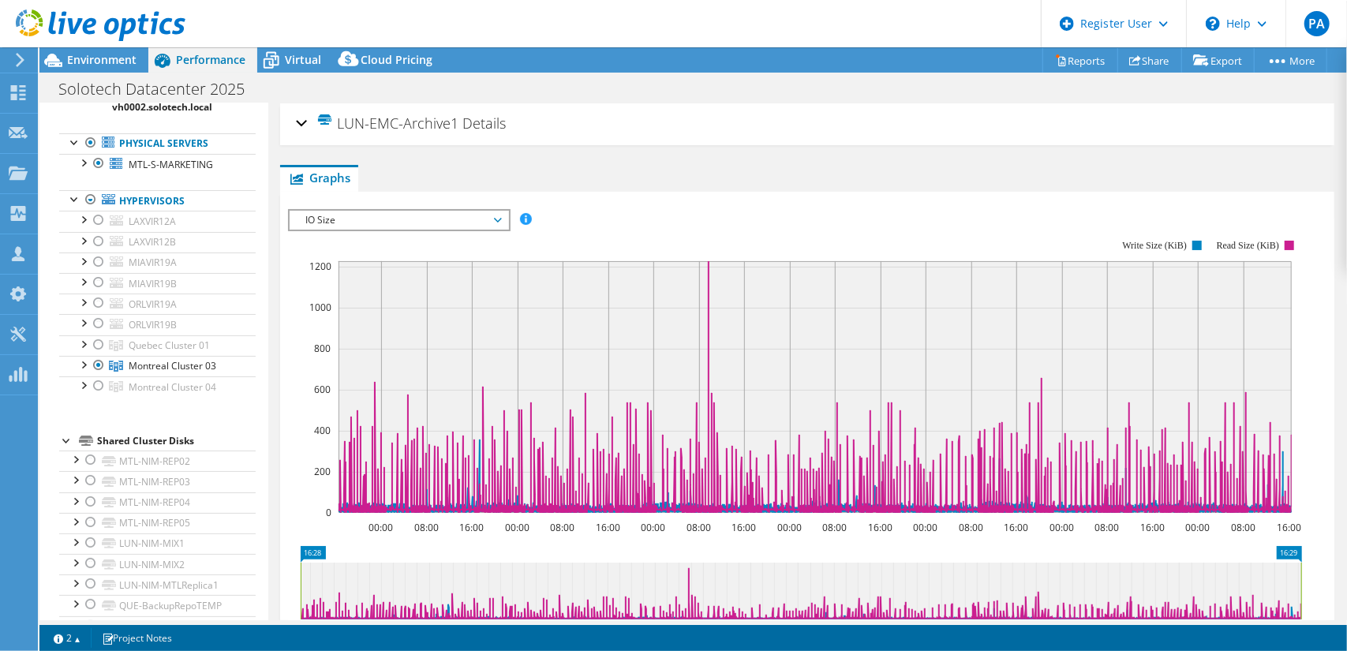
click at [304, 119] on div "LUN-EMC-Archive1 Details" at bounding box center [807, 124] width 1022 height 34
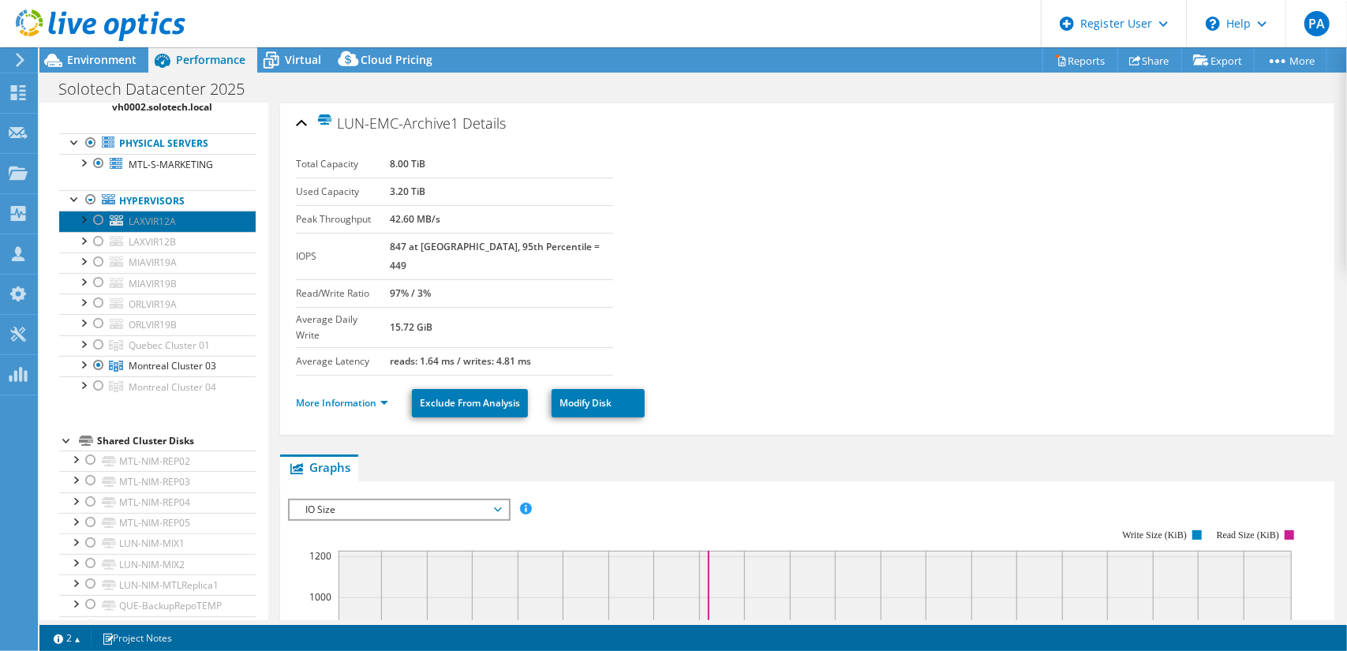
click at [165, 219] on span "LAXVIR12A" at bounding box center [152, 221] width 47 height 13
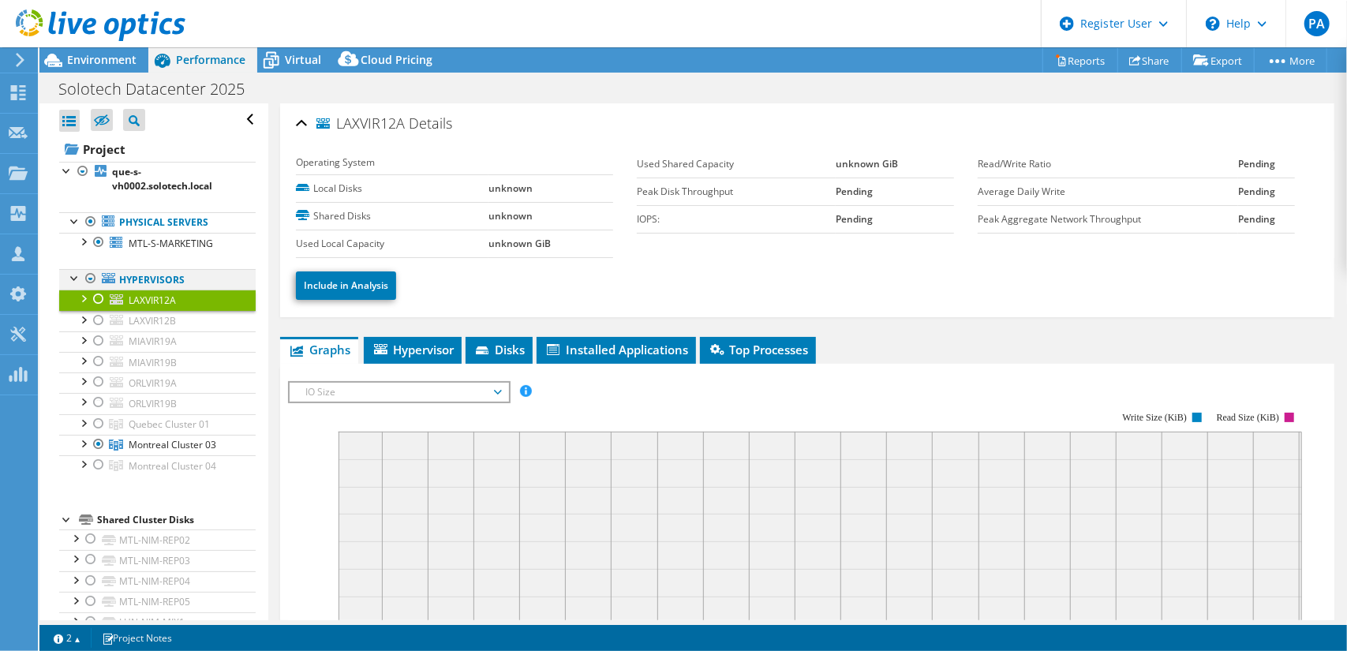
click at [88, 275] on div at bounding box center [91, 278] width 16 height 19
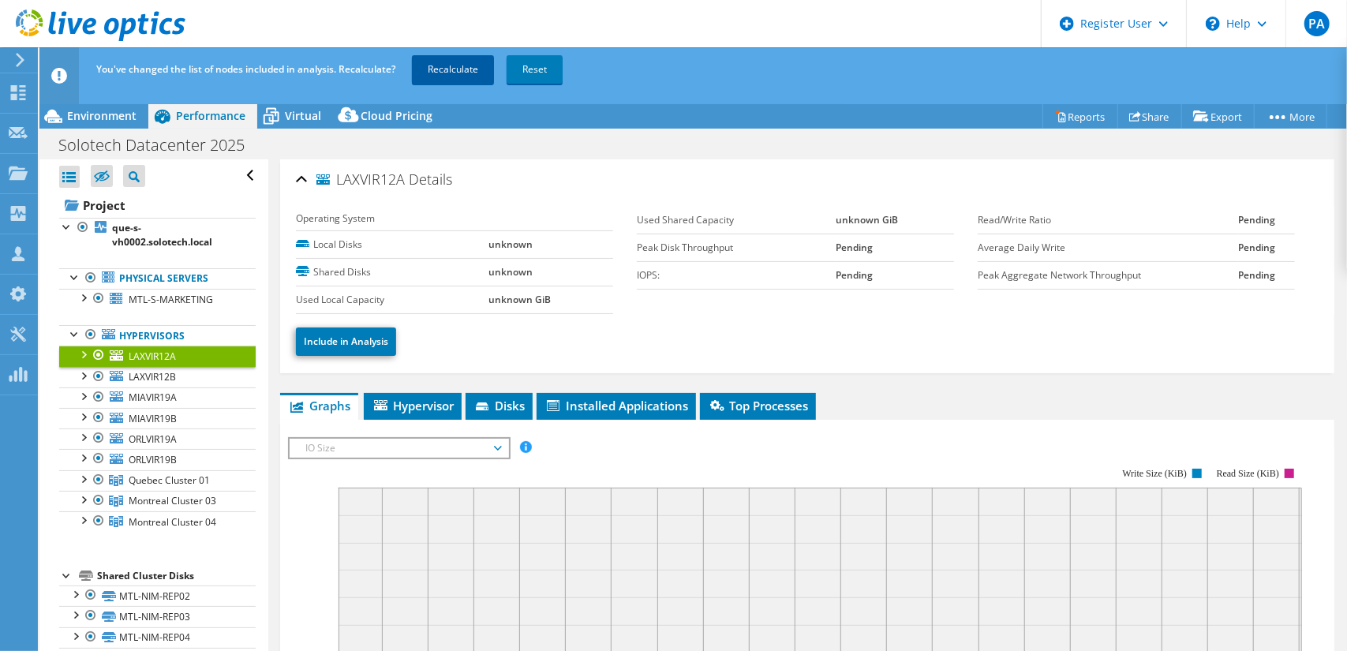
click at [468, 69] on link "Recalculate" at bounding box center [453, 69] width 82 height 28
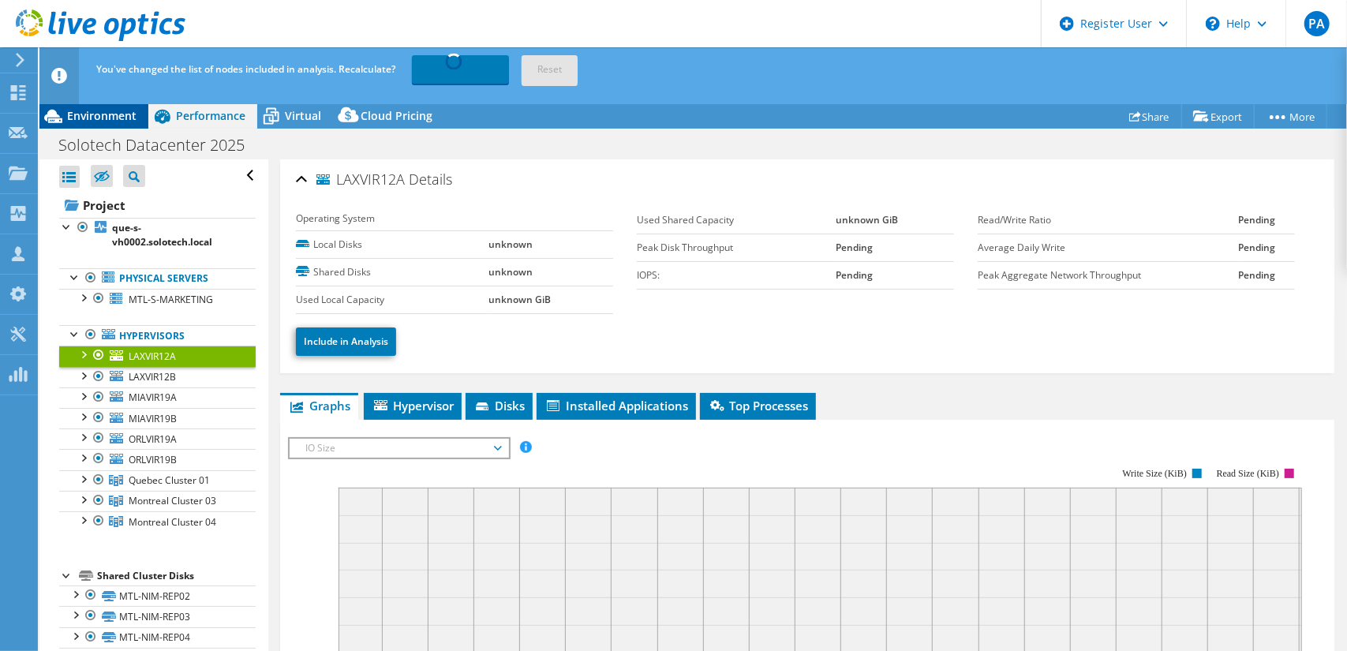
click at [112, 121] on span "Environment" at bounding box center [101, 115] width 69 height 15
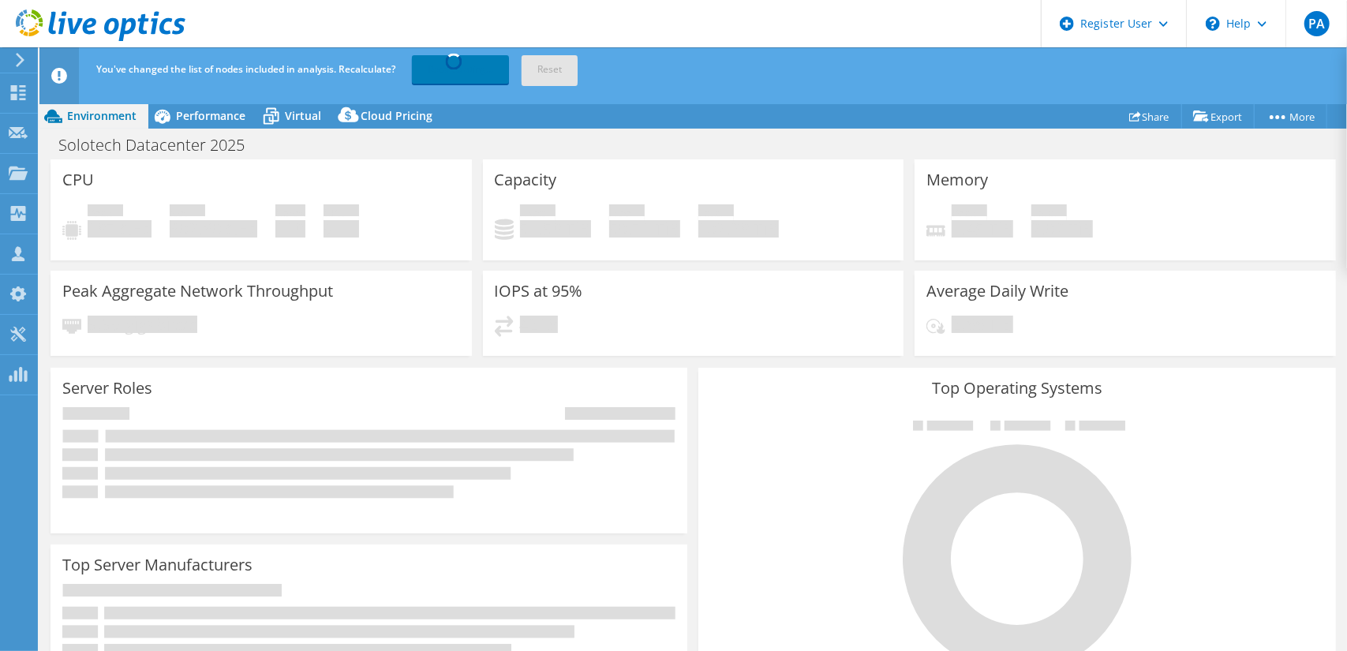
click at [447, 68] on link "Recalculating..." at bounding box center [460, 69] width 97 height 28
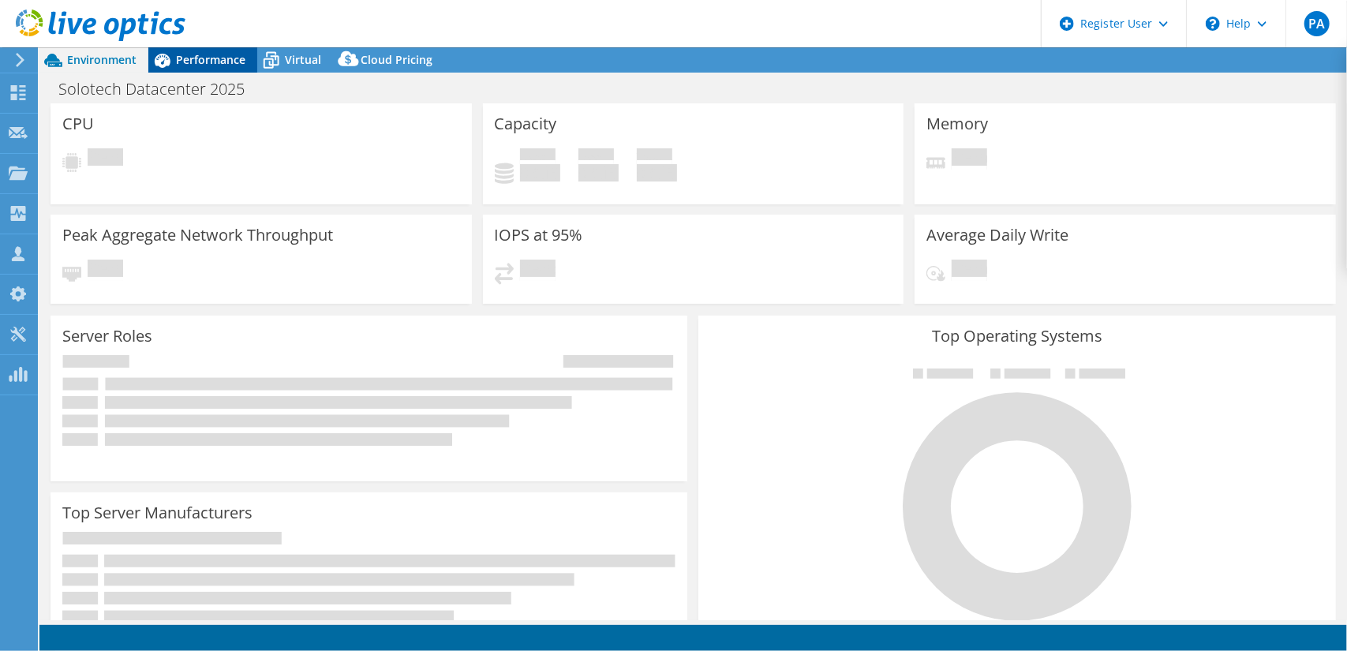
select select "USD"
select select "[GEOGRAPHIC_DATA]"
select select "CAD"
click at [189, 59] on span "Performance" at bounding box center [210, 59] width 69 height 15
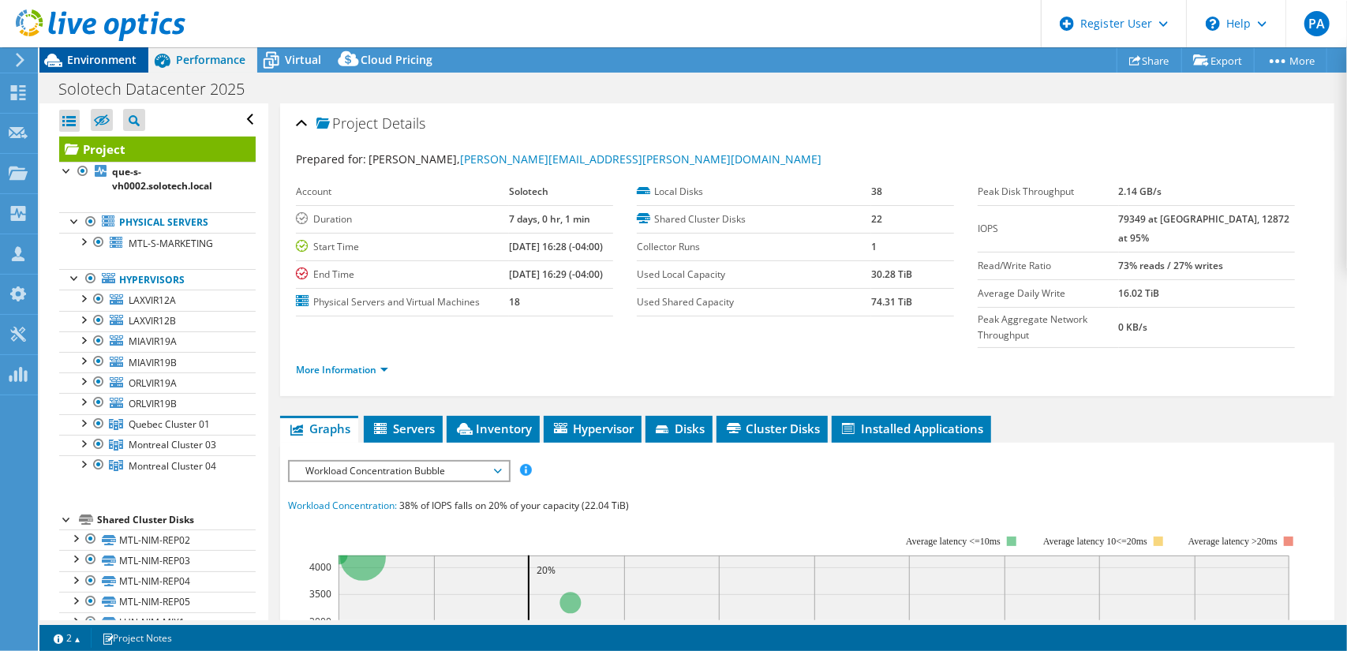
click at [115, 62] on span "Environment" at bounding box center [101, 59] width 69 height 15
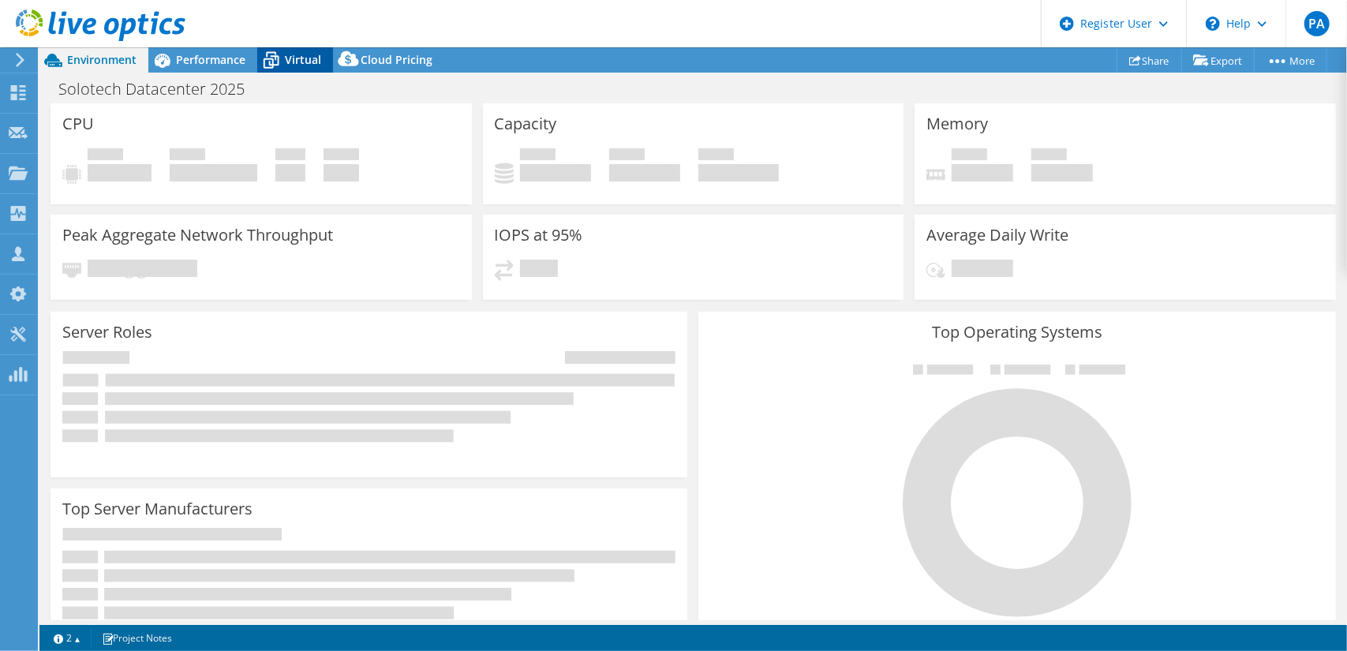
click at [298, 55] on span "Virtual" at bounding box center [303, 59] width 36 height 15
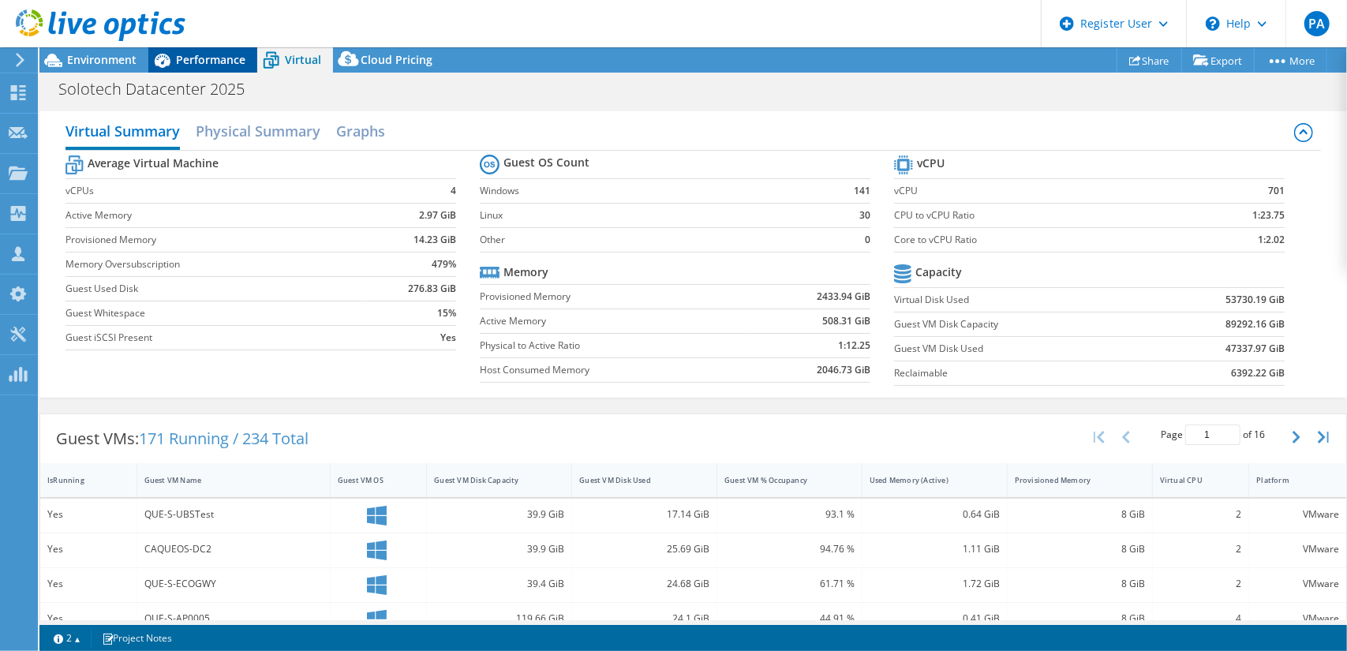
click at [194, 50] on div "Performance" at bounding box center [202, 59] width 109 height 25
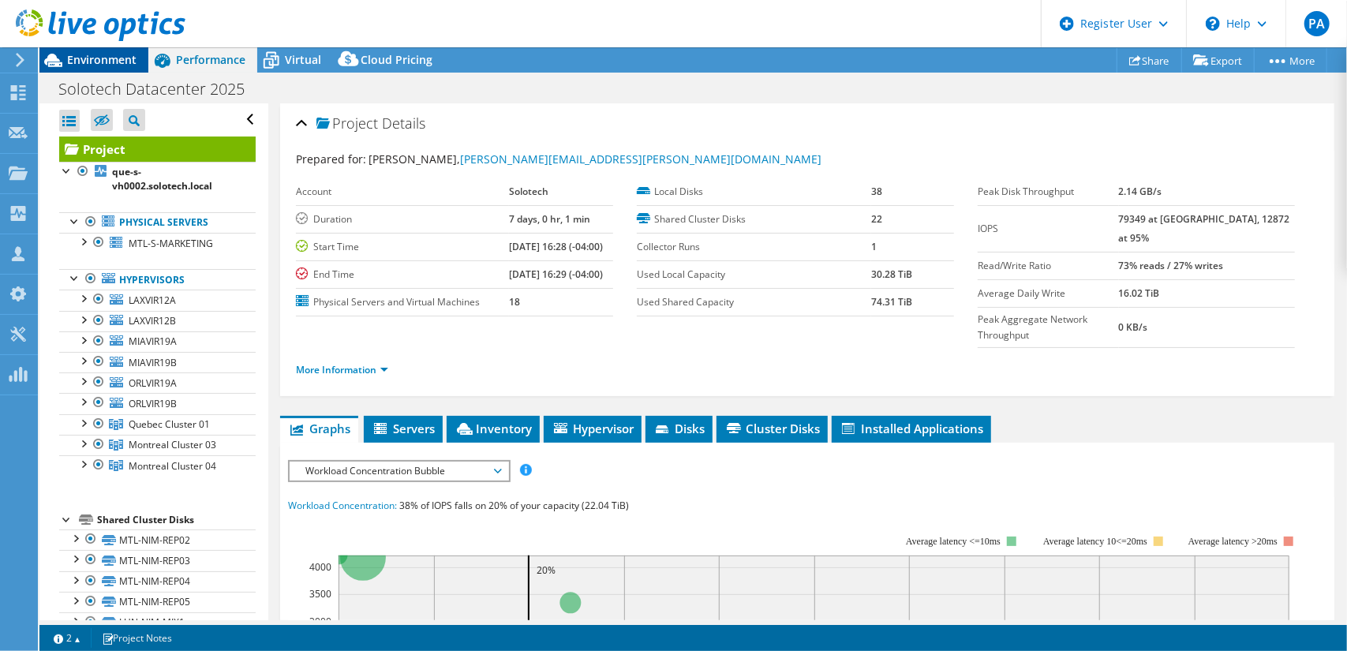
click at [104, 58] on span "Environment" at bounding box center [101, 59] width 69 height 15
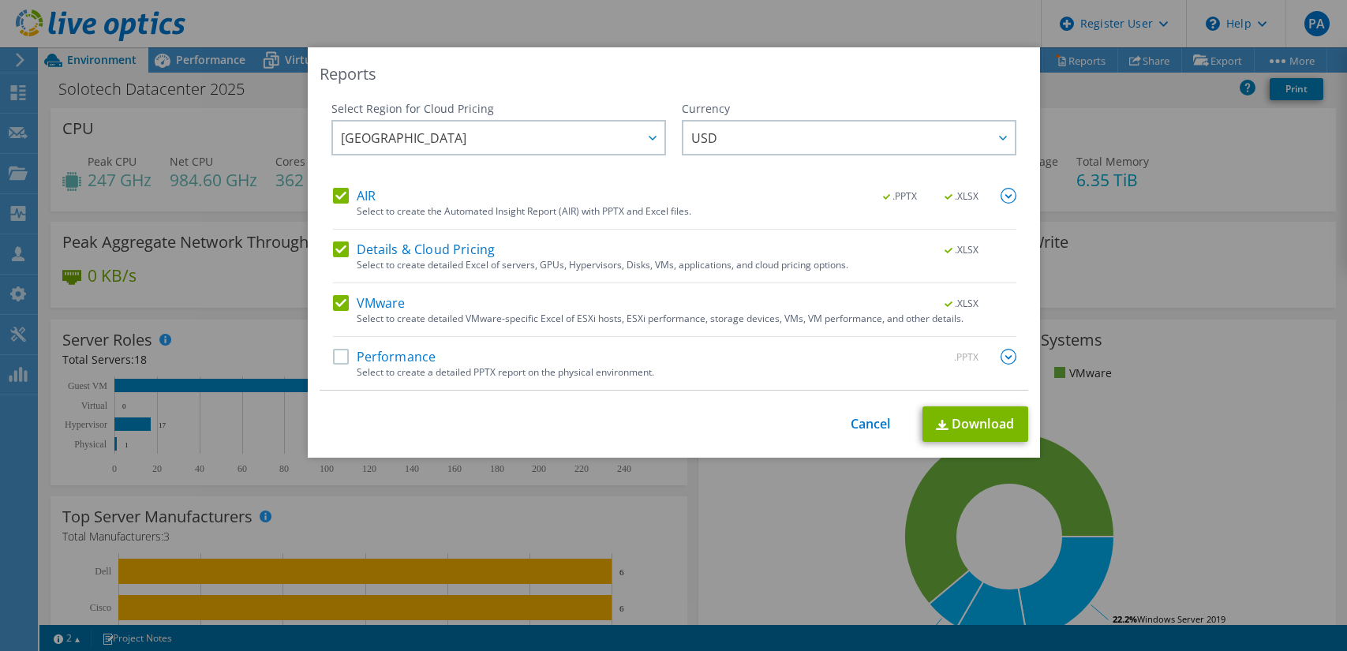
select select "[GEOGRAPHIC_DATA]"
select select "USD"
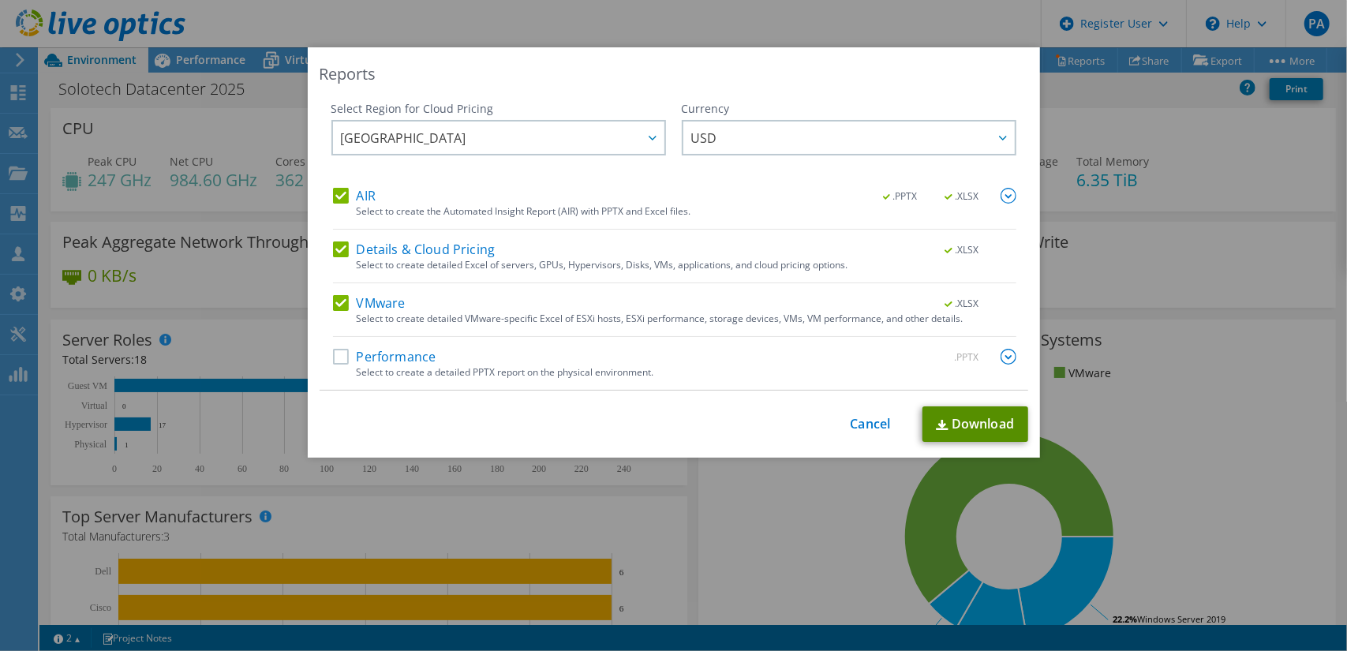
click at [962, 428] on link "Download" at bounding box center [975, 423] width 106 height 35
click at [759, 136] on span "USD" at bounding box center [852, 137] width 323 height 32
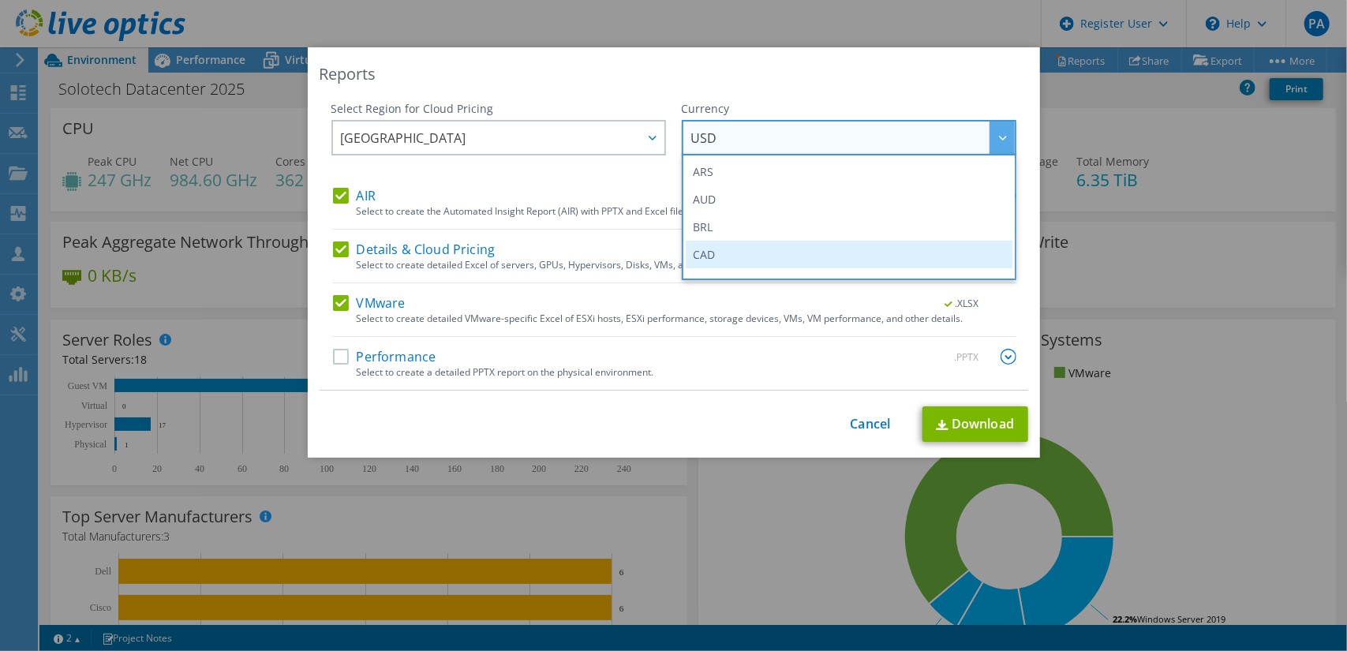
click at [754, 255] on li "CAD" at bounding box center [849, 255] width 327 height 28
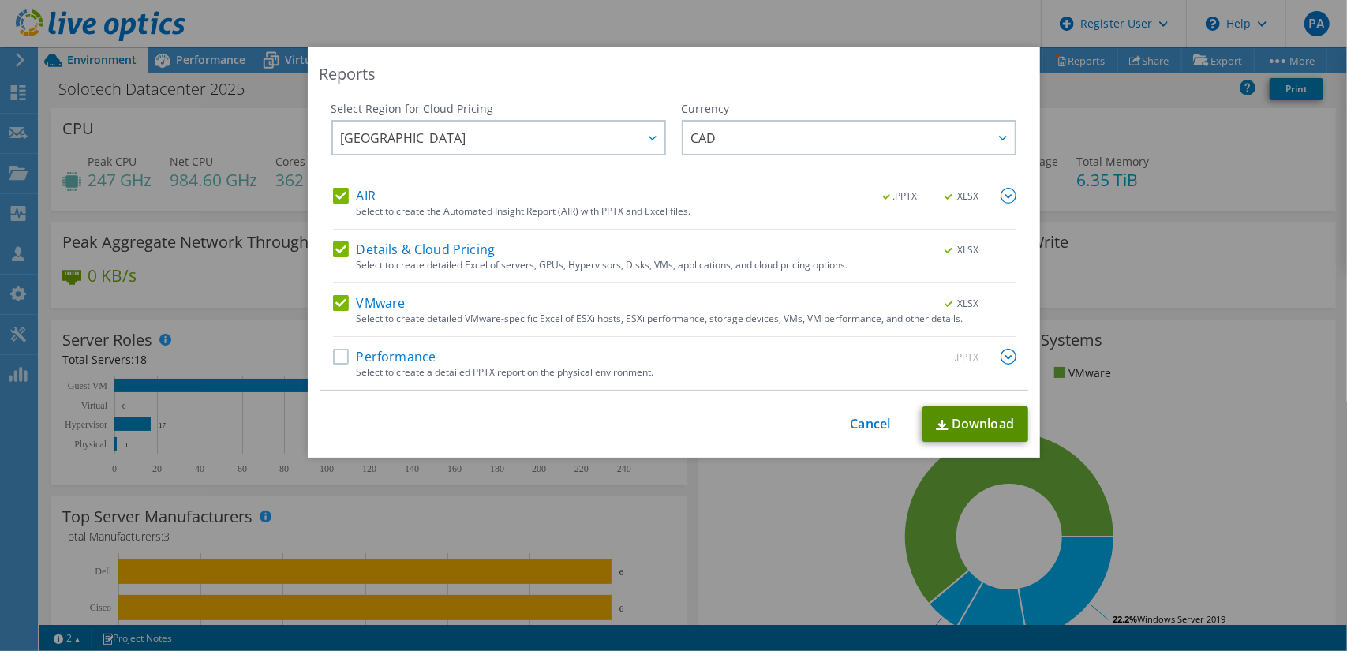
click at [976, 430] on link "Download" at bounding box center [975, 423] width 106 height 35
drag, startPoint x: 858, startPoint y: 425, endPoint x: 851, endPoint y: 414, distance: 13.1
click at [858, 425] on link "Cancel" at bounding box center [870, 424] width 40 height 15
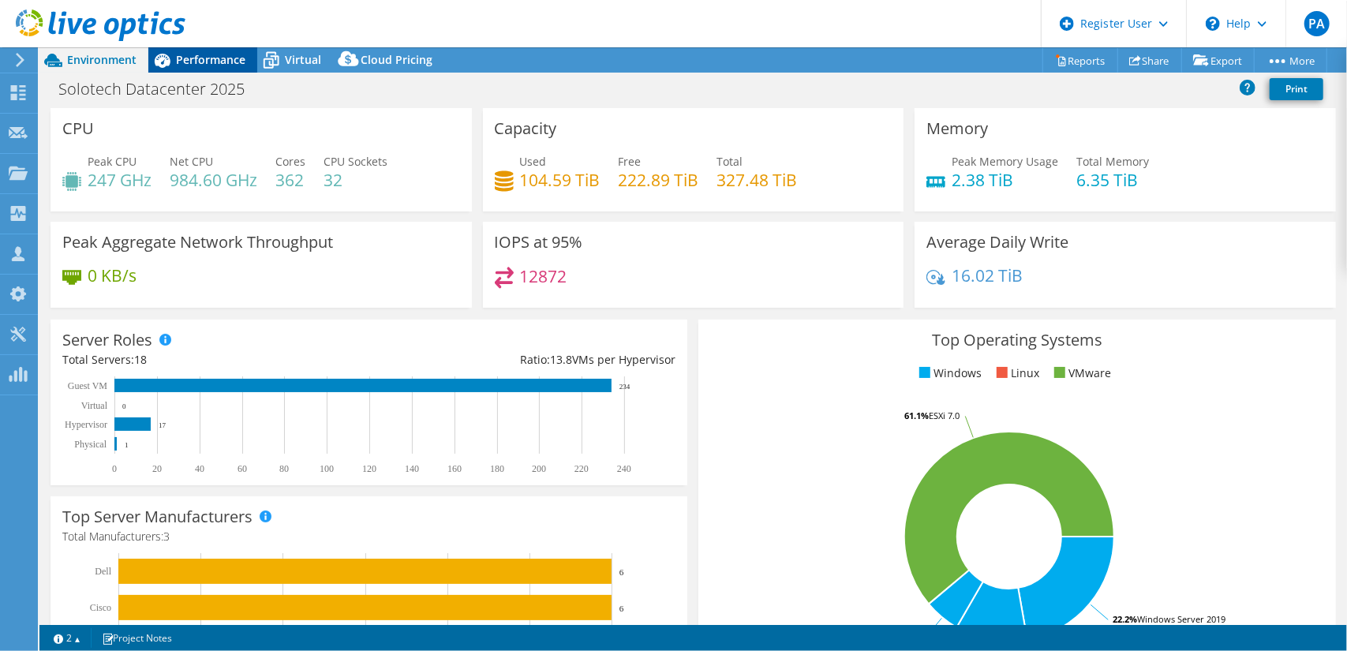
click at [230, 53] on span "Performance" at bounding box center [210, 59] width 69 height 15
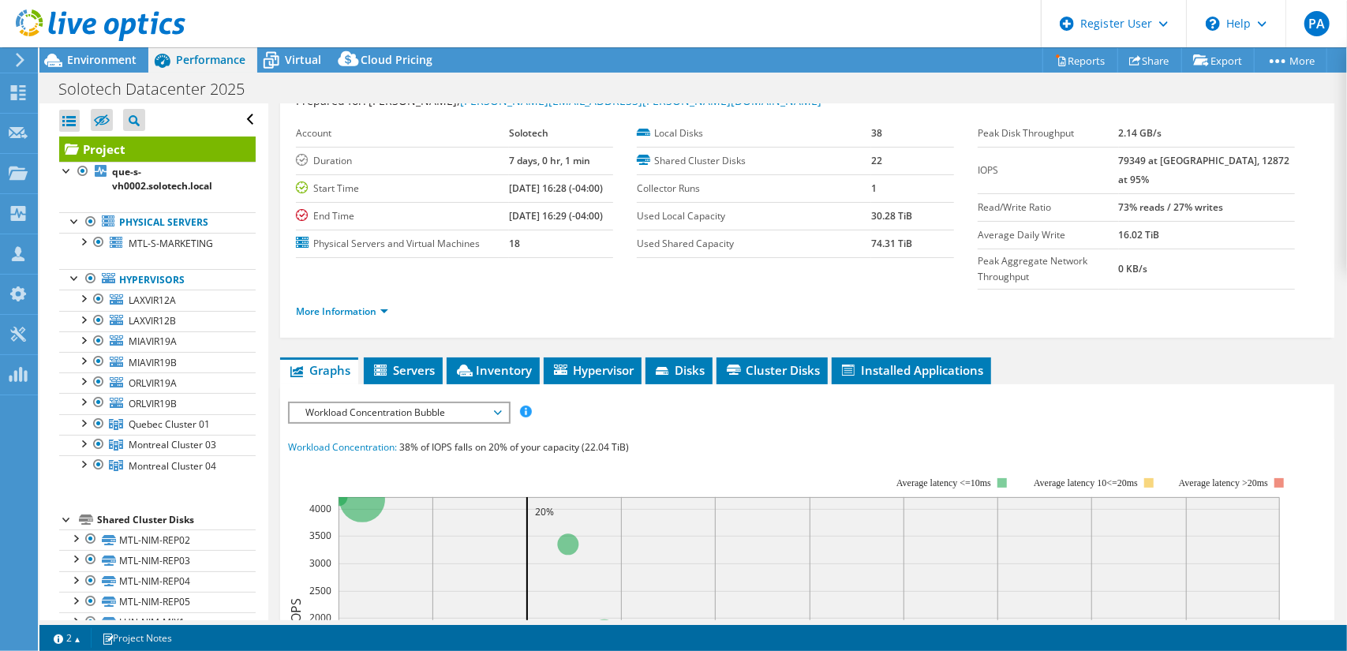
scroll to position [79, 0]
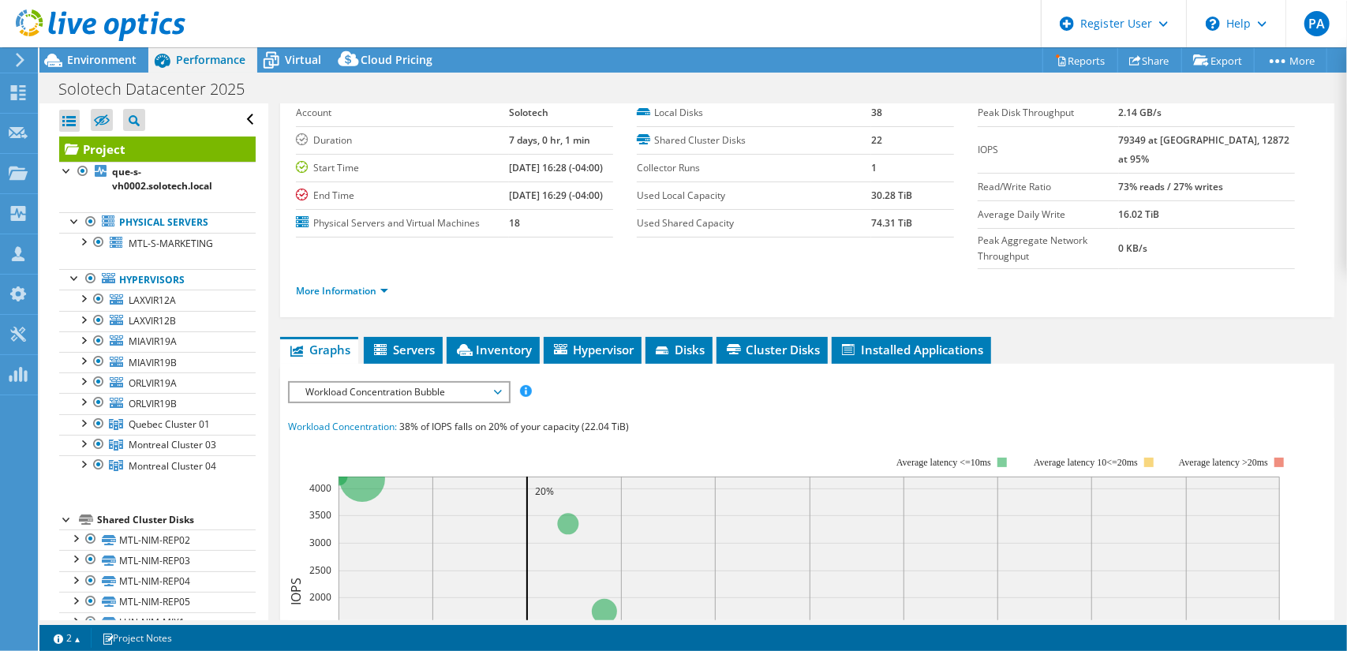
click at [117, 46] on div at bounding box center [92, 26] width 185 height 53
click at [102, 54] on span "Environment" at bounding box center [101, 59] width 69 height 15
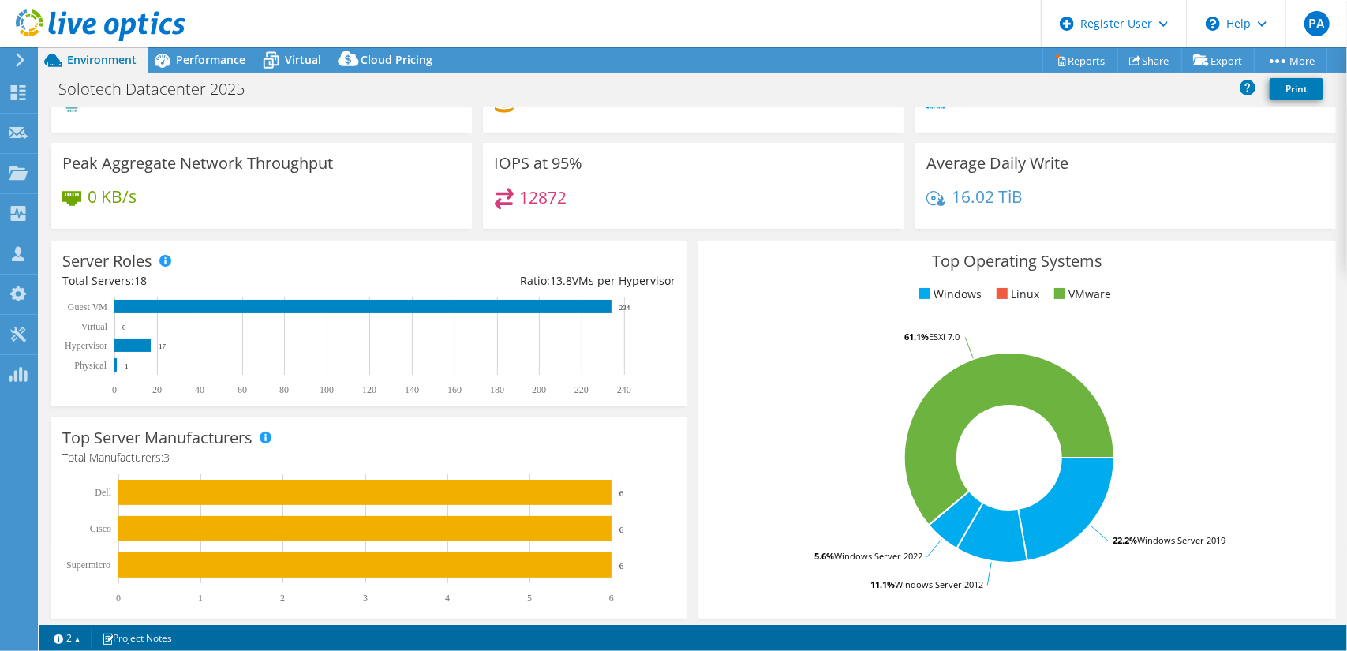
scroll to position [158, 0]
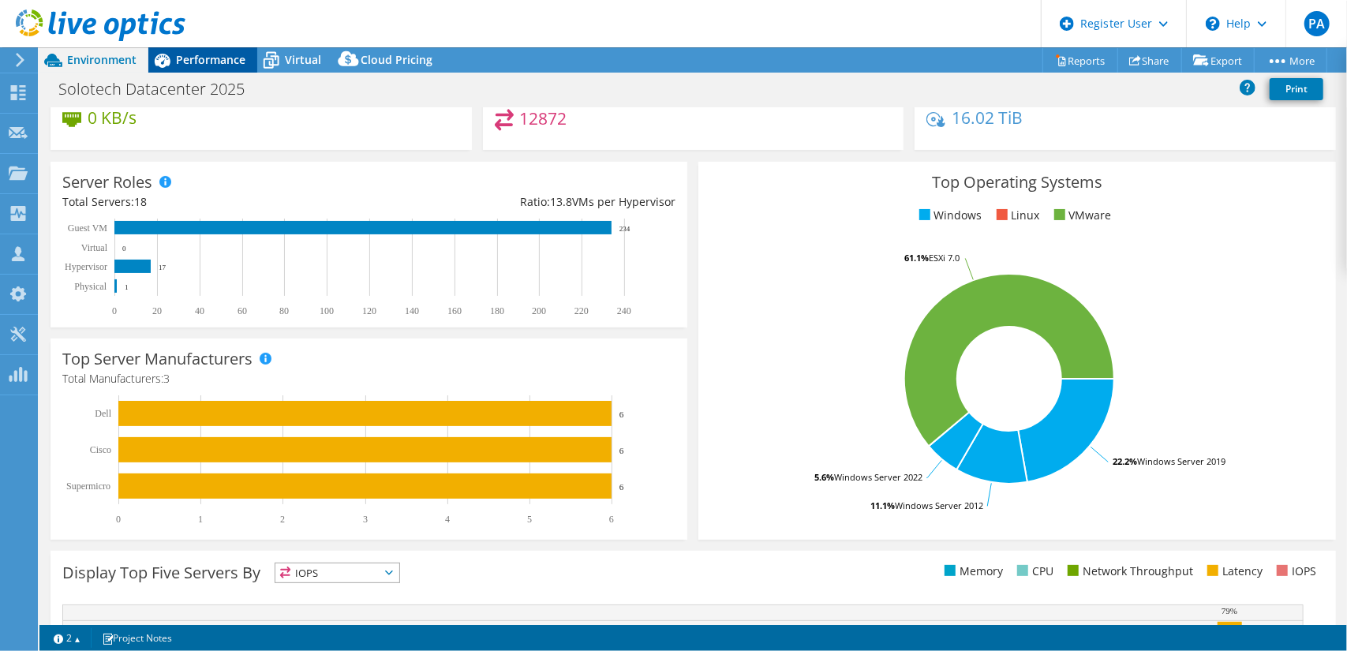
click at [196, 58] on span "Performance" at bounding box center [210, 59] width 69 height 15
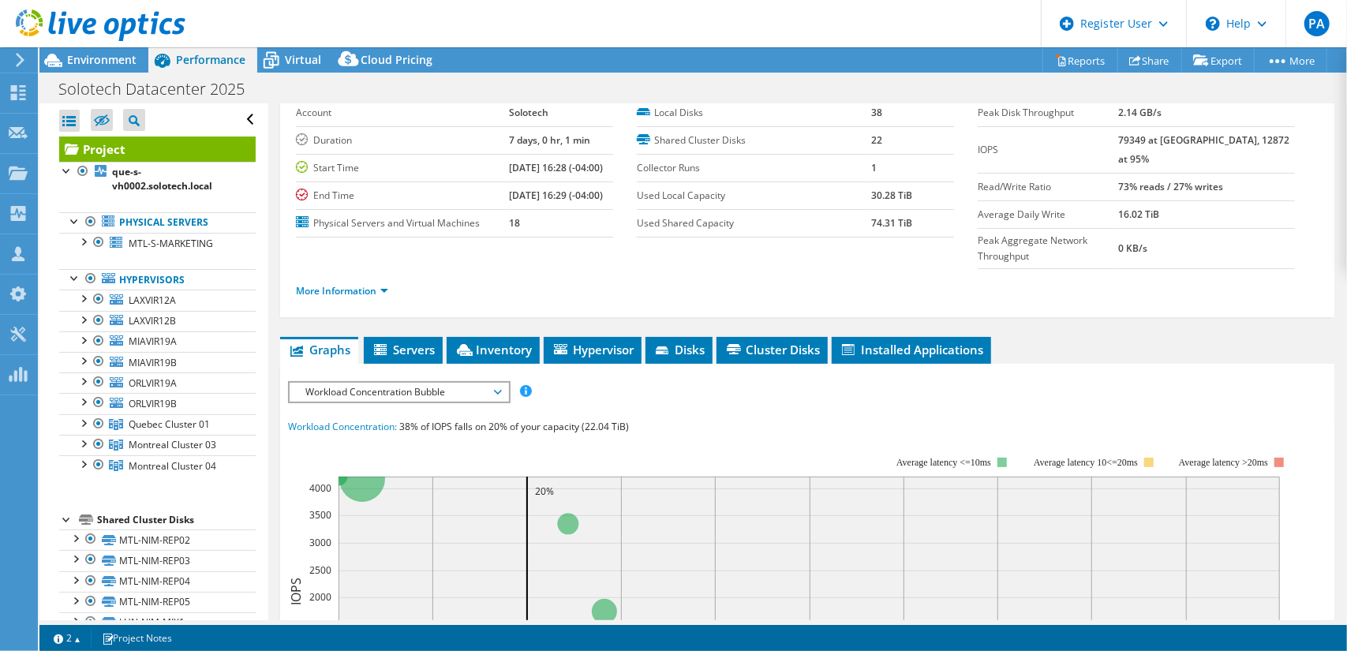
scroll to position [0, 0]
click at [164, 244] on span "MTL-S-MARKETING" at bounding box center [171, 243] width 84 height 13
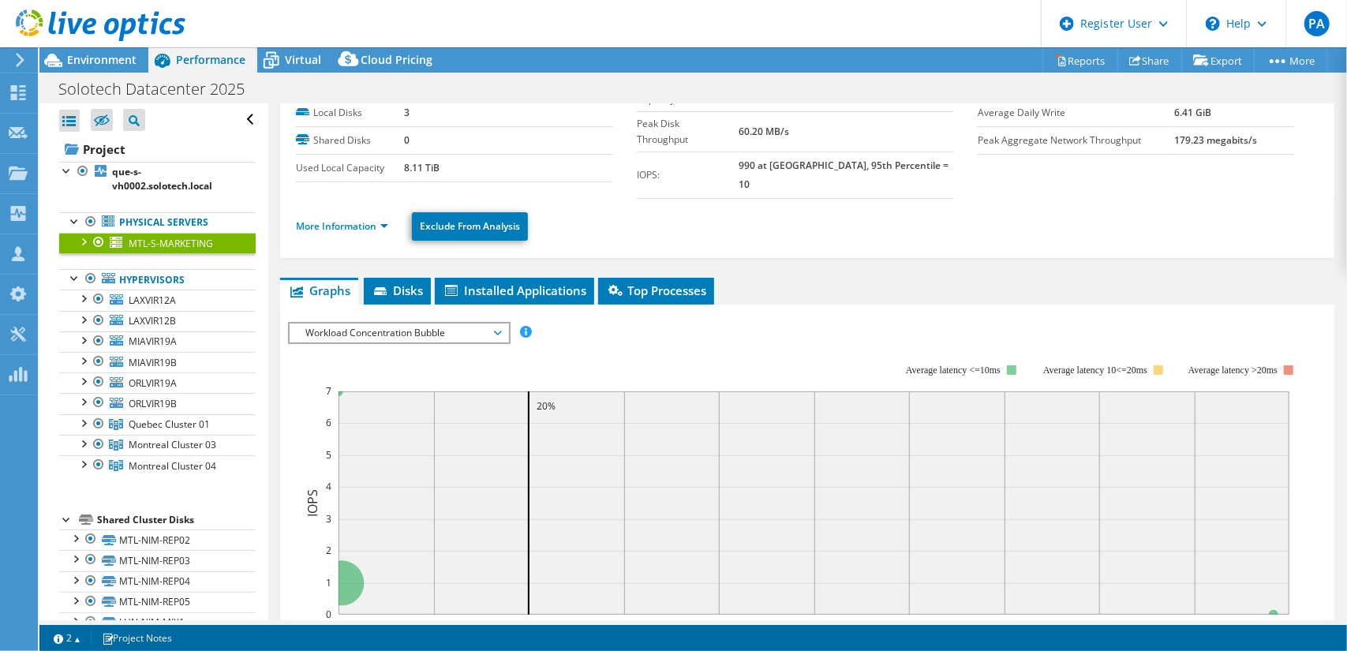
click at [82, 49] on div at bounding box center [92, 26] width 185 height 53
click at [79, 53] on span "Environment" at bounding box center [101, 59] width 69 height 15
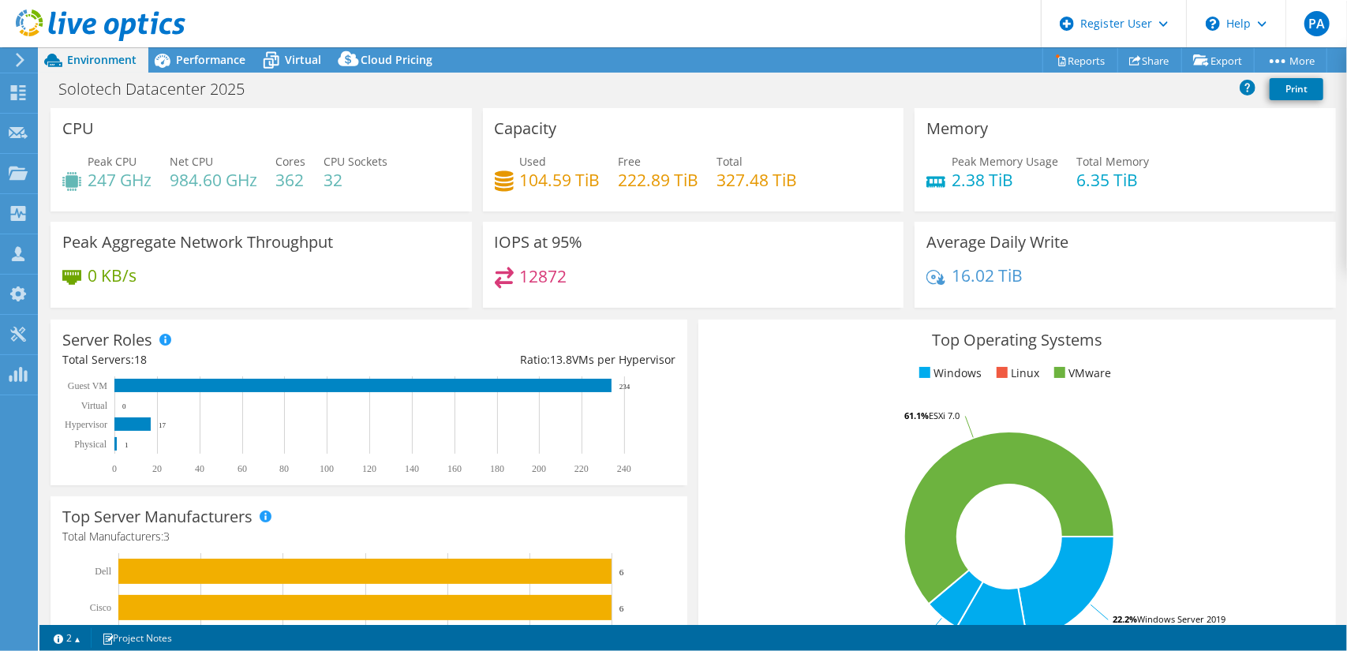
click at [112, 446] on rect at bounding box center [361, 425] width 599 height 99
click at [118, 441] on rect at bounding box center [361, 425] width 599 height 99
click at [117, 441] on rect at bounding box center [361, 425] width 599 height 99
click at [232, 54] on span "Performance" at bounding box center [210, 59] width 69 height 15
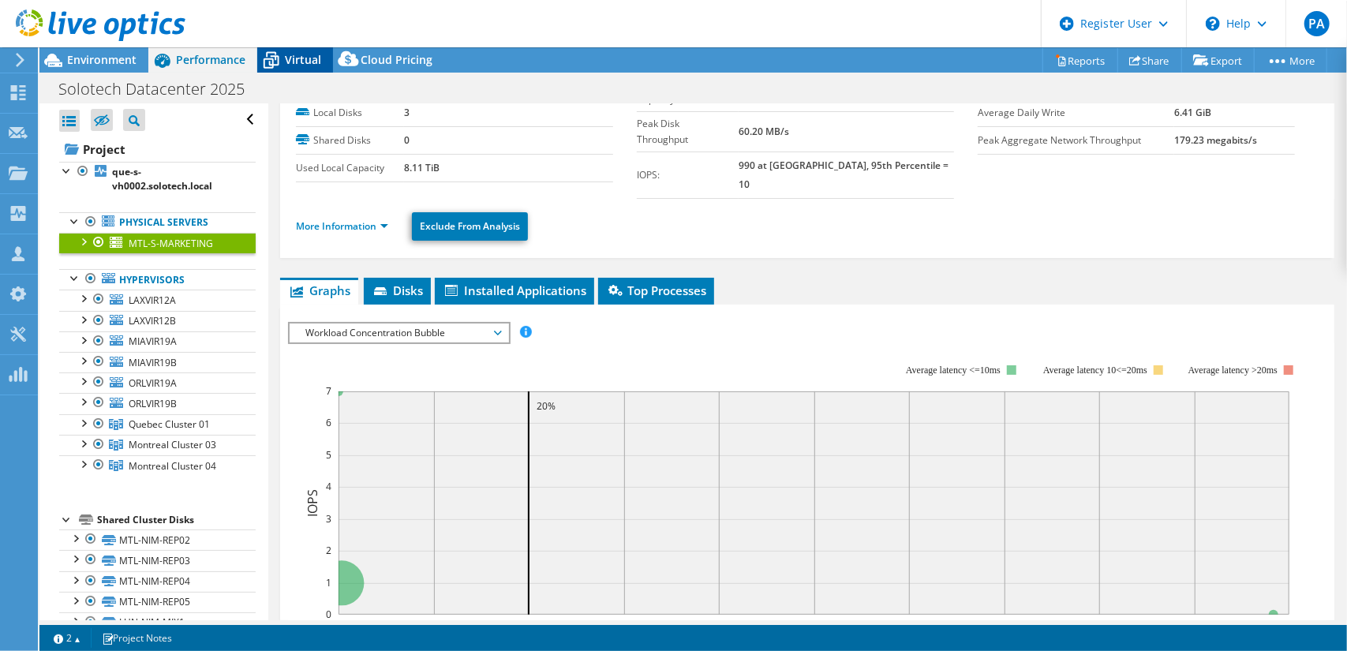
click at [282, 50] on icon at bounding box center [271, 61] width 28 height 28
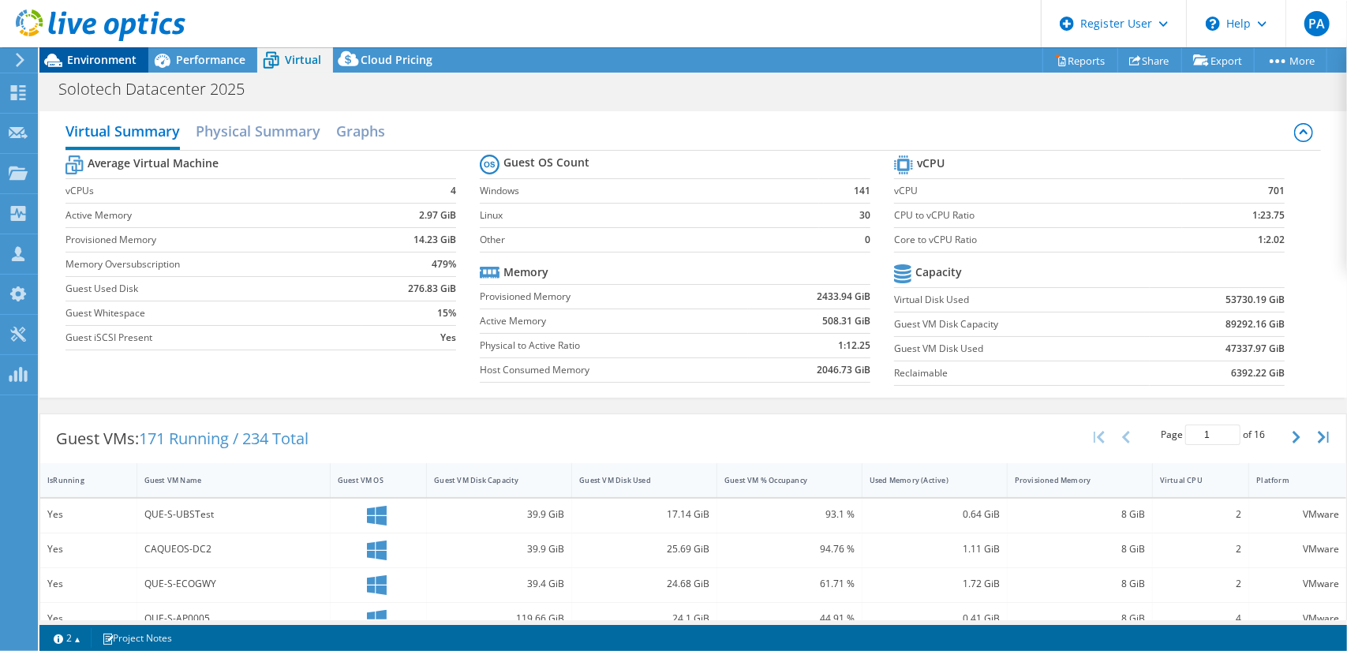
click at [85, 67] on span "Environment" at bounding box center [101, 59] width 69 height 15
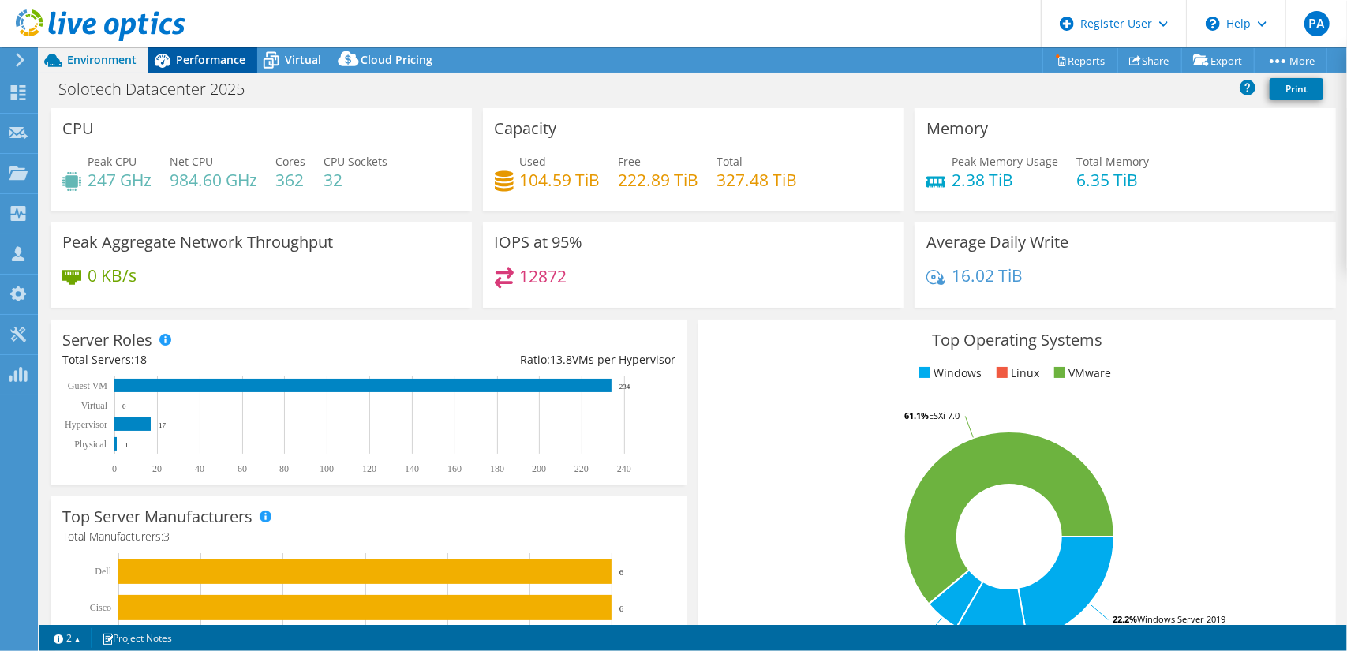
click at [213, 58] on span "Performance" at bounding box center [210, 59] width 69 height 15
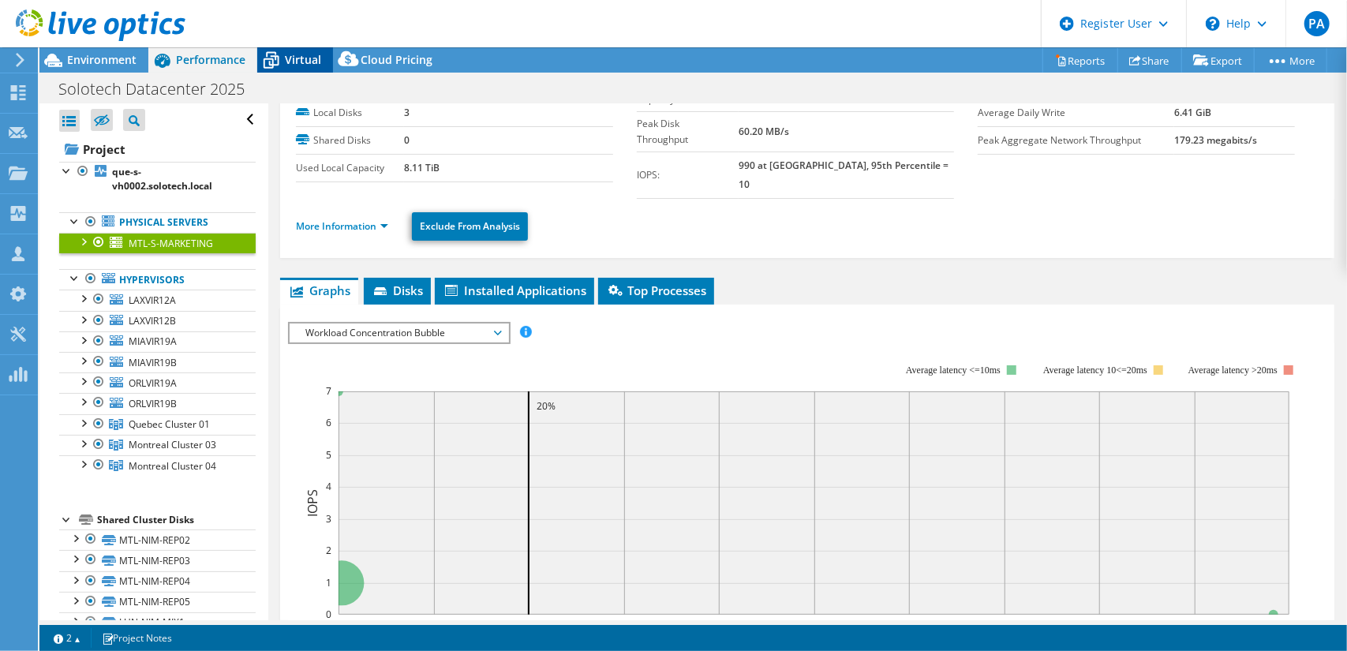
click at [286, 51] on div "Virtual" at bounding box center [295, 59] width 76 height 25
